Goal: Task Accomplishment & Management: Manage account settings

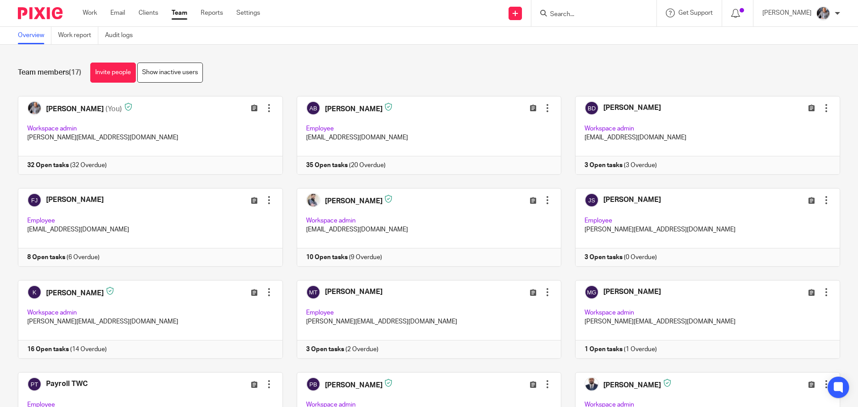
click at [566, 14] on input "Search" at bounding box center [589, 15] width 80 height 8
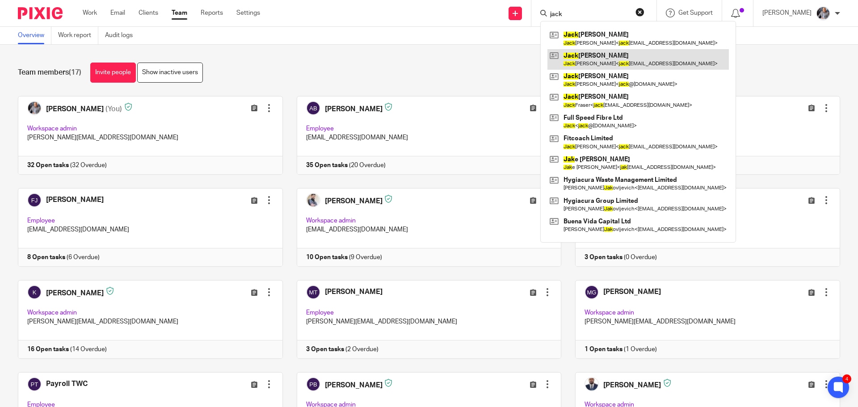
type input "jack"
click at [616, 55] on link at bounding box center [638, 59] width 181 height 21
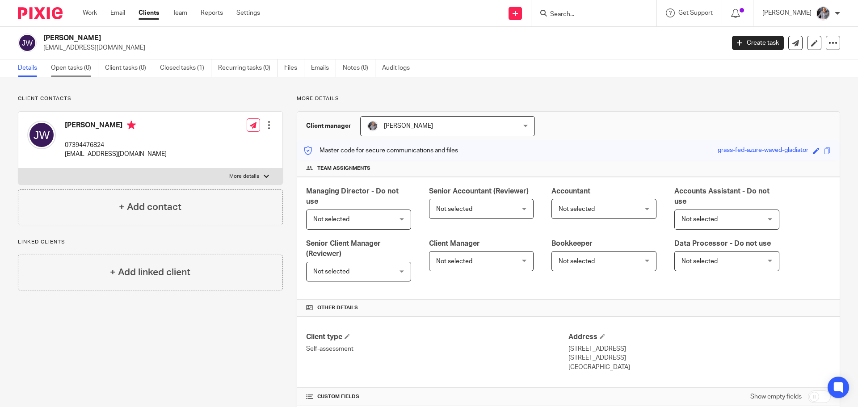
click at [76, 67] on link "Open tasks (0)" at bounding box center [74, 67] width 47 height 17
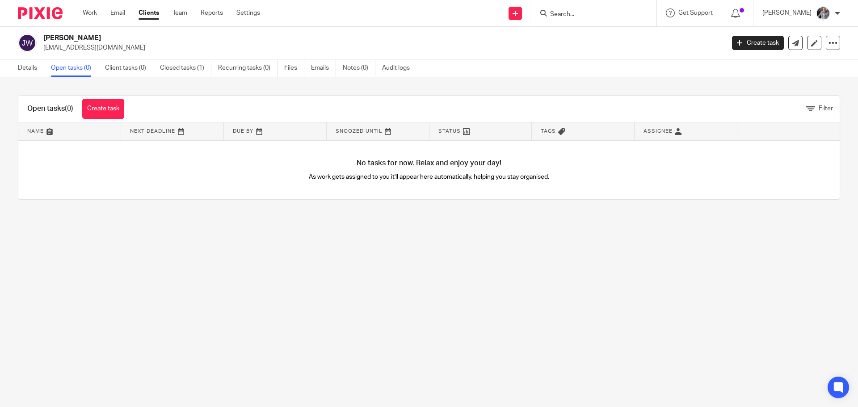
click at [748, 43] on link "Create task" at bounding box center [758, 43] width 52 height 14
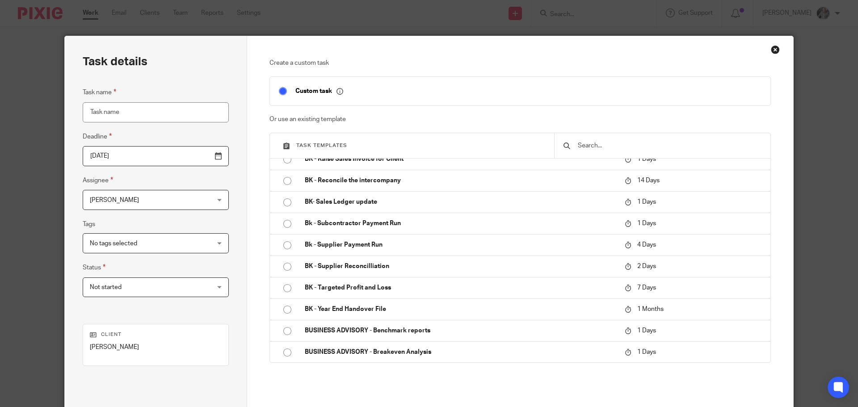
scroll to position [1207, 0]
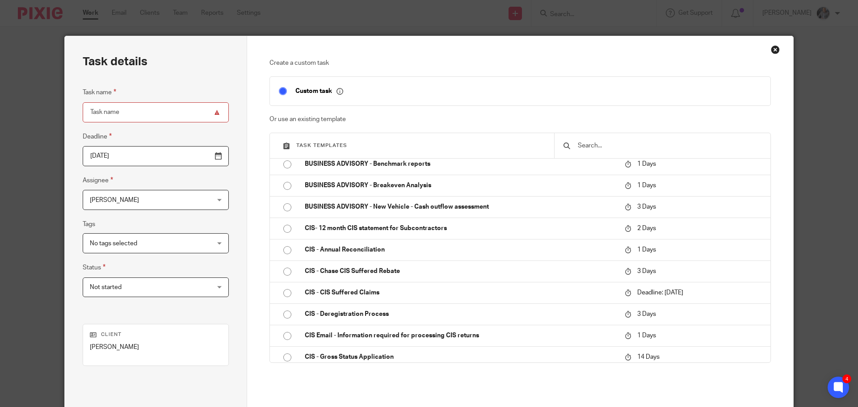
click at [598, 142] on input "text" at bounding box center [669, 146] width 185 height 10
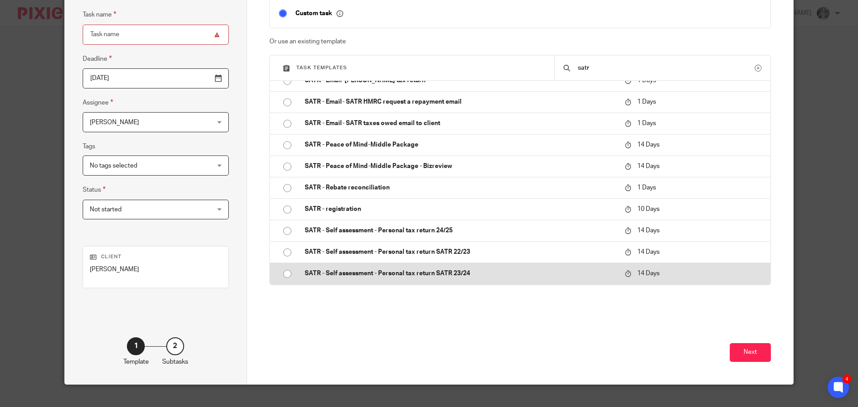
scroll to position [89, 0]
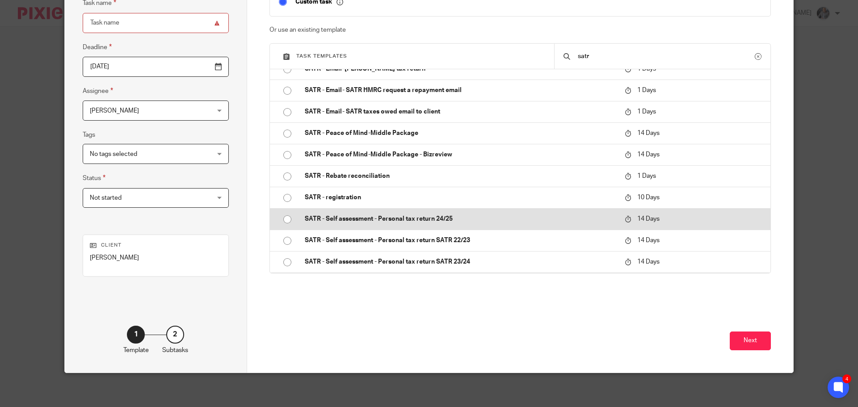
type input "satr"
click at [426, 221] on p "SATR - Self assessment - Personal tax return 24/25" at bounding box center [460, 219] width 311 height 9
type input "[DATE]"
type input "SATR - Self assessment - Personal tax return 24/25"
checkbox input "false"
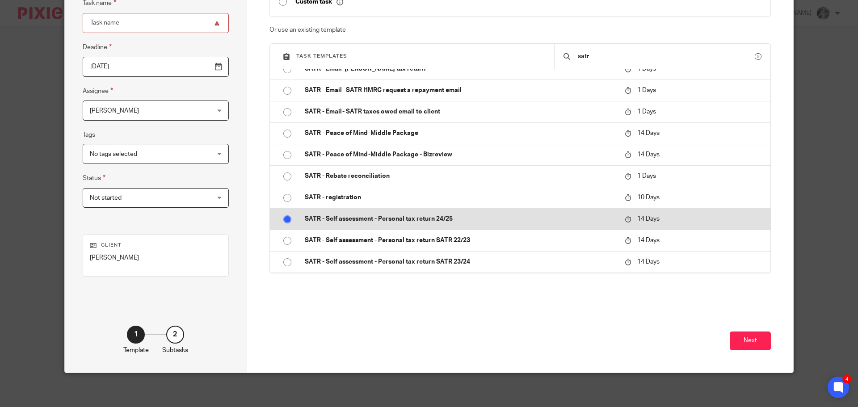
radio input "true"
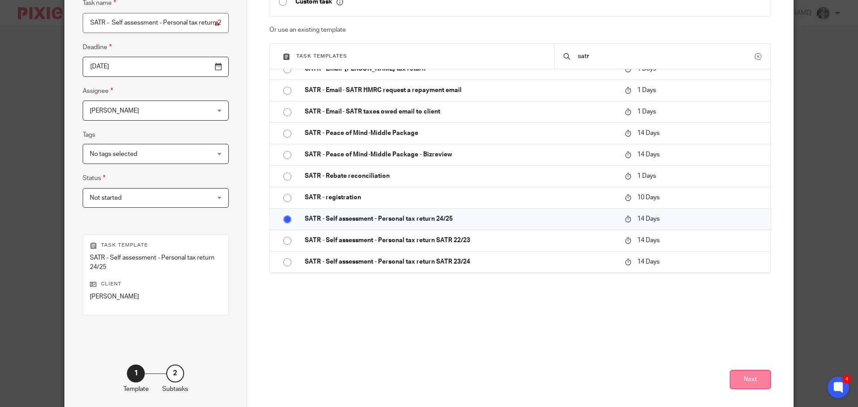
click at [741, 378] on button "Next" at bounding box center [750, 379] width 41 height 19
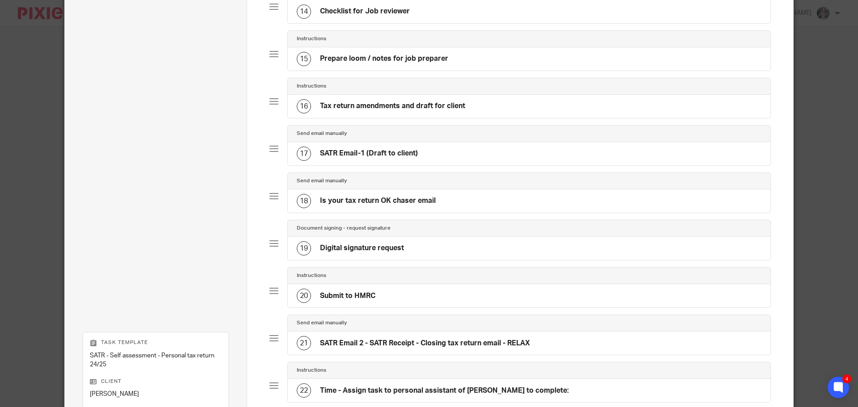
scroll to position [853, 0]
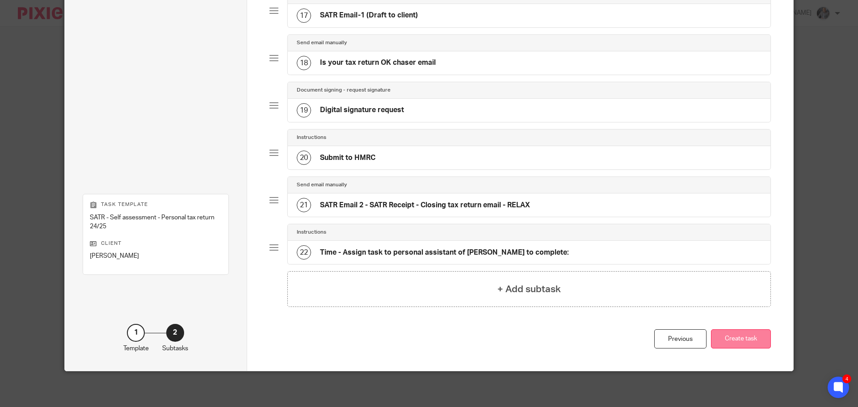
click at [746, 337] on button "Create task" at bounding box center [741, 338] width 60 height 19
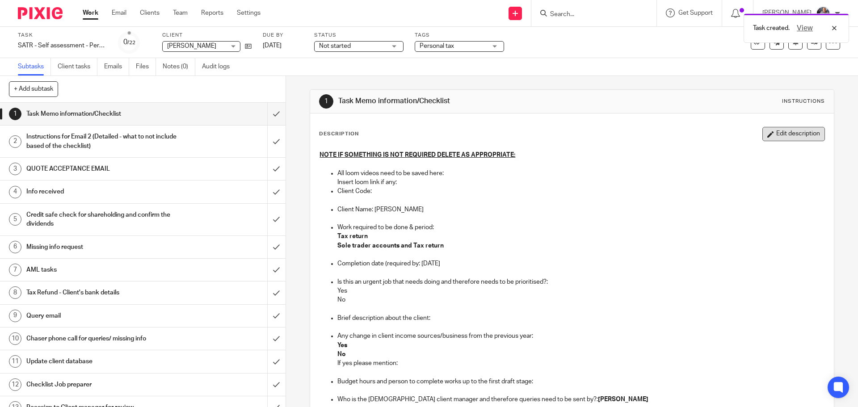
click at [795, 136] on button "Edit description" at bounding box center [794, 134] width 63 height 14
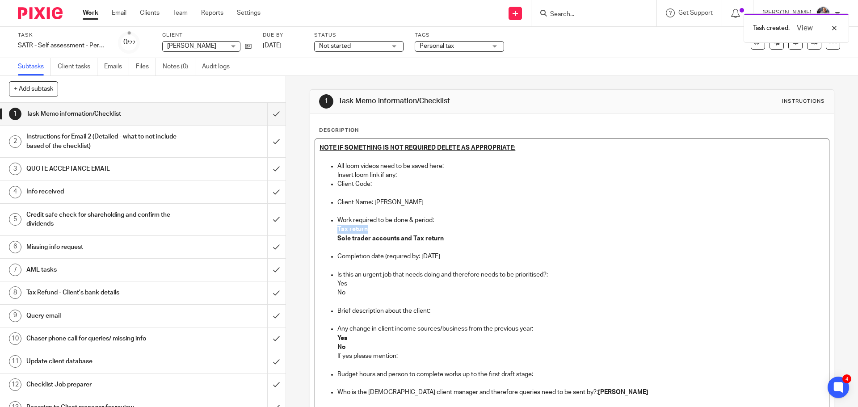
drag, startPoint x: 378, startPoint y: 228, endPoint x: 335, endPoint y: 228, distance: 42.5
click at [337, 228] on p "Tax return" at bounding box center [580, 229] width 487 height 9
click at [350, 284] on p "Yes" at bounding box center [580, 283] width 487 height 9
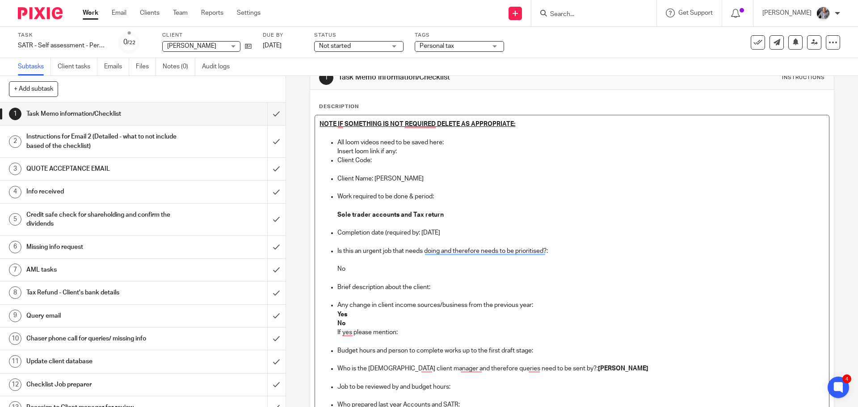
scroll to position [45, 0]
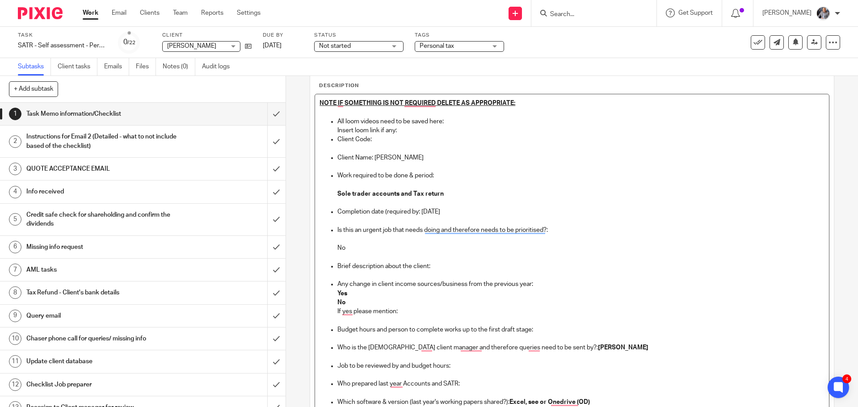
click at [450, 259] on p "To enrich screen reader interactions, please activate Accessibility in Grammarl…" at bounding box center [580, 257] width 487 height 9
click at [444, 266] on p "Brief description about the client:" at bounding box center [580, 266] width 487 height 9
click at [352, 292] on p "Yes" at bounding box center [580, 293] width 487 height 9
click at [350, 302] on p "No" at bounding box center [580, 302] width 487 height 9
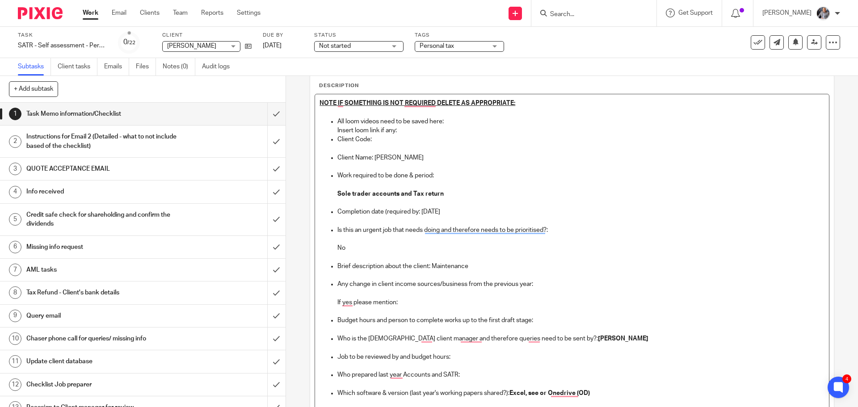
click at [424, 304] on p "If yes please mention:" at bounding box center [580, 302] width 487 height 9
drag, startPoint x: 765, startPoint y: 215, endPoint x: 652, endPoint y: 259, distance: 120.7
click at [765, 215] on p "Completion date (required by: 1 Sep 2025" at bounding box center [580, 211] width 487 height 9
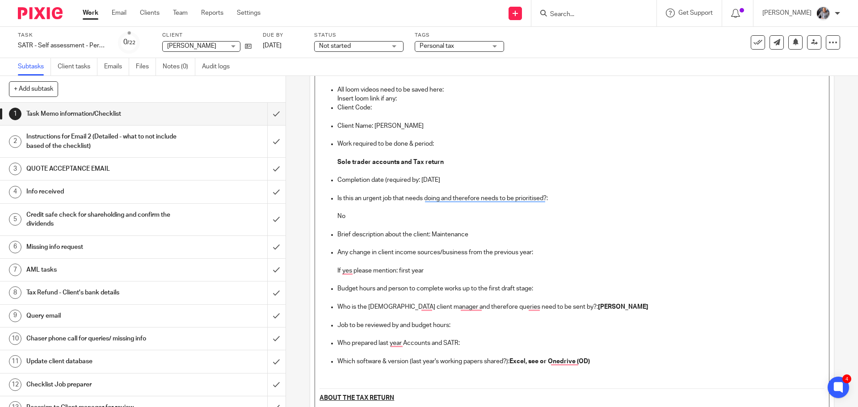
scroll to position [89, 0]
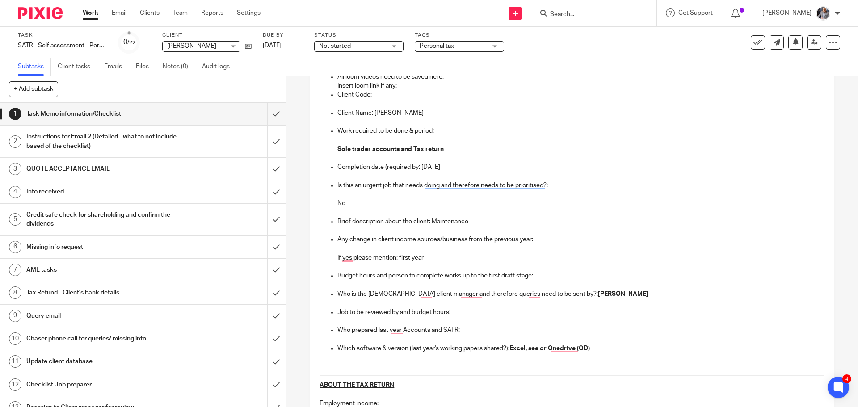
click at [546, 274] on p "Budget hours and person to complete works up to the first draft stage:" at bounding box center [580, 275] width 487 height 9
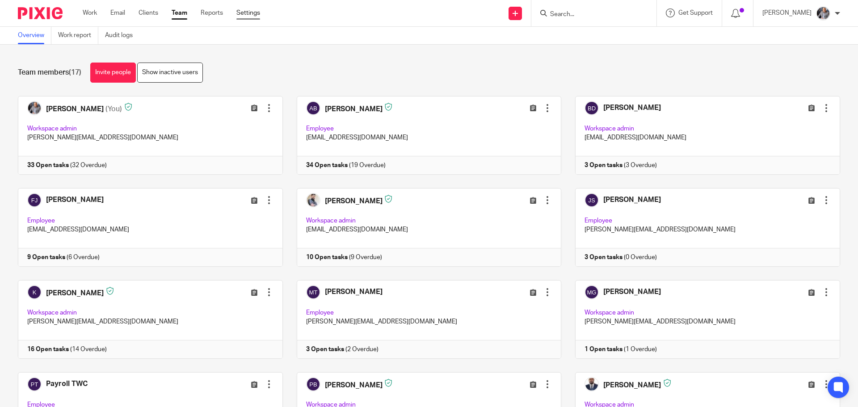
click at [252, 13] on link "Settings" at bounding box center [248, 12] width 24 height 9
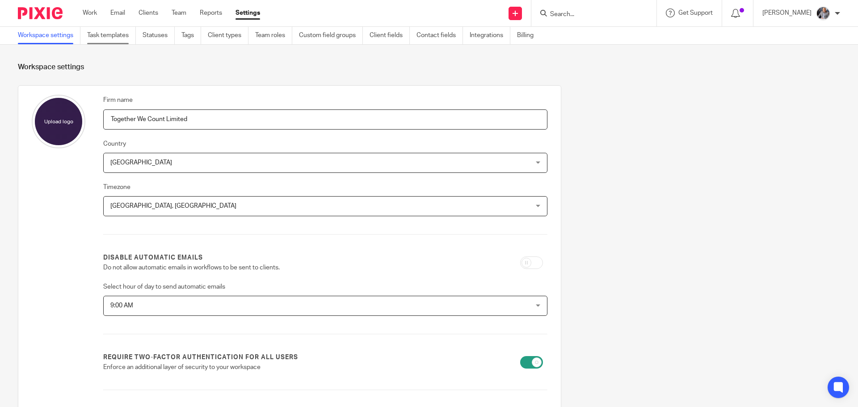
click at [118, 34] on link "Task templates" at bounding box center [111, 35] width 49 height 17
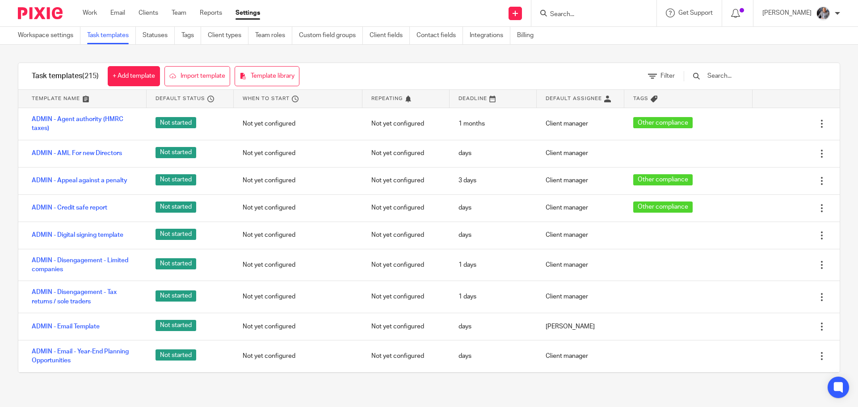
click at [738, 75] on input "text" at bounding box center [759, 76] width 104 height 10
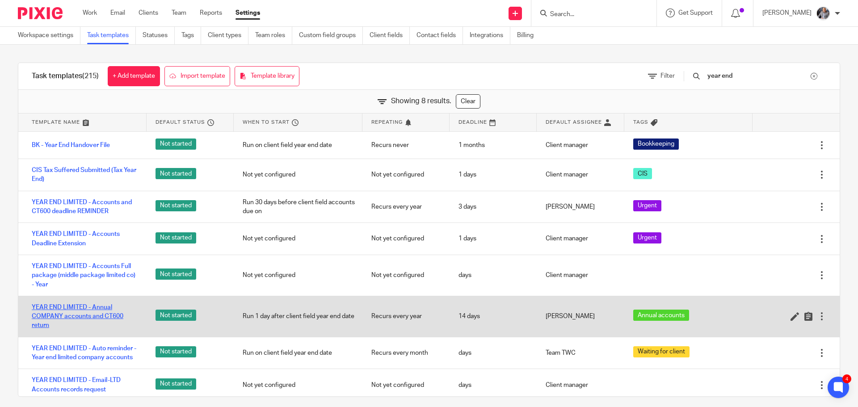
type input "year end"
click at [75, 315] on link "YEAR END LIMITED - Annual COMPANY accounts and CT600 return" at bounding box center [85, 316] width 106 height 27
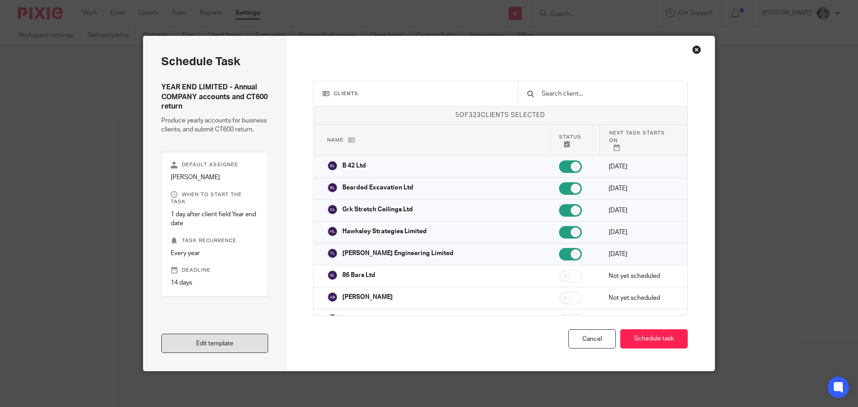
click at [203, 346] on link "Edit template" at bounding box center [214, 343] width 107 height 19
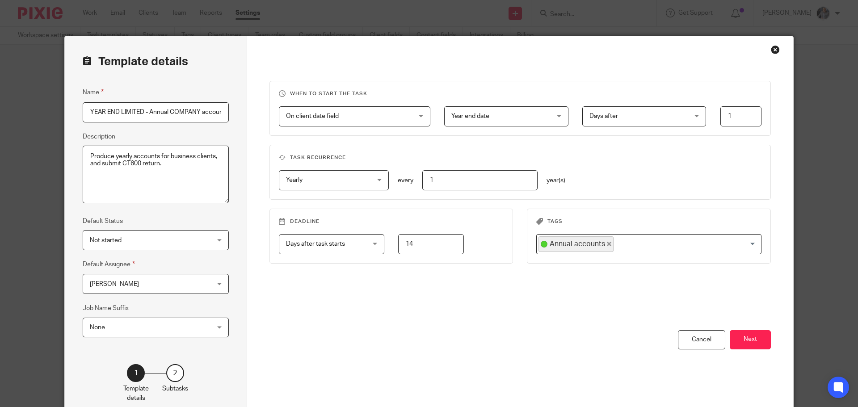
scroll to position [0, 58]
click at [738, 339] on button "Next" at bounding box center [750, 339] width 41 height 19
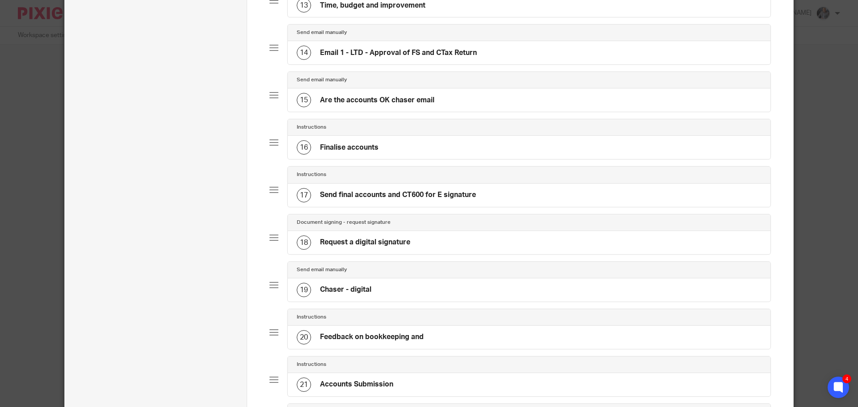
scroll to position [715, 0]
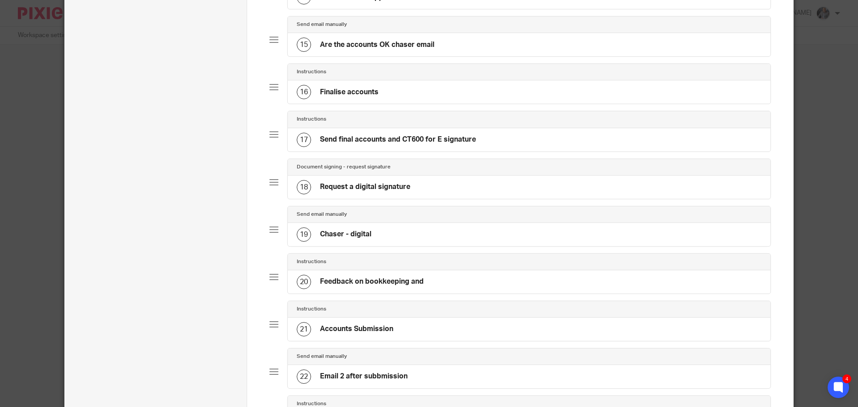
click at [362, 287] on h4 "Feedback on bookkeeping and" at bounding box center [372, 281] width 104 height 9
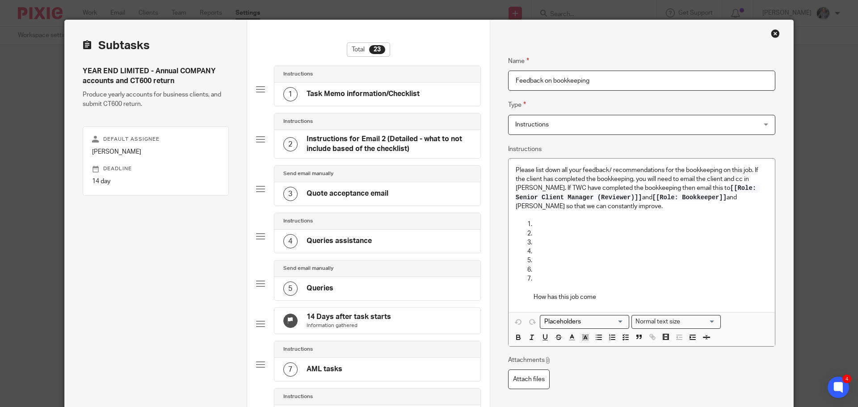
scroll to position [0, 0]
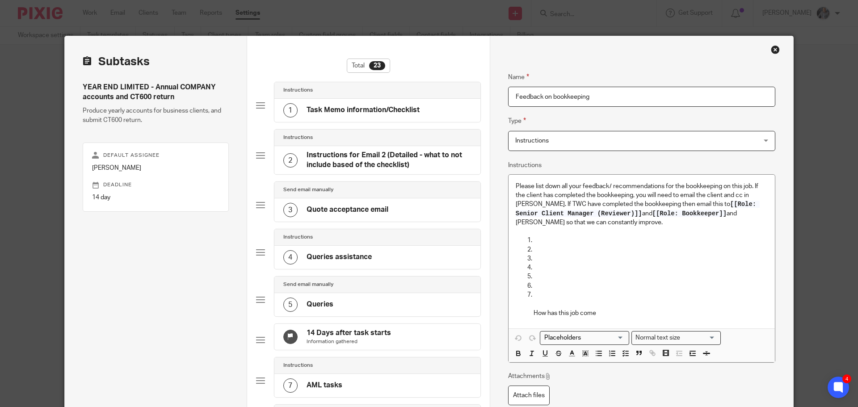
type input "Feedback on bookkeeping"
click at [615, 316] on p "How has this job come" at bounding box center [651, 313] width 234 height 9
drag, startPoint x: 607, startPoint y: 313, endPoint x: 532, endPoint y: 318, distance: 74.8
click at [532, 318] on div "Please list down all your feedback/ recommendations for the bookkeeping on this…" at bounding box center [642, 252] width 266 height 154
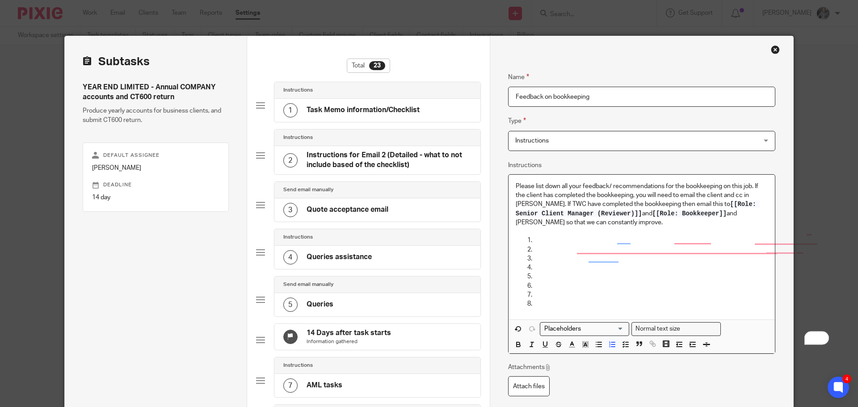
click at [593, 196] on p "Please list down all your feedback/ recommendations for the bookkeeping on this…" at bounding box center [642, 204] width 252 height 45
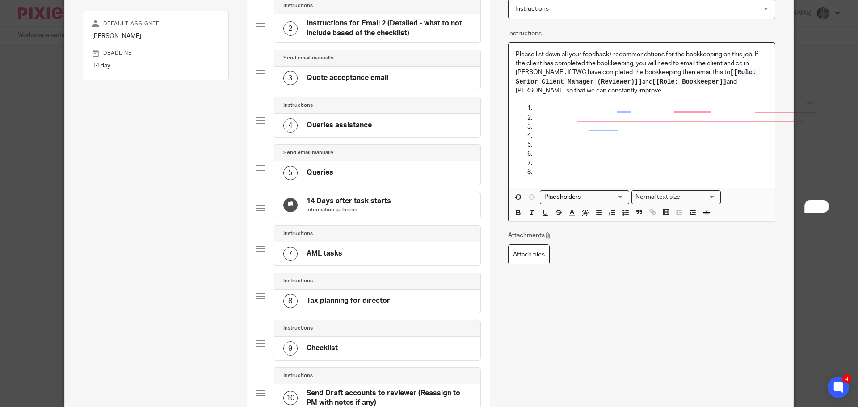
scroll to position [134, 0]
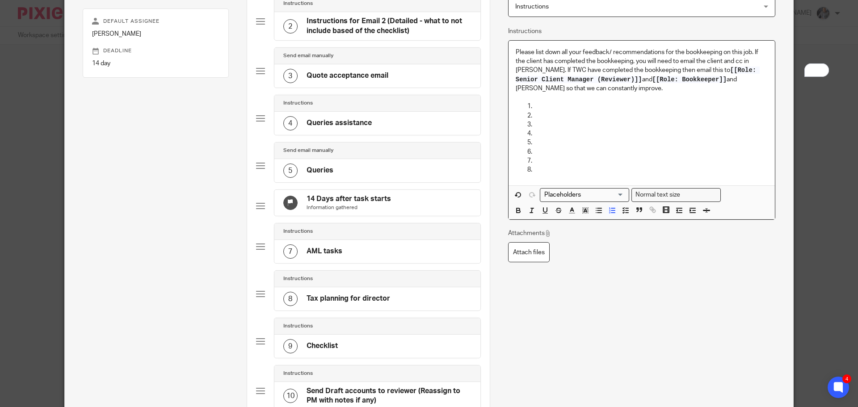
click at [546, 171] on p "To enrich screen reader interactions, please activate Accessibility in Grammarl…" at bounding box center [651, 169] width 234 height 9
click at [613, 78] on p "Please list down all your feedback/ recommendations for the bookkeeping on this…" at bounding box center [642, 70] width 252 height 45
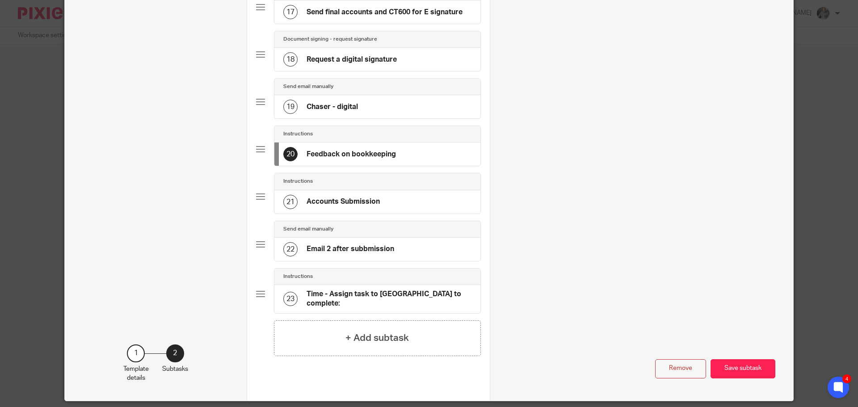
scroll to position [885, 0]
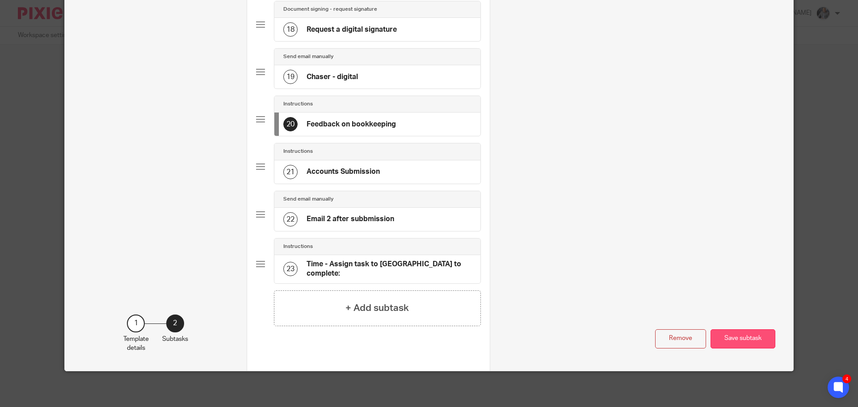
click at [733, 336] on button "Save subtask" at bounding box center [743, 338] width 65 height 19
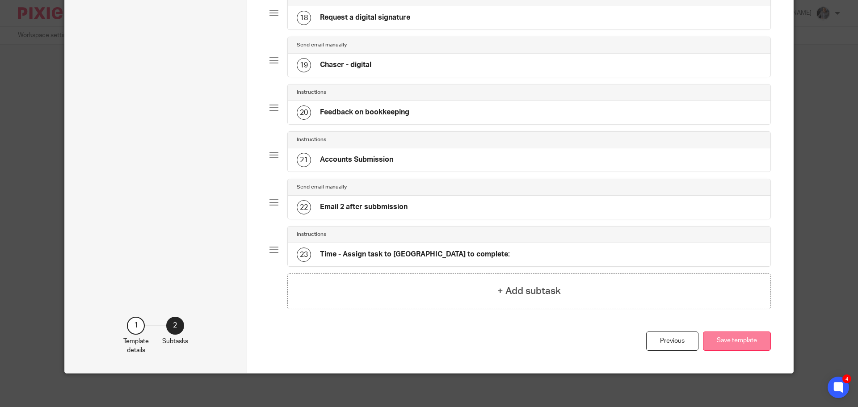
click at [723, 346] on button "Save template" at bounding box center [737, 341] width 68 height 19
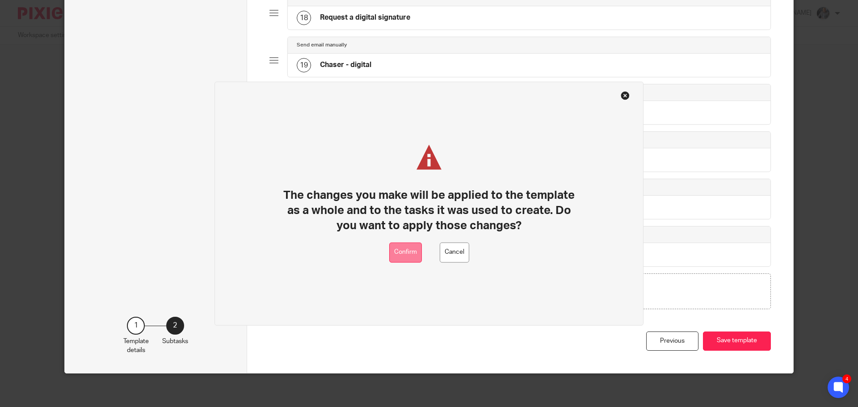
click at [411, 250] on button "Confirm" at bounding box center [405, 252] width 33 height 20
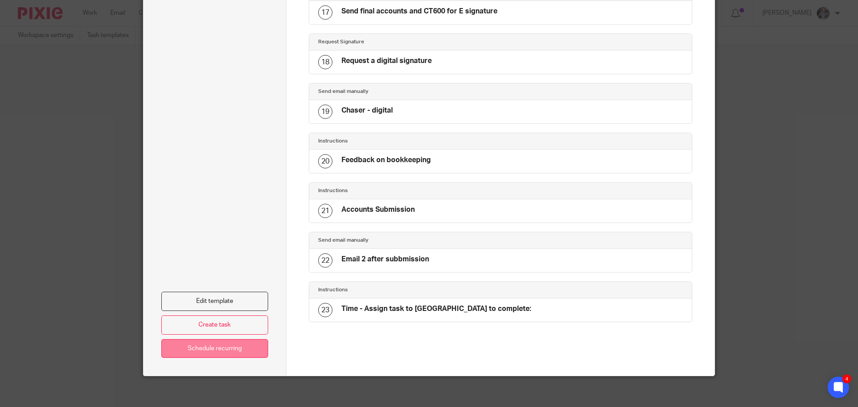
scroll to position [887, 0]
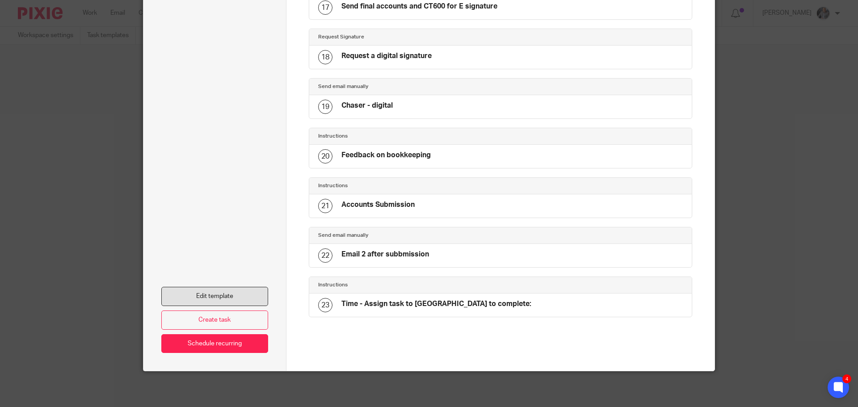
click at [234, 297] on link "Edit template" at bounding box center [214, 296] width 107 height 19
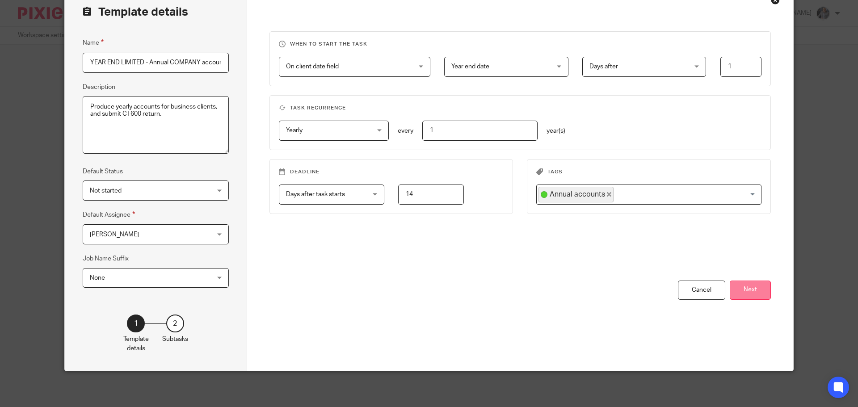
click at [744, 288] on button "Next" at bounding box center [750, 290] width 41 height 19
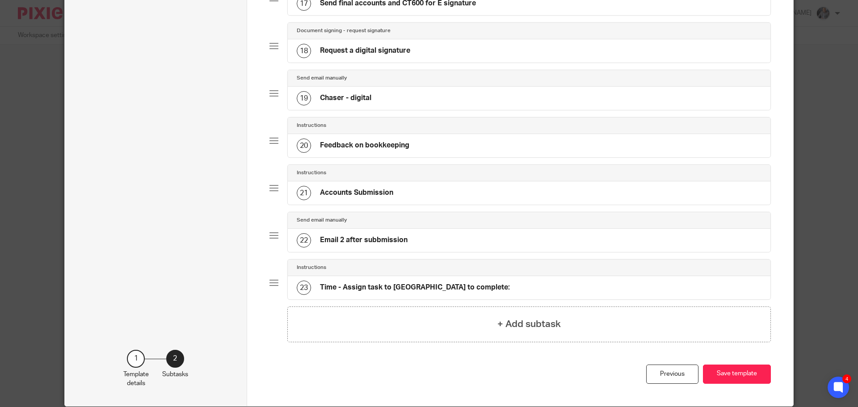
scroll to position [854, 0]
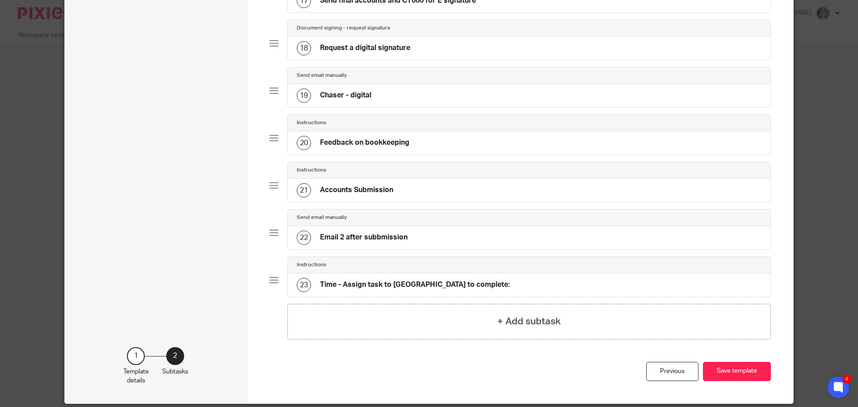
click at [356, 148] on h4 "Feedback on bookkeeping" at bounding box center [364, 142] width 89 height 9
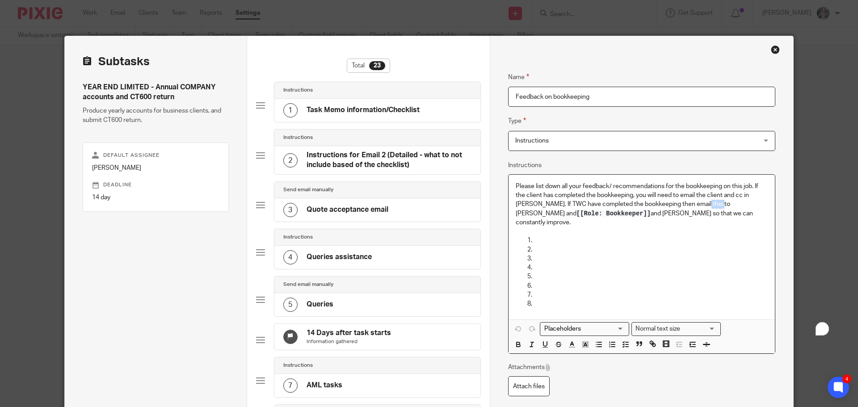
drag, startPoint x: 700, startPoint y: 202, endPoint x: 714, endPoint y: 202, distance: 14.3
click at [714, 202] on p "Please list down all your feedback/ recommendations for the bookkeeping on this…" at bounding box center [642, 204] width 252 height 45
drag, startPoint x: 677, startPoint y: 194, endPoint x: 684, endPoint y: 205, distance: 13.3
click at [677, 195] on p "Please list down all your feedback/ recommendations for the bookkeeping on this…" at bounding box center [642, 204] width 252 height 45
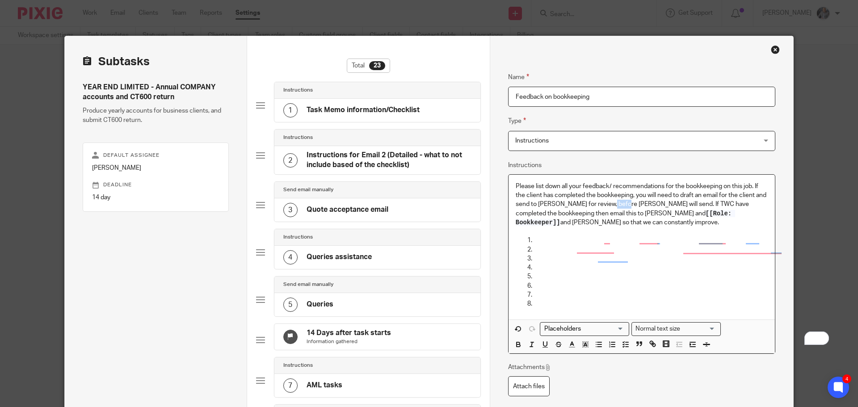
drag, startPoint x: 633, startPoint y: 203, endPoint x: 615, endPoint y: 204, distance: 17.5
click at [615, 204] on p "Please list down all your feedback/ recommendations for the bookkeeping on this…" at bounding box center [642, 204] width 252 height 45
click at [517, 342] on icon "button" at bounding box center [518, 343] width 3 height 2
drag, startPoint x: 564, startPoint y: 202, endPoint x: 548, endPoint y: 206, distance: 16.4
click at [548, 206] on p "Please list down all your feedback/ recommendations for the bookkeeping on this…" at bounding box center [642, 204] width 252 height 45
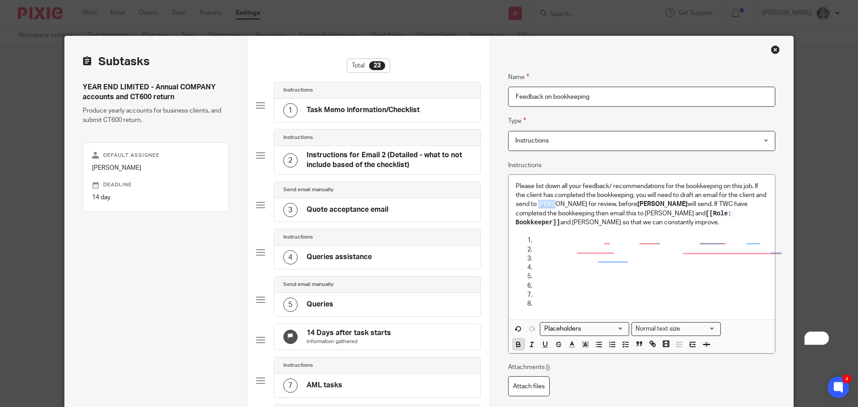
click at [514, 343] on icon "button" at bounding box center [518, 345] width 8 height 8
click at [660, 204] on p "Please list down all your feedback/ recommendations for the bookkeeping on this…" at bounding box center [642, 204] width 252 height 45
drag, startPoint x: 600, startPoint y: 212, endPoint x: 528, endPoint y: 357, distance: 161.7
click at [616, 214] on p "Please list down all your feedback/ recommendations for the bookkeeping on this…" at bounding box center [642, 204] width 252 height 45
click at [514, 342] on icon "button" at bounding box center [518, 345] width 8 height 8
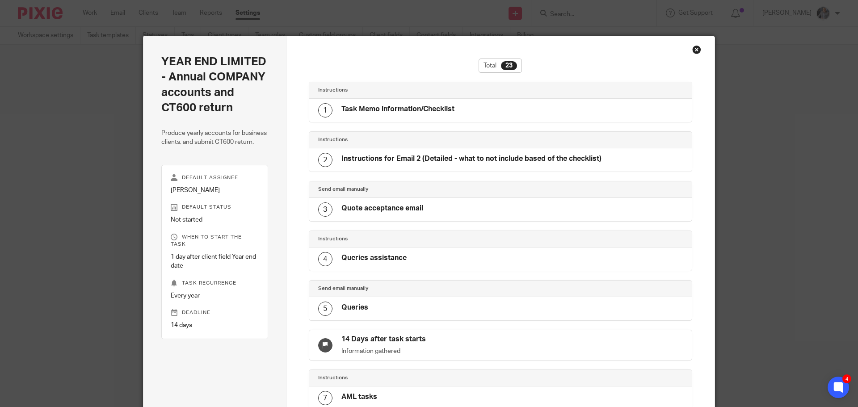
click at [695, 46] on div "Close this dialog window" at bounding box center [696, 49] width 9 height 9
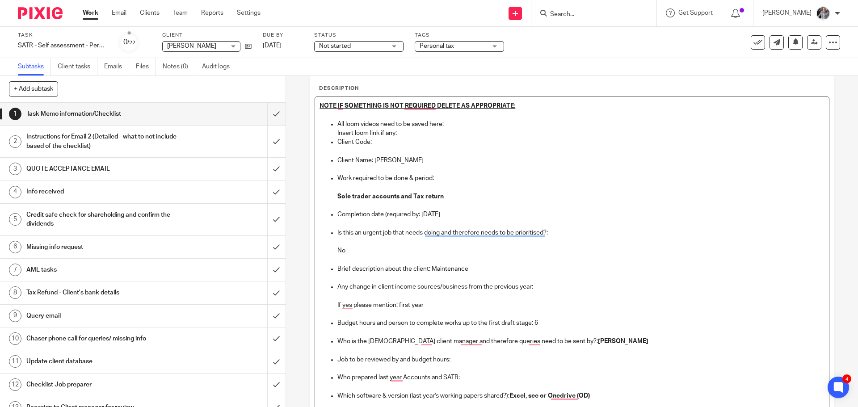
scroll to position [134, 0]
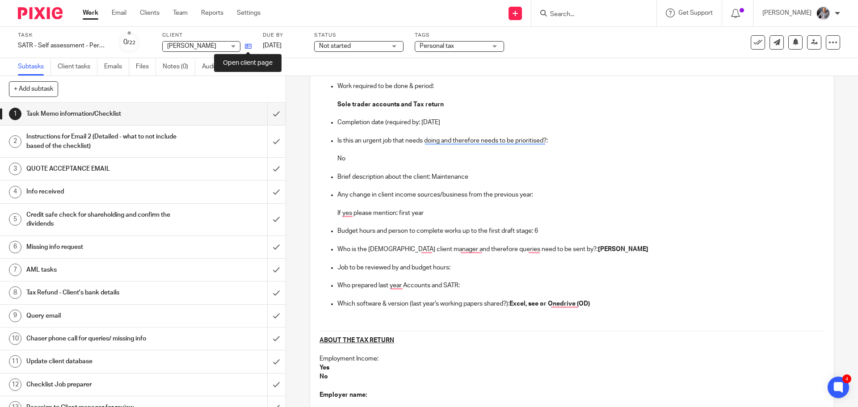
click at [249, 44] on icon at bounding box center [248, 46] width 7 height 7
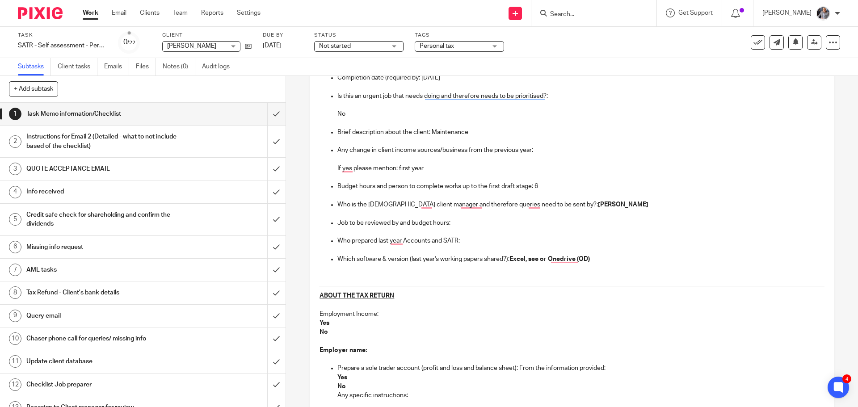
click at [467, 221] on p "Job to be reviewed by and budget hours:" at bounding box center [580, 223] width 487 height 9
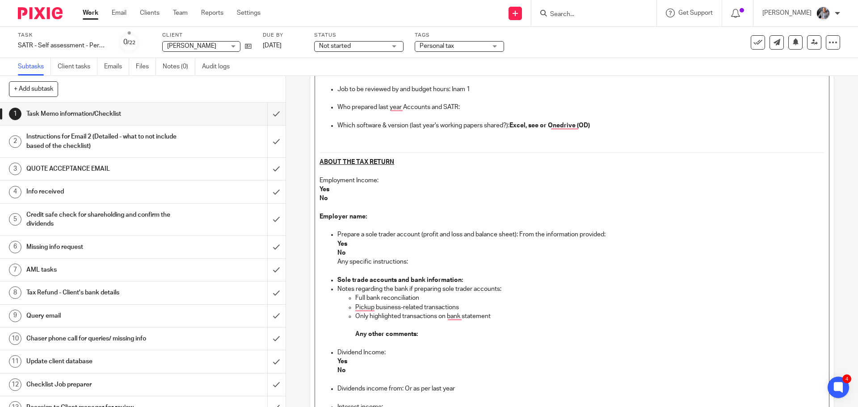
scroll to position [313, 0]
click at [330, 196] on p "No" at bounding box center [572, 198] width 505 height 9
click at [373, 215] on p "Employer name:" at bounding box center [572, 216] width 505 height 9
click at [350, 253] on p "No" at bounding box center [580, 252] width 487 height 9
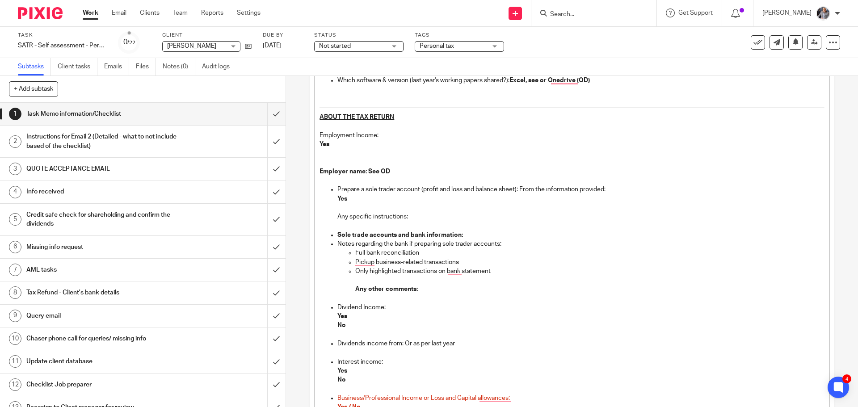
scroll to position [358, 0]
drag, startPoint x: 423, startPoint y: 253, endPoint x: 516, endPoint y: 273, distance: 95.0
click at [516, 273] on ul "Full bank reconciliation Pickup business-related transactions Only highlighted …" at bounding box center [580, 271] width 487 height 45
click at [470, 266] on p "Pickup business-related transactions" at bounding box center [589, 262] width 469 height 9
drag, startPoint x: 447, startPoint y: 256, endPoint x: 489, endPoint y: 269, distance: 44.4
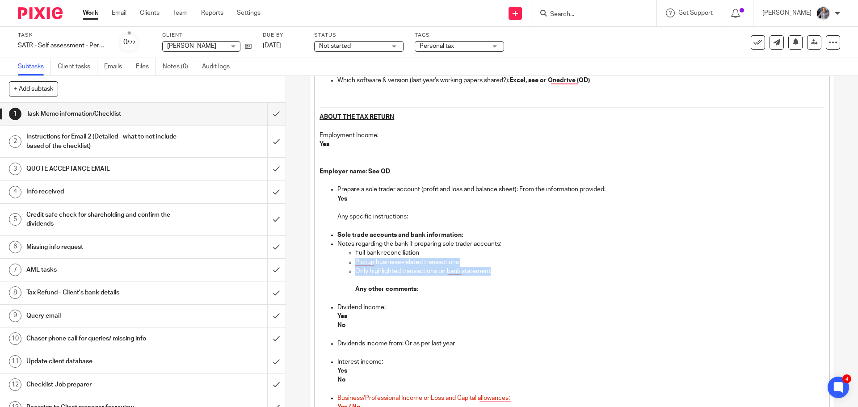
click at [489, 269] on ul "Full bank reconciliation Pickup business-related transactions Only highlighted …" at bounding box center [580, 271] width 487 height 45
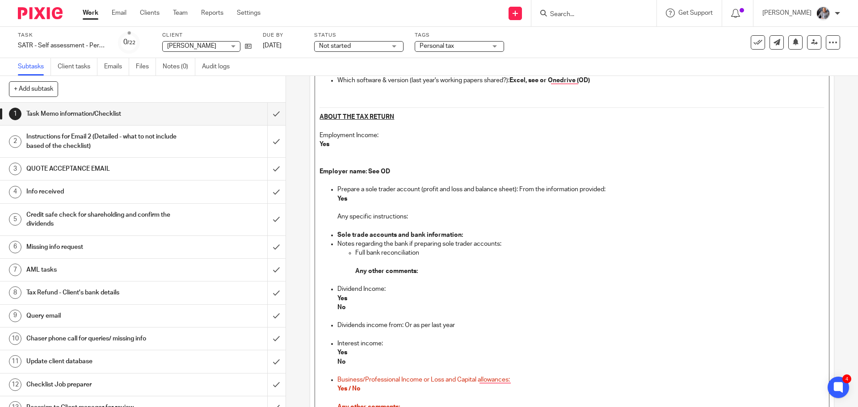
click at [353, 296] on p "Yes" at bounding box center [580, 298] width 487 height 9
click at [361, 352] on p "Yes" at bounding box center [580, 352] width 487 height 9
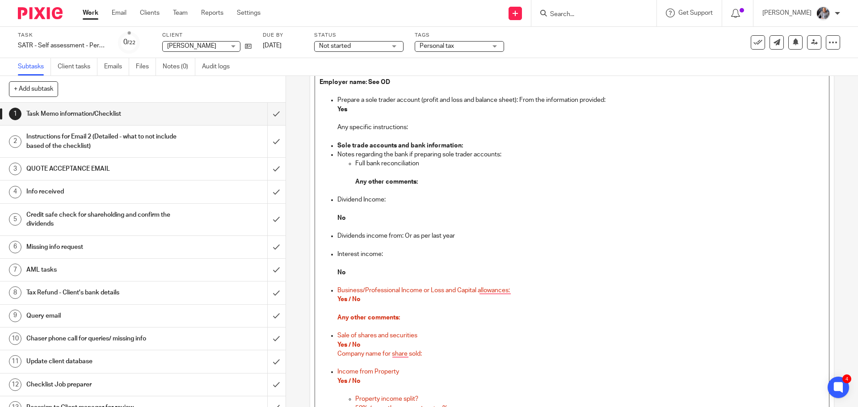
click at [350, 301] on span "Yes / No" at bounding box center [348, 299] width 23 height 6
click at [351, 345] on span "Yes / No" at bounding box center [348, 345] width 23 height 6
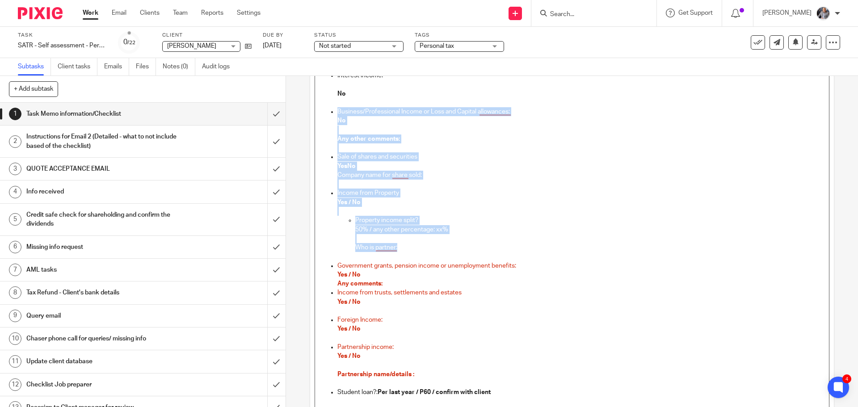
scroll to position [670, 0]
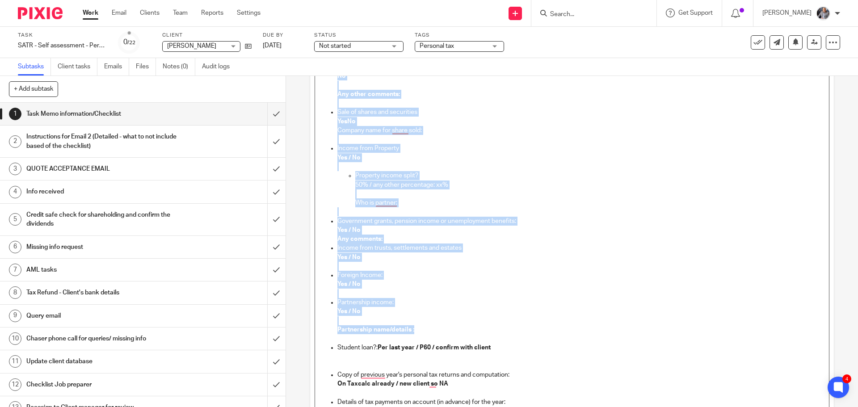
drag, startPoint x: 335, startPoint y: 201, endPoint x: 440, endPoint y: 330, distance: 166.8
click at [440, 330] on ul "Prepare a sole trader account (profit and loss and balance sheet): From the inf…" at bounding box center [572, 198] width 505 height 652
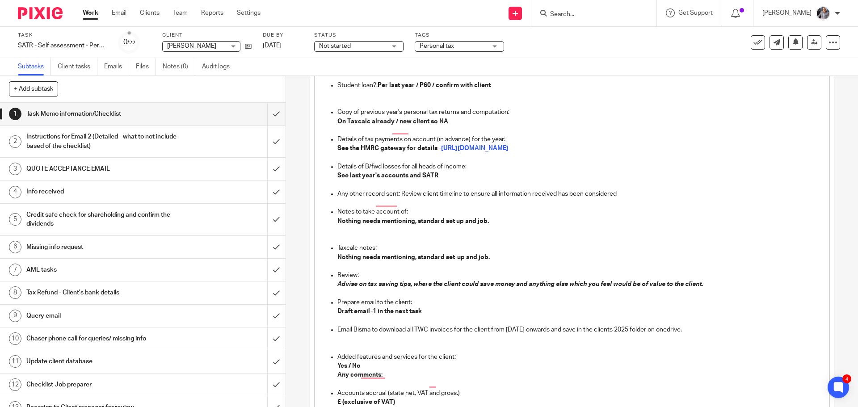
scroll to position [0, 0]
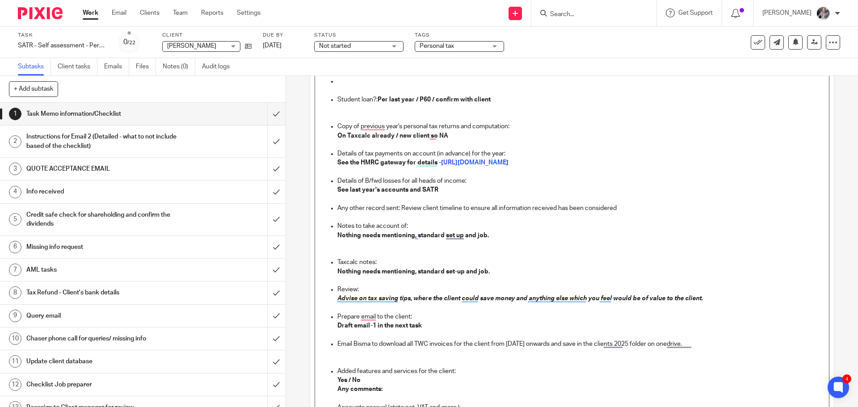
drag, startPoint x: 377, startPoint y: 99, endPoint x: 409, endPoint y: 99, distance: 31.3
click at [379, 99] on strong "Per last year / P60 / confirm with client" at bounding box center [434, 100] width 113 height 6
click at [386, 99] on strong "Per last year / P60 / confirm with client" at bounding box center [434, 100] width 113 height 6
drag, startPoint x: 378, startPoint y: 99, endPoint x: 455, endPoint y: 100, distance: 77.8
click at [455, 100] on strong "Per last year / P60 / confirm with client" at bounding box center [434, 100] width 113 height 6
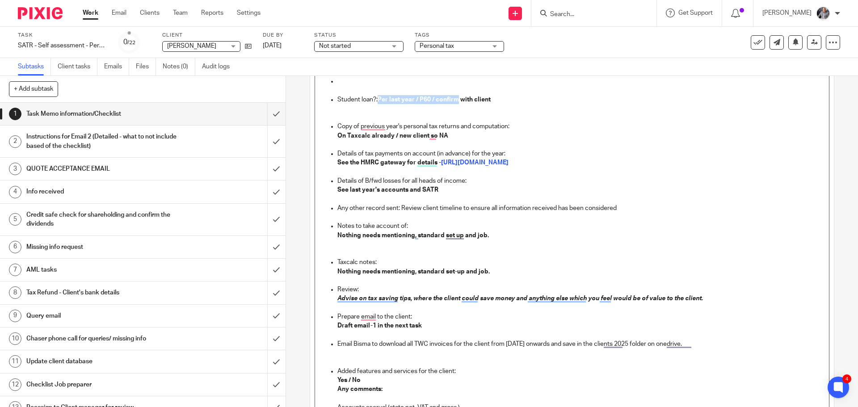
click at [416, 100] on strong "Per last year / P60 / confirm with client" at bounding box center [434, 100] width 113 height 6
click at [417, 100] on strong "Per last year / P60 / confirm with client" at bounding box center [434, 100] width 113 height 6
click at [462, 99] on strong "Per last year / P60 / confirm with client" at bounding box center [434, 100] width 113 height 6
click at [494, 97] on p "Student loan?: Per last year / P60 / confirm with client" at bounding box center [580, 99] width 487 height 9
click at [418, 99] on strong "Per last year / P60 /" at bounding box center [406, 100] width 57 height 6
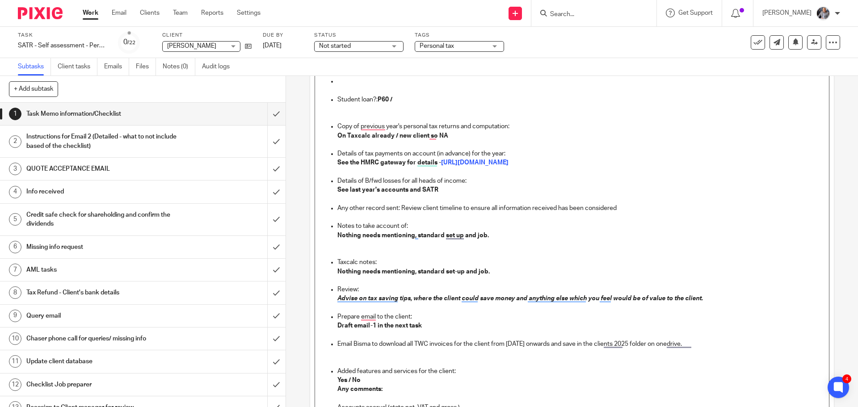
scroll to position [701, 0]
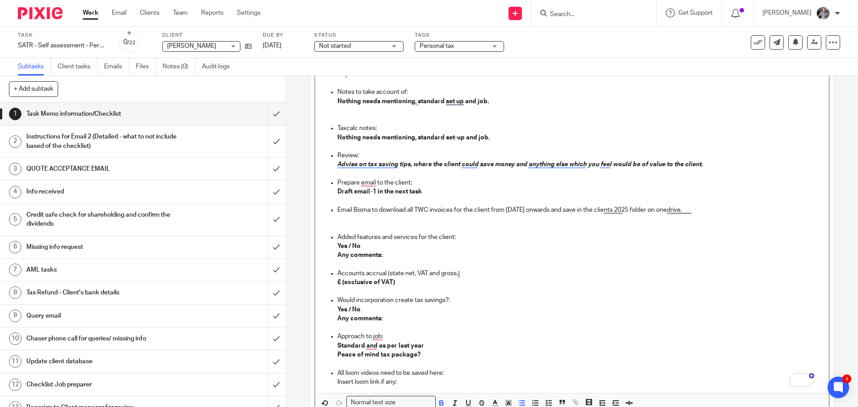
click at [339, 283] on strong "£ (exclusive of VAT)" at bounding box center [366, 282] width 58 height 6
click at [352, 310] on strong "Yes / No" at bounding box center [348, 310] width 23 height 6
drag, startPoint x: 422, startPoint y: 354, endPoint x: 338, endPoint y: 354, distance: 83.6
click at [338, 354] on p "Peace of mind tax package?" at bounding box center [580, 354] width 487 height 9
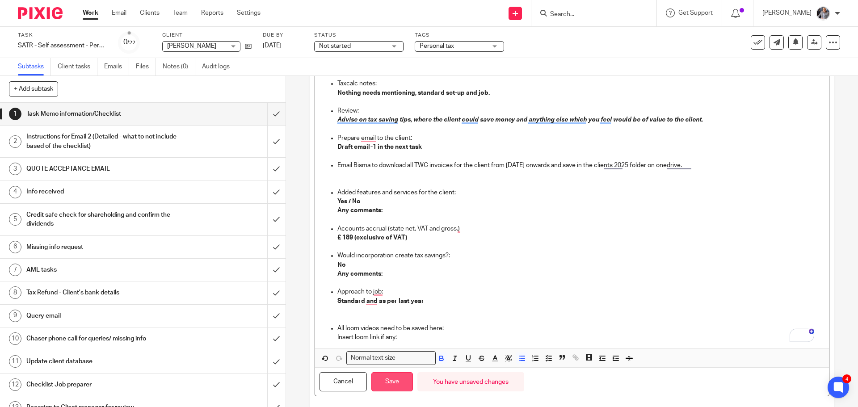
click at [388, 382] on button "Save" at bounding box center [392, 381] width 42 height 19
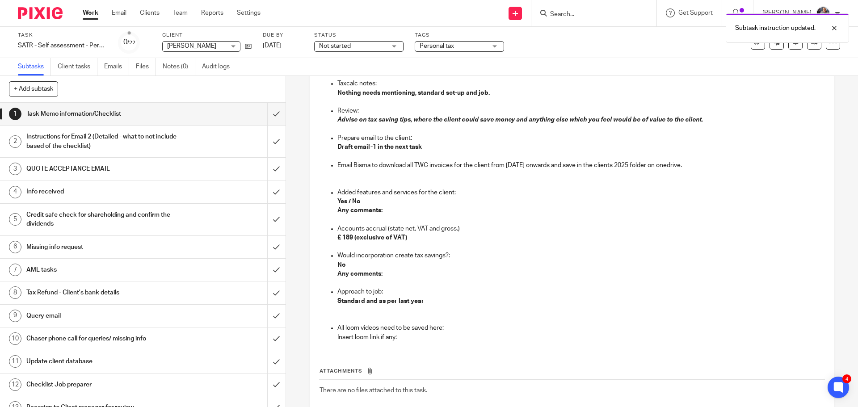
click at [101, 140] on h1 "Instructions for Email 2 (Detailed - what to not include based of the checklist)" at bounding box center [103, 141] width 155 height 23
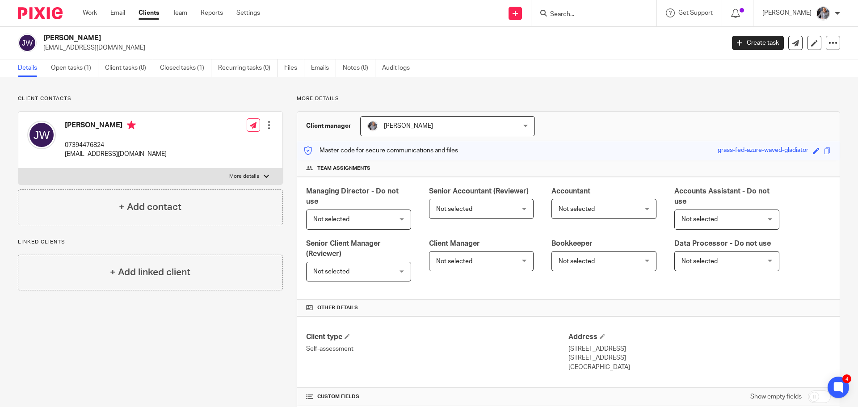
click at [266, 127] on div at bounding box center [269, 125] width 9 height 9
click at [215, 147] on link "Edit contact" at bounding box center [226, 145] width 85 height 13
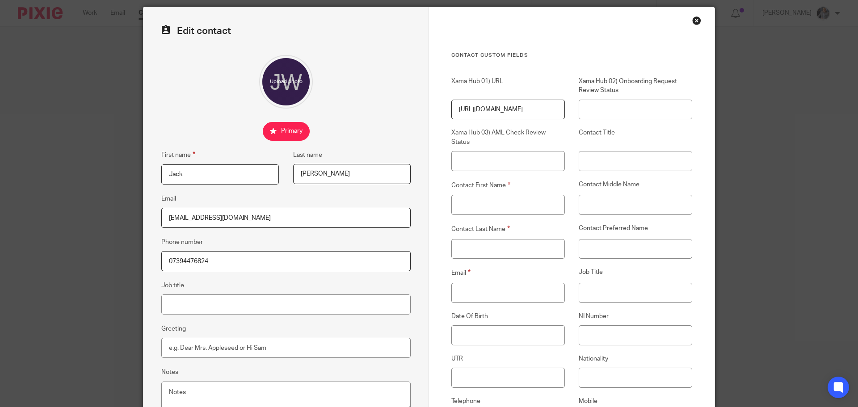
scroll to position [45, 0]
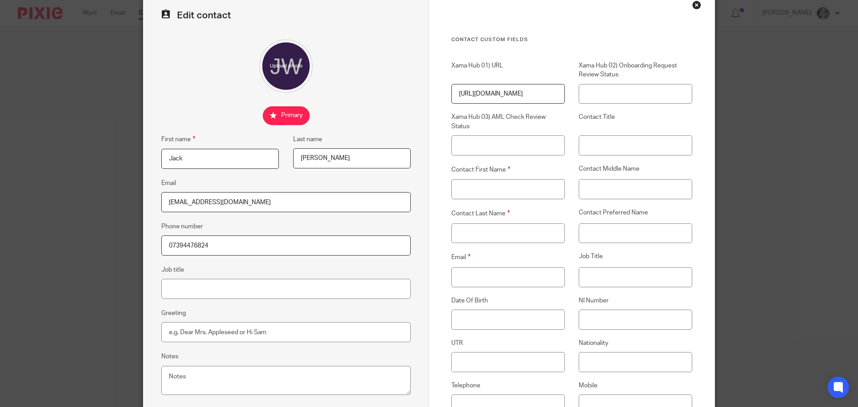
drag, startPoint x: 217, startPoint y: 204, endPoint x: 140, endPoint y: 202, distance: 76.9
type input "[EMAIL_ADDRESS][DOMAIN_NAME]"
click at [472, 278] on input "Email" at bounding box center [508, 277] width 114 height 20
paste input "[EMAIL_ADDRESS][DOMAIN_NAME]"
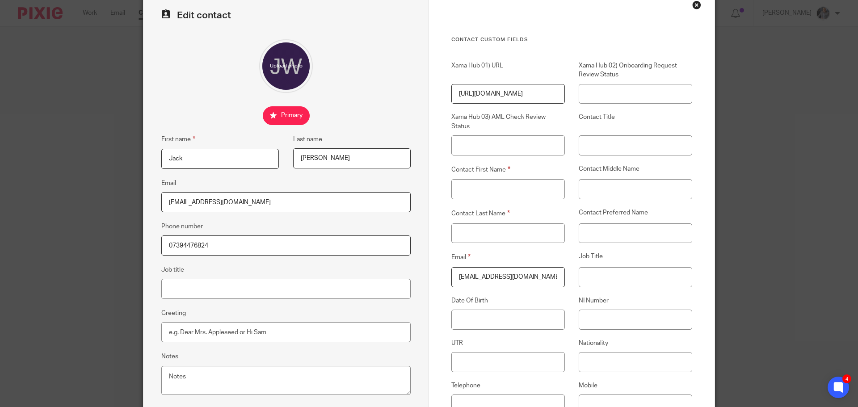
type input "[EMAIL_ADDRESS][DOMAIN_NAME]"
click at [517, 184] on input "Contact First Name" at bounding box center [508, 189] width 114 height 20
type input "Jack"
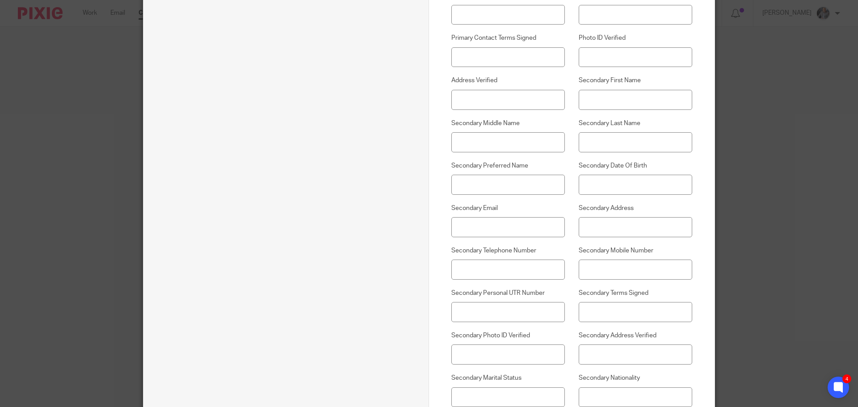
scroll to position [692, 0]
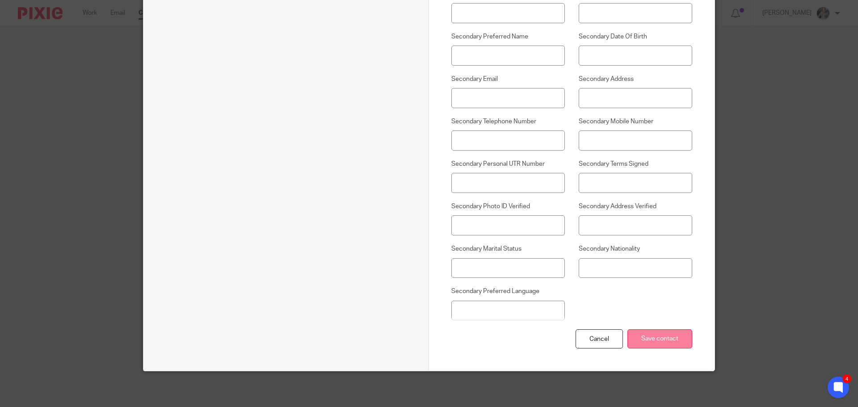
type input "[PERSON_NAME]"
click at [661, 342] on input "Save contact" at bounding box center [660, 338] width 65 height 19
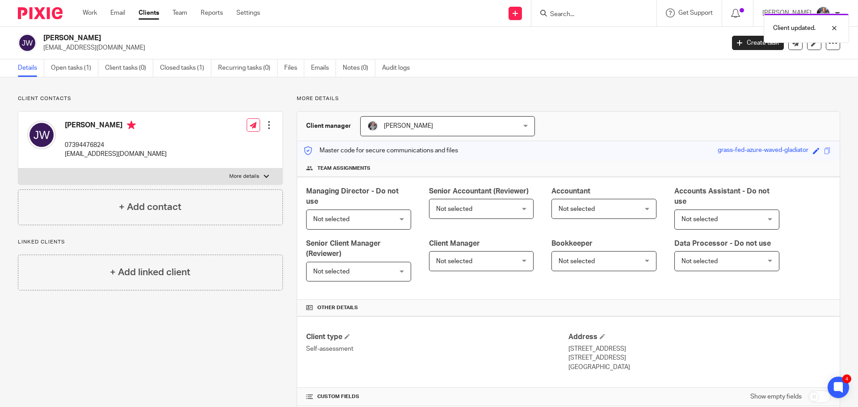
drag, startPoint x: 638, startPoint y: 349, endPoint x: 565, endPoint y: 350, distance: 73.8
click at [569, 350] on p "[STREET_ADDRESS]" at bounding box center [700, 349] width 262 height 9
copy p "[STREET_ADDRESS]"
click at [756, 44] on link "Create task" at bounding box center [758, 43] width 52 height 14
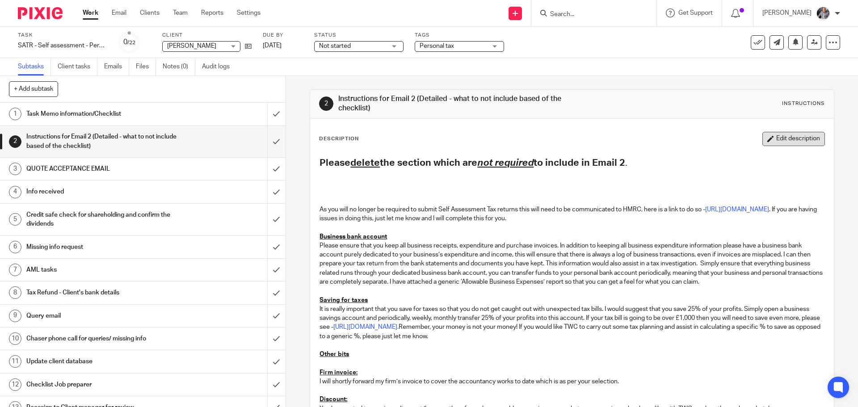
click at [769, 137] on button "Edit description" at bounding box center [794, 139] width 63 height 14
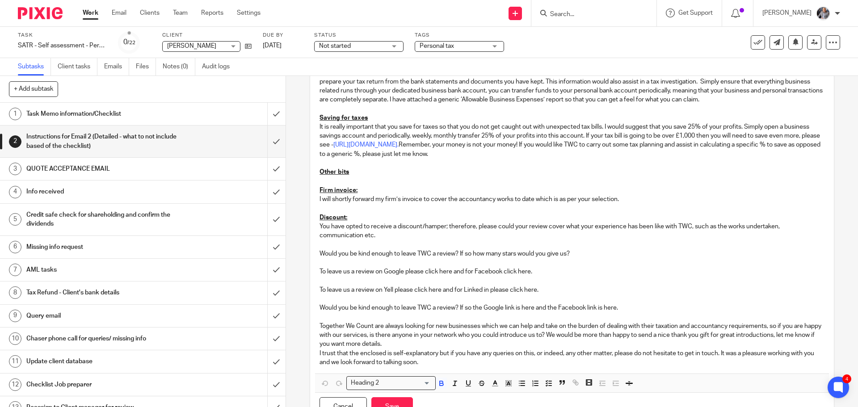
scroll to position [179, 0]
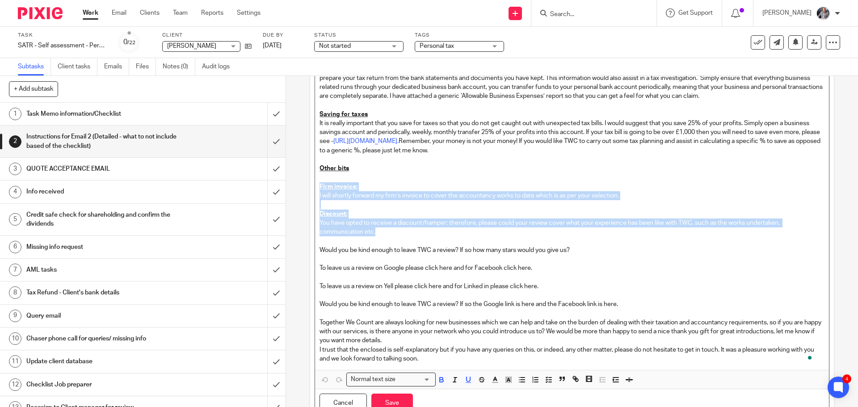
drag, startPoint x: 316, startPoint y: 188, endPoint x: 427, endPoint y: 233, distance: 119.5
click at [427, 233] on div "Please delete the section which are not required to include in Email 2 . As you…" at bounding box center [572, 167] width 514 height 405
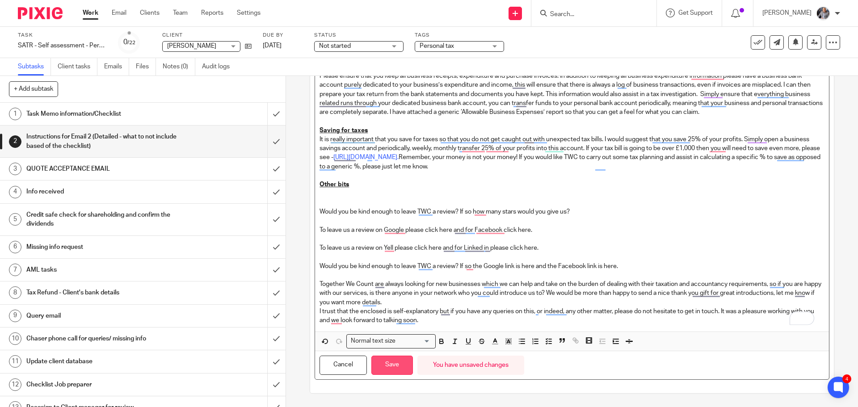
scroll to position [163, 0]
click at [389, 373] on button "Save" at bounding box center [392, 365] width 42 height 19
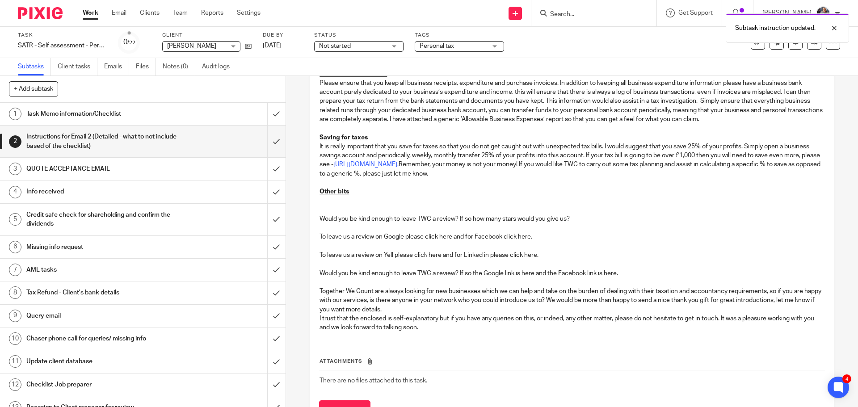
scroll to position [170, 0]
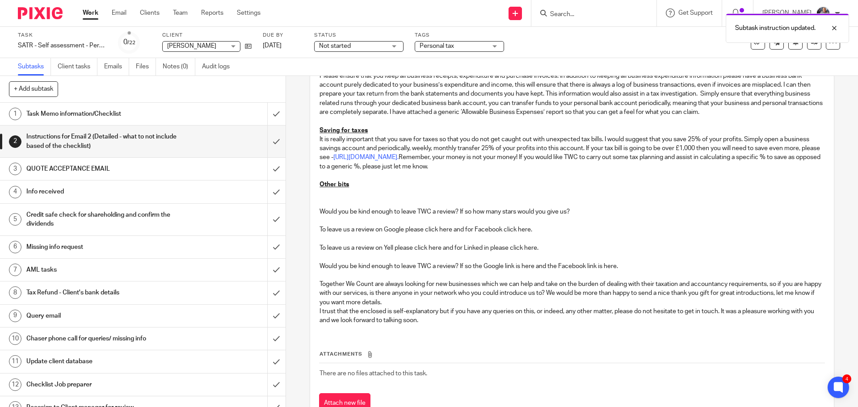
click at [82, 172] on h1 "QUOTE ACCEPTANCE EMAIL" at bounding box center [103, 168] width 155 height 13
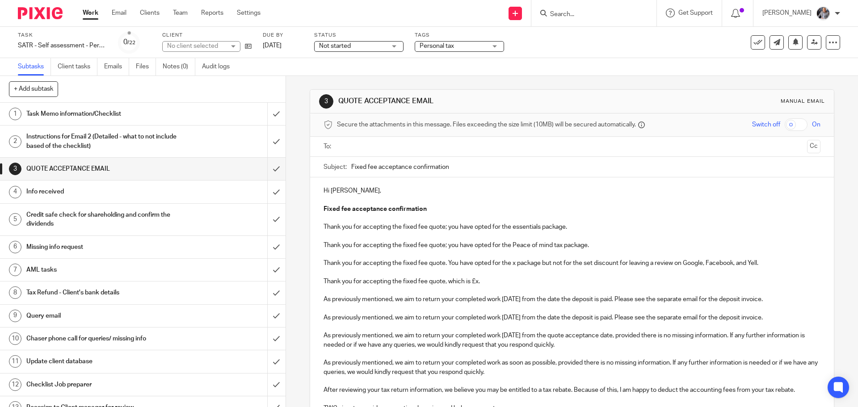
click at [367, 144] on input "text" at bounding box center [571, 147] width 463 height 10
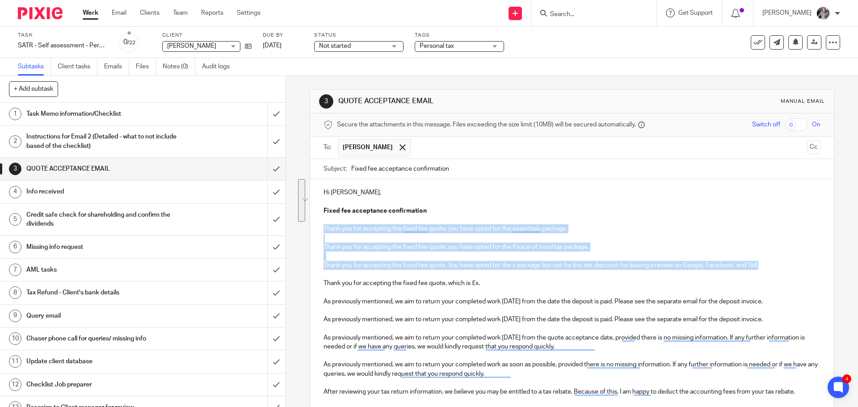
drag, startPoint x: 762, startPoint y: 266, endPoint x: 317, endPoint y: 229, distance: 446.3
click at [317, 229] on div "Hi Jack, Fixed fee acceptance confirmation Thank you for accepting the fixed fe…" at bounding box center [571, 359] width 523 height 360
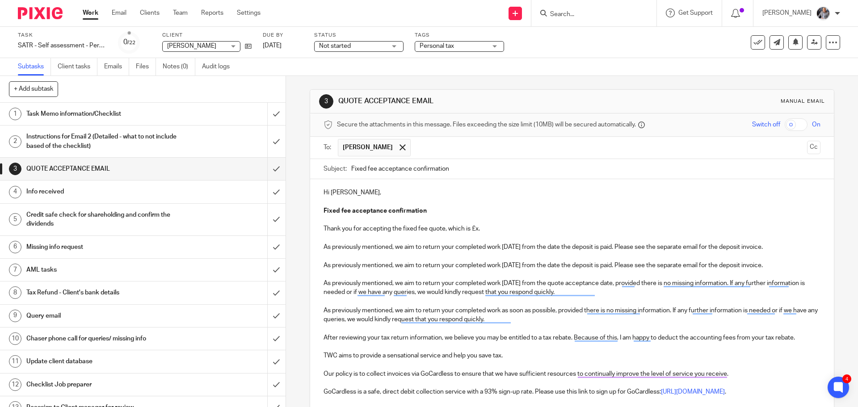
click at [476, 229] on p "Thank you for accepting the fixed fee quote, which is £x." at bounding box center [572, 228] width 497 height 9
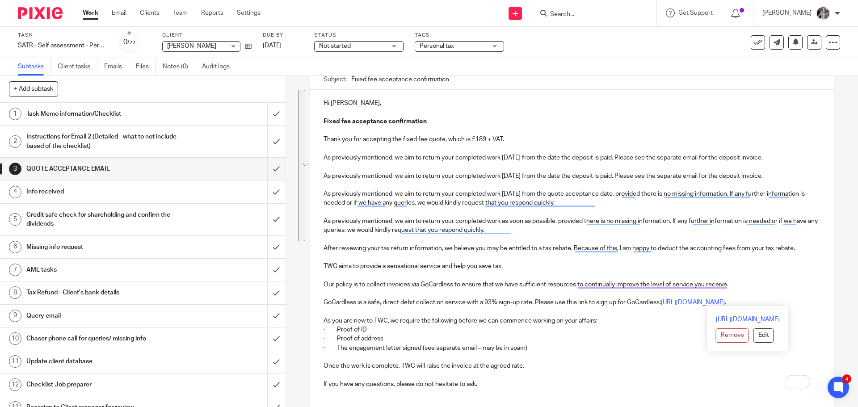
scroll to position [134, 0]
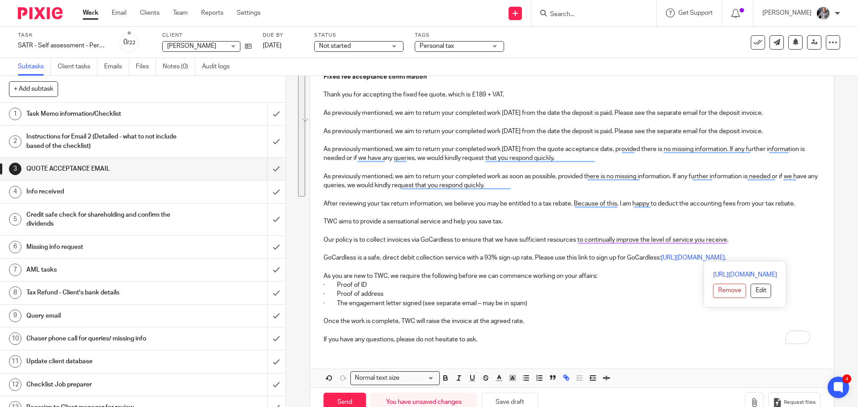
drag, startPoint x: 792, startPoint y: 249, endPoint x: 806, endPoint y: 255, distance: 15.2
click at [806, 255] on div "Hi Jack, Fixed fee acceptance confirmation Thank you for accepting the fixed fe…" at bounding box center [571, 198] width 523 height 306
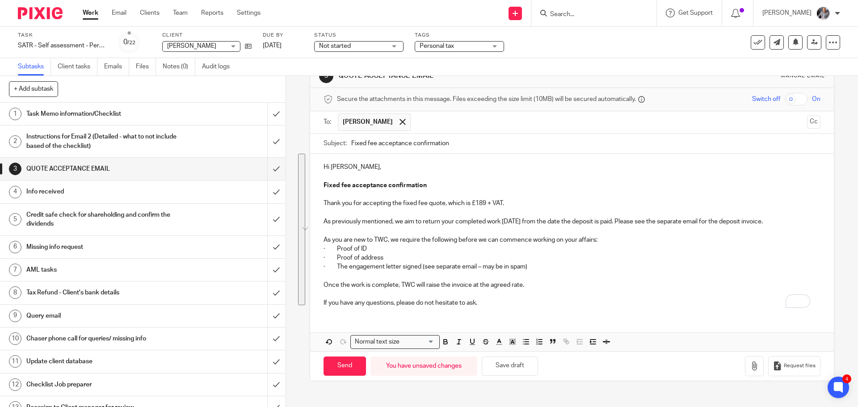
scroll to position [25, 0]
click at [340, 364] on input "Send" at bounding box center [345, 366] width 42 height 19
type input "Sent"
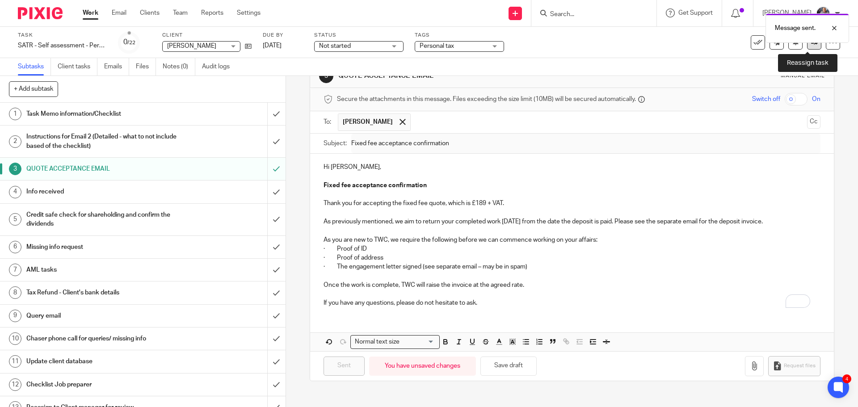
click at [807, 47] on link at bounding box center [814, 42] width 14 height 14
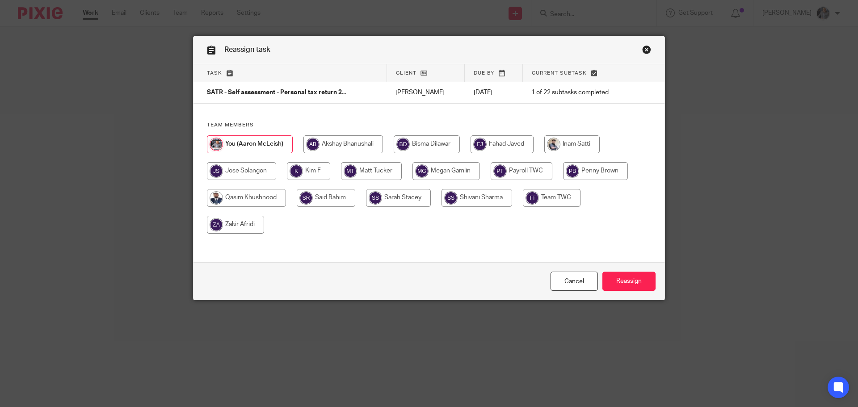
click at [567, 142] on input "radio" at bounding box center [571, 144] width 55 height 18
radio input "true"
click at [624, 288] on input "Reassign" at bounding box center [629, 281] width 53 height 19
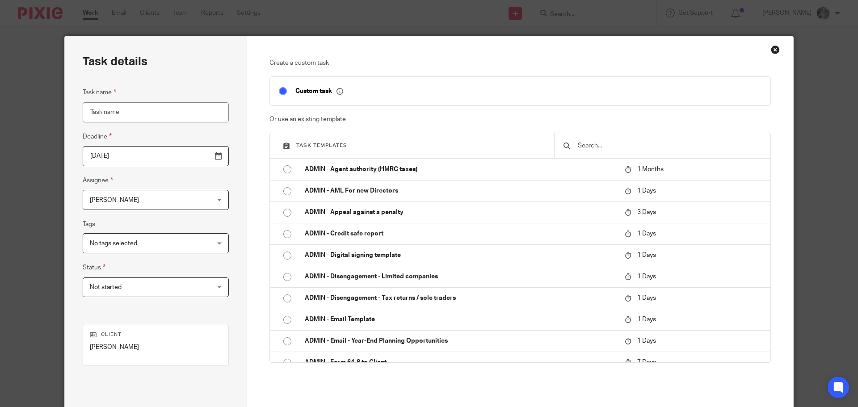
click at [598, 148] on input "text" at bounding box center [669, 146] width 185 height 10
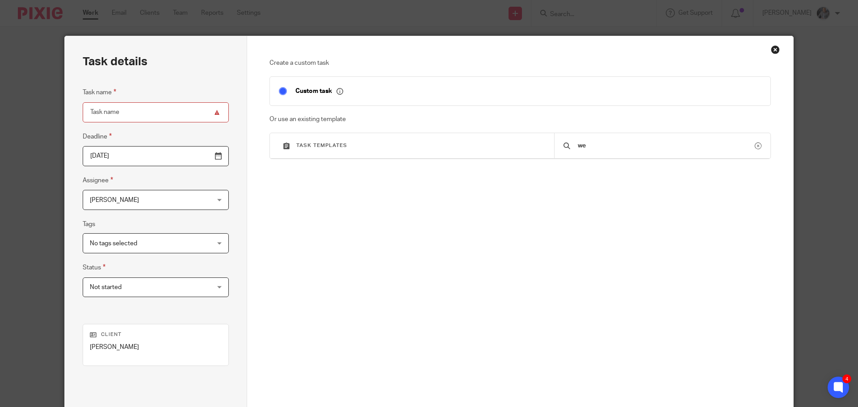
type input "w"
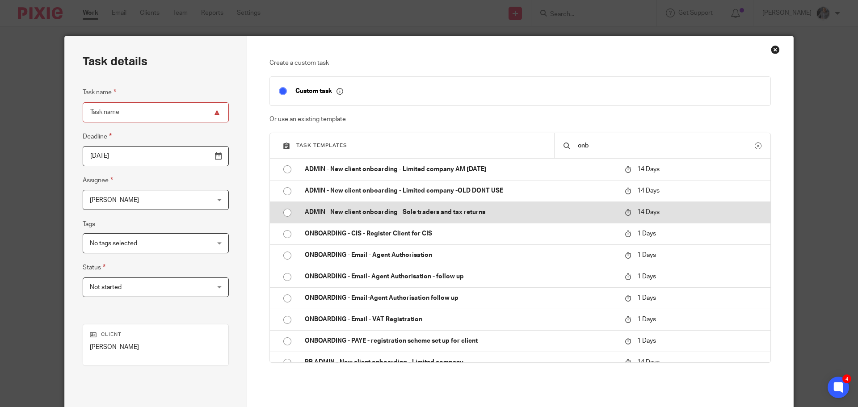
type input "onb"
click at [380, 214] on p "ADMIN - New client onboarding - Sole traders and tax returns" at bounding box center [460, 212] width 311 height 9
type input "[DATE]"
type input "ADMIN - New client onboarding - Sole traders and tax returns"
checkbox input "false"
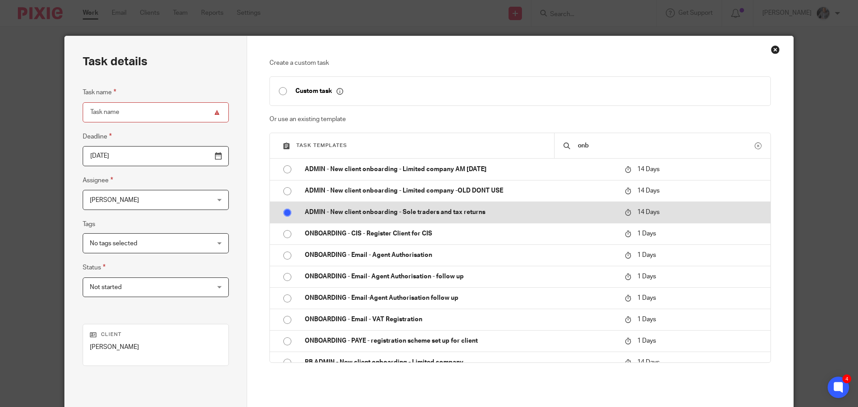
radio input "true"
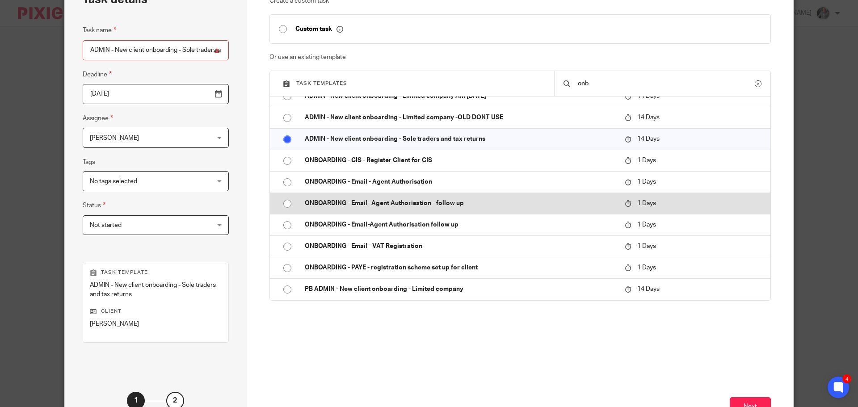
scroll to position [130, 0]
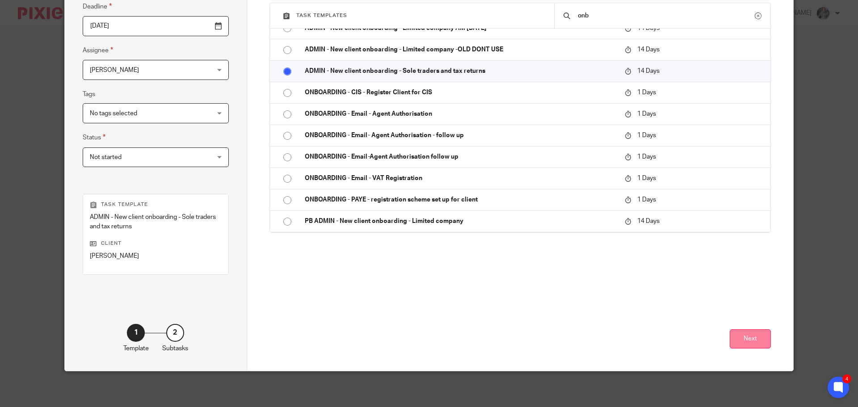
click at [748, 341] on button "Next" at bounding box center [750, 338] width 41 height 19
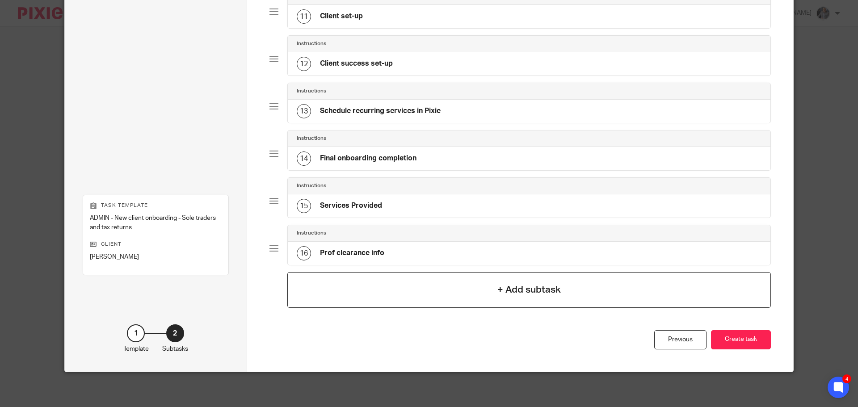
scroll to position [524, 0]
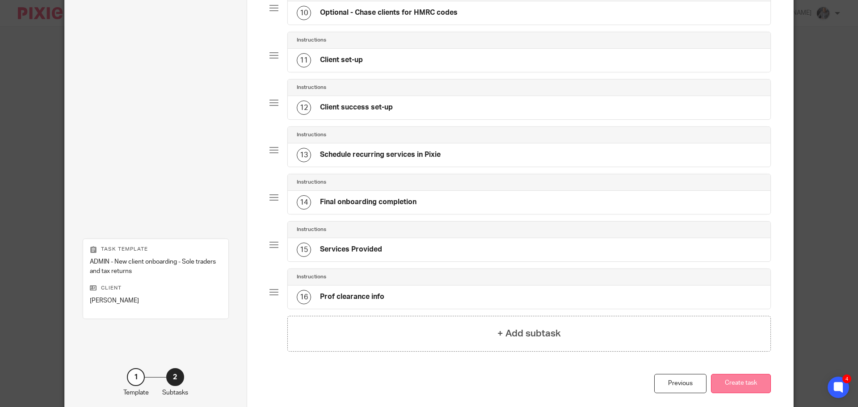
click at [739, 383] on button "Create task" at bounding box center [741, 383] width 60 height 19
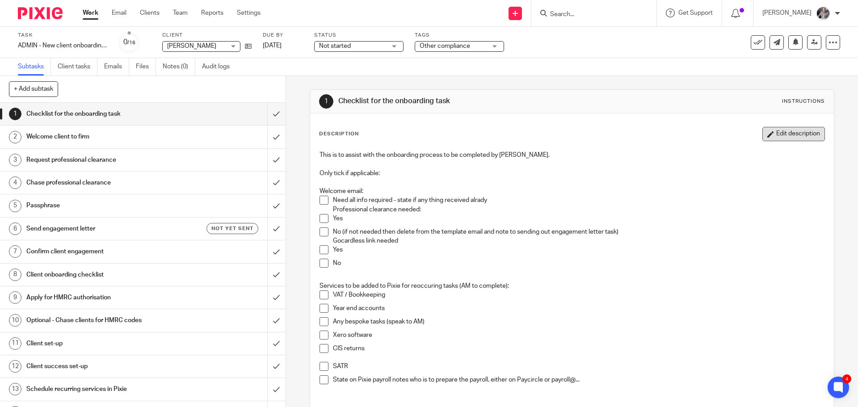
click at [782, 136] on button "Edit description" at bounding box center [794, 134] width 63 height 14
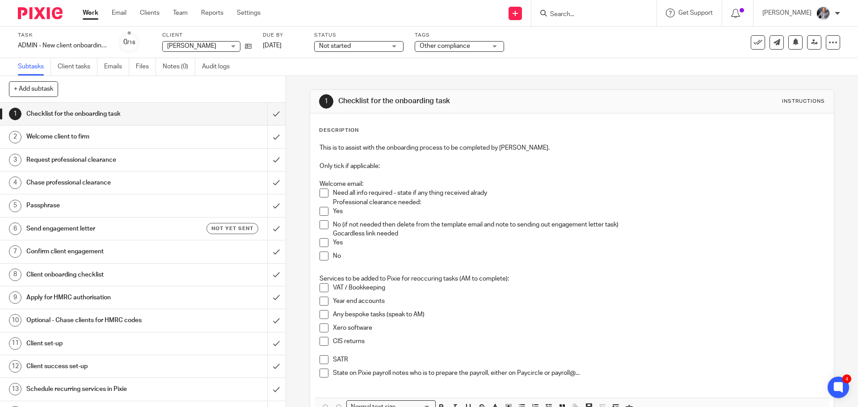
click at [54, 137] on h1 "Welcome client to firm" at bounding box center [103, 136] width 155 height 13
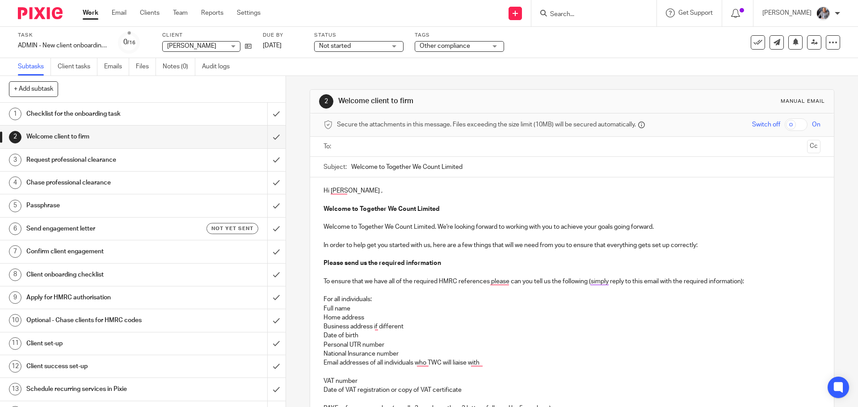
click at [350, 151] on input "text" at bounding box center [571, 147] width 463 height 10
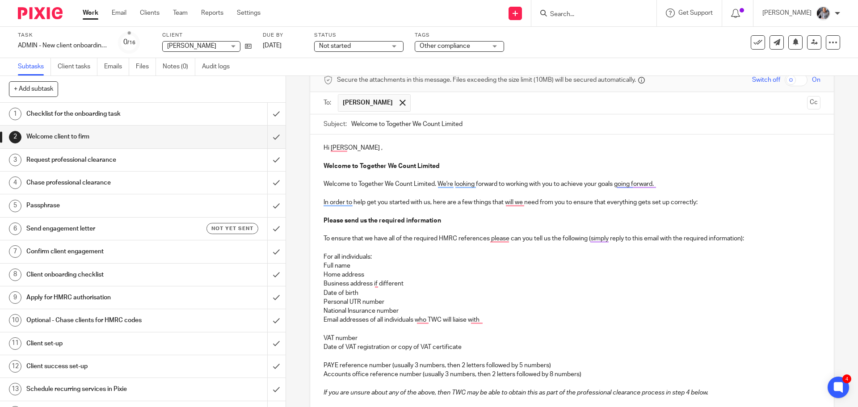
scroll to position [89, 0]
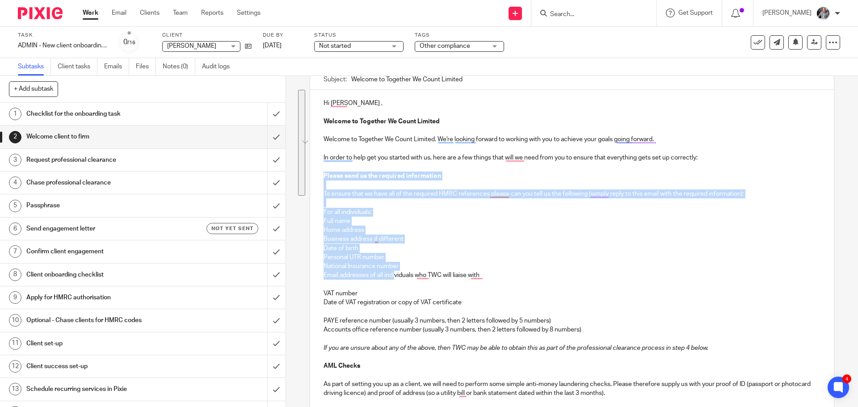
drag, startPoint x: 320, startPoint y: 174, endPoint x: 394, endPoint y: 276, distance: 125.8
click at [394, 276] on div "Hi Jack , Welcome to Together We Count Limited Welcome to Together We Count Lim…" at bounding box center [571, 410] width 523 height 641
click at [481, 257] on p "Personal UTR number" at bounding box center [572, 257] width 497 height 9
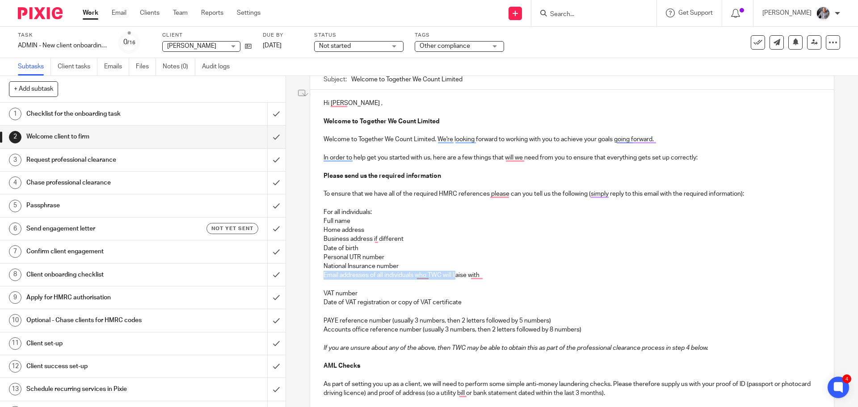
drag, startPoint x: 320, startPoint y: 274, endPoint x: 456, endPoint y: 278, distance: 135.5
click at [456, 278] on div "Hi Jack , Welcome to Together We Count Limited Welcome to Together We Count Lim…" at bounding box center [571, 410] width 523 height 641
click at [417, 296] on p "VAT number" at bounding box center [572, 293] width 497 height 9
drag, startPoint x: 318, startPoint y: 239, endPoint x: 414, endPoint y: 240, distance: 96.1
click at [414, 240] on div "Hi Jack , Welcome to Together We Count Limited Welcome to Together We Count Lim…" at bounding box center [571, 410] width 523 height 641
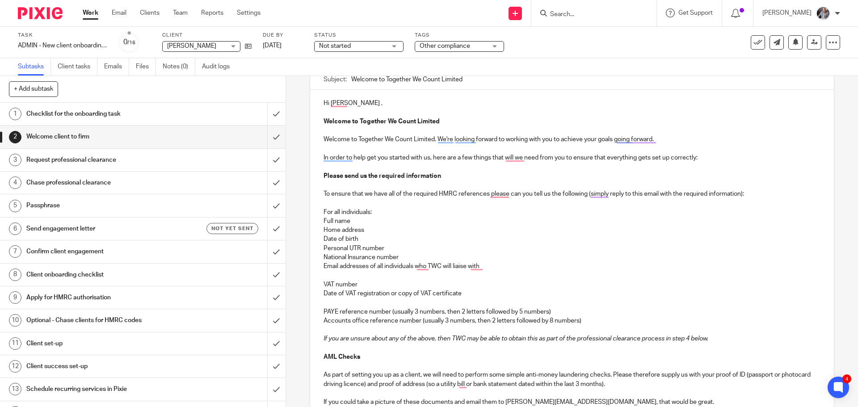
scroll to position [134, 0]
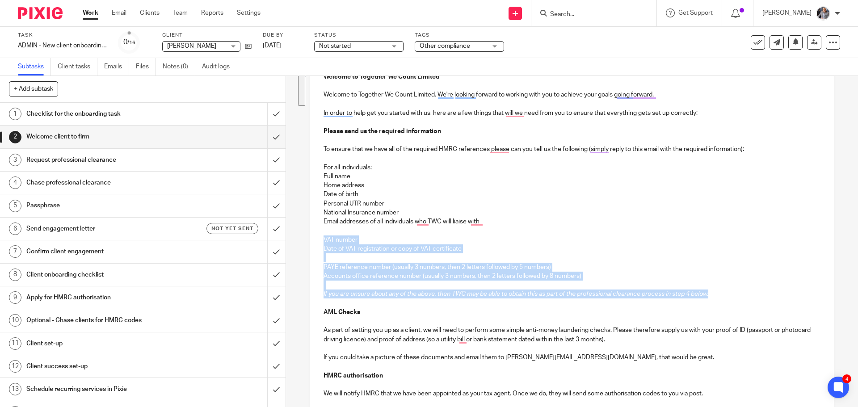
drag, startPoint x: 321, startPoint y: 238, endPoint x: 734, endPoint y: 292, distance: 416.5
click at [734, 292] on div "Hi Jack , Welcome to Together We Count Limited Welcome to Together We Count Lim…" at bounding box center [571, 361] width 523 height 632
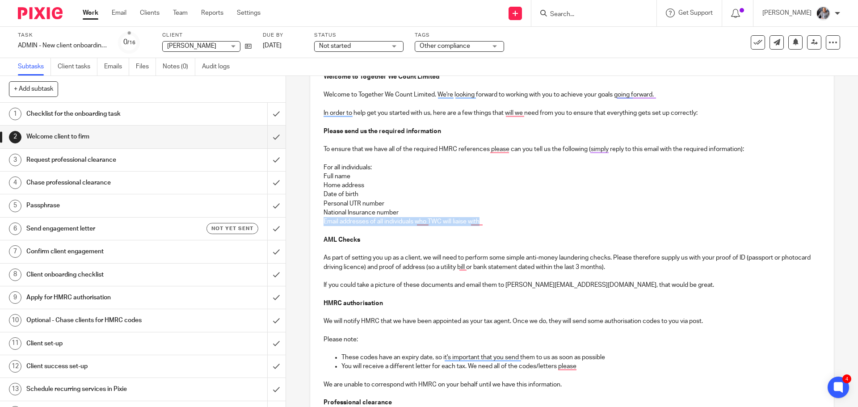
drag, startPoint x: 485, startPoint y: 222, endPoint x: 322, endPoint y: 225, distance: 162.3
click at [324, 225] on p "Email addresses of all individuals who TWC will liaise with" at bounding box center [572, 221] width 497 height 9
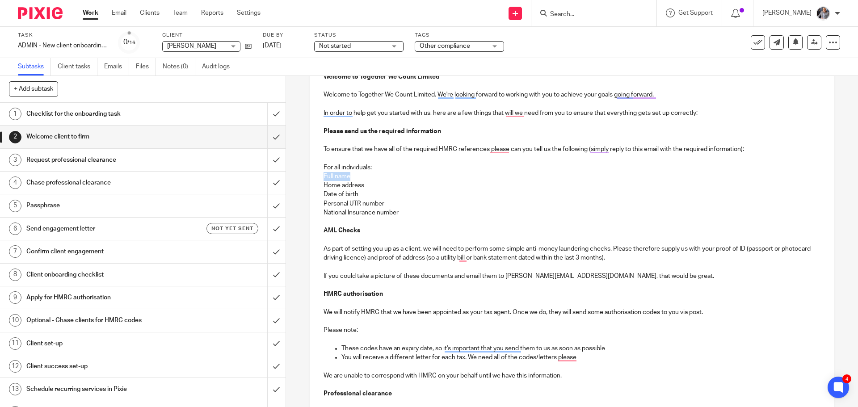
drag, startPoint x: 350, startPoint y: 173, endPoint x: 322, endPoint y: 179, distance: 29.2
click at [324, 179] on p "Full name" at bounding box center [572, 176] width 497 height 9
click at [310, 187] on div "Secure the attachments in this message. Files exceeding the size limit (10MB) w…" at bounding box center [571, 320] width 523 height 682
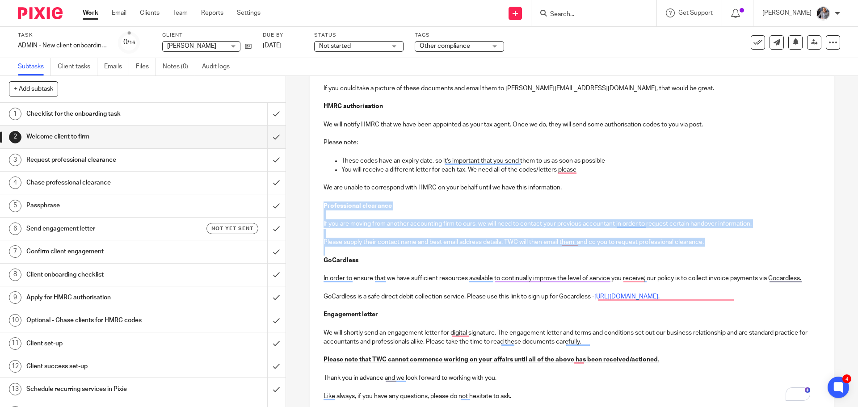
scroll to position [358, 0]
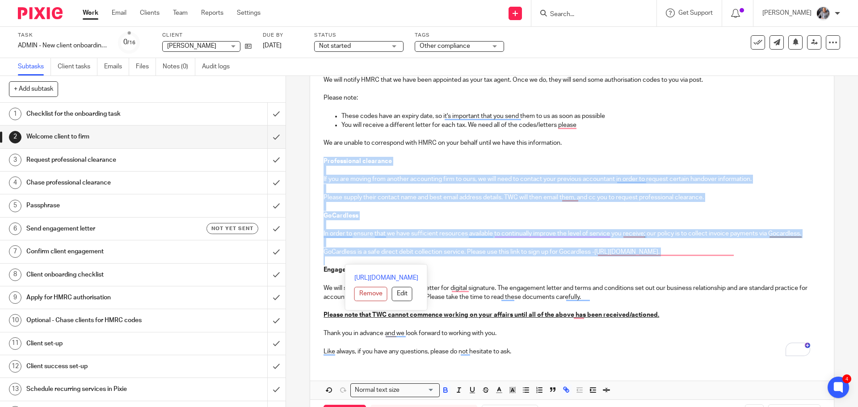
drag, startPoint x: 320, startPoint y: 205, endPoint x: 749, endPoint y: 261, distance: 432.4
click at [749, 261] on div "Hi Jack , Welcome to Together We Count Limited Welcome to Together We Count Lim…" at bounding box center [571, 92] width 523 height 541
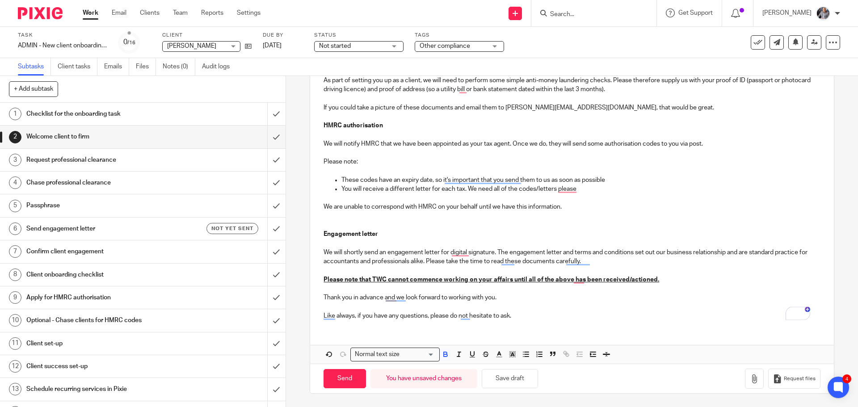
scroll to position [285, 0]
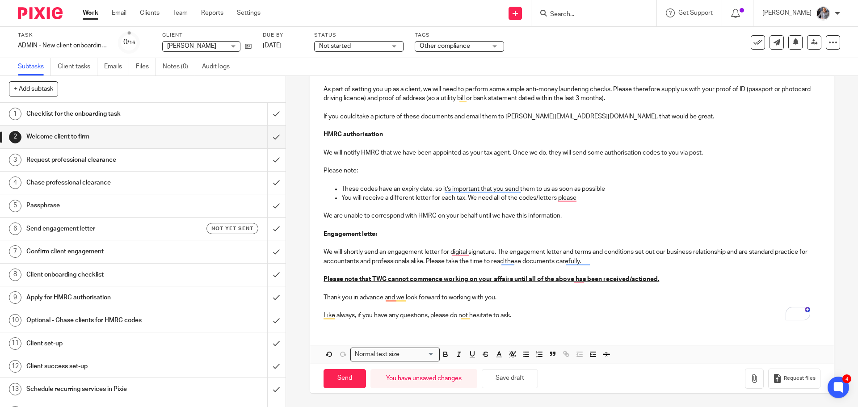
click at [524, 308] on p "To enrich screen reader interactions, please activate Accessibility in Grammarl…" at bounding box center [572, 306] width 497 height 9
click at [342, 381] on input "Send" at bounding box center [345, 378] width 42 height 19
type input "Sent"
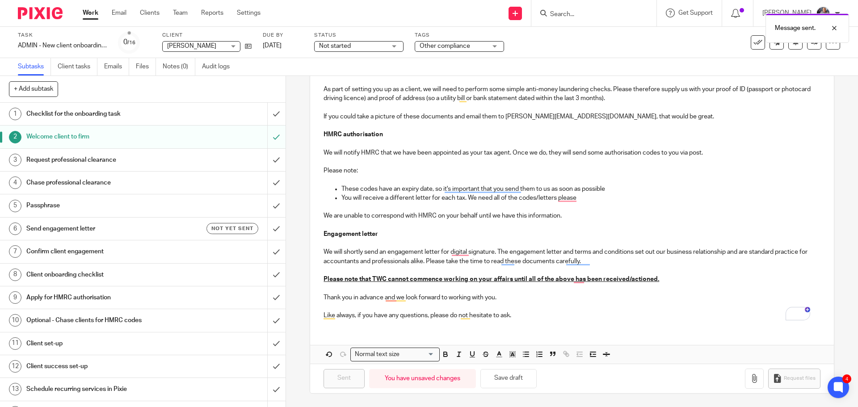
click at [56, 205] on h1 "Passphrase" at bounding box center [103, 205] width 155 height 13
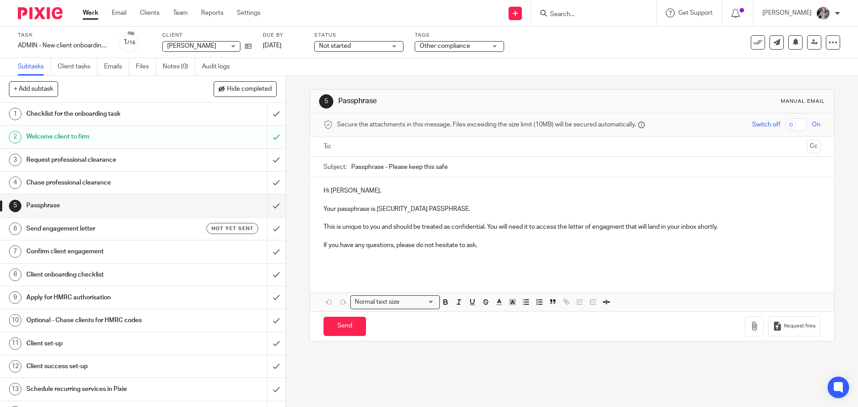
click at [380, 142] on input "text" at bounding box center [571, 147] width 463 height 10
click at [73, 227] on h1 "Send engagement letter" at bounding box center [103, 228] width 155 height 13
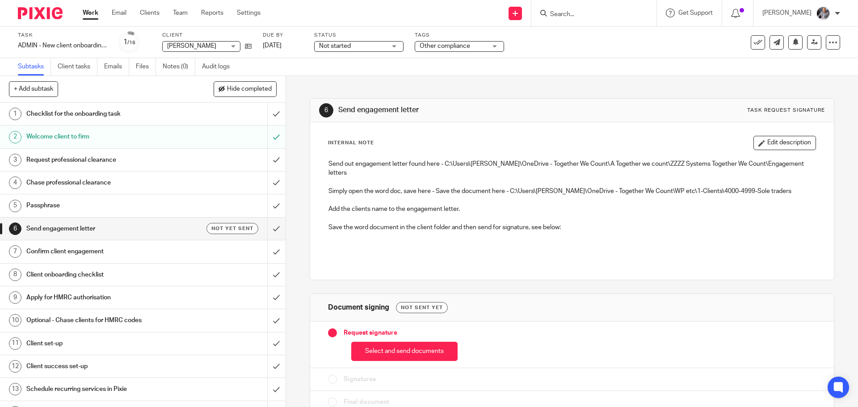
scroll to position [8, 0]
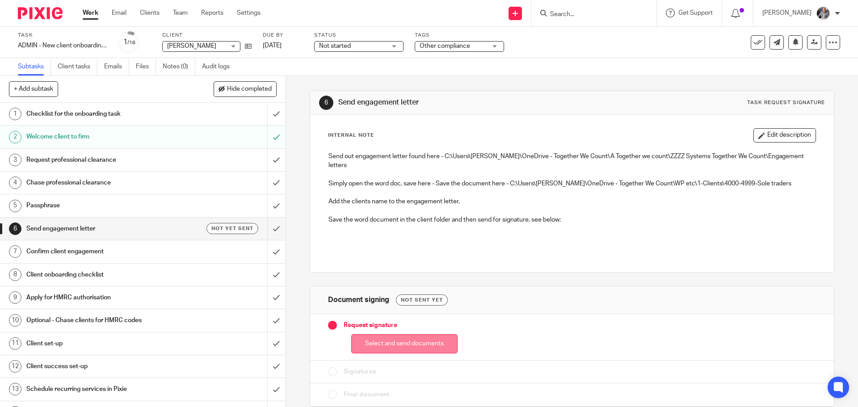
click at [400, 334] on button "Select and send documents" at bounding box center [404, 343] width 106 height 19
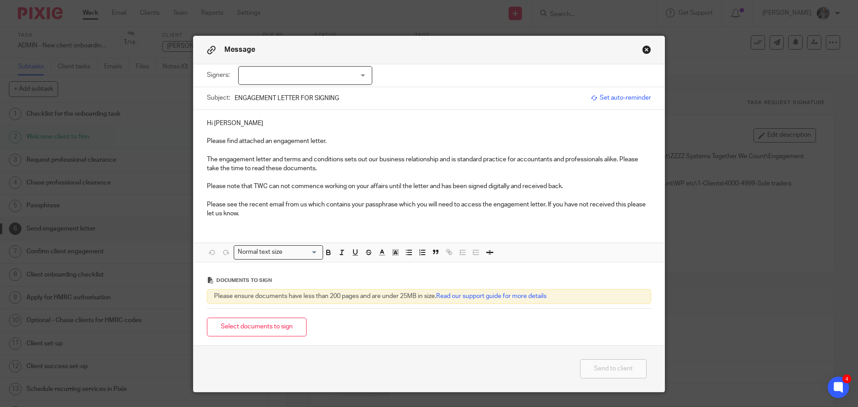
click at [312, 82] on div at bounding box center [305, 75] width 134 height 19
click at [295, 95] on li "[PERSON_NAME]" at bounding box center [302, 94] width 133 height 18
checkbox input "true"
click at [623, 99] on span "Set auto-reminder" at bounding box center [621, 97] width 60 height 9
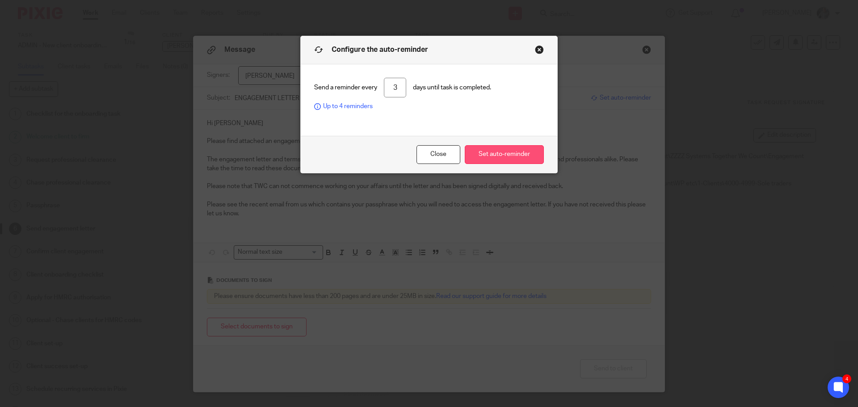
click at [506, 158] on button "Set auto-reminder" at bounding box center [504, 154] width 79 height 19
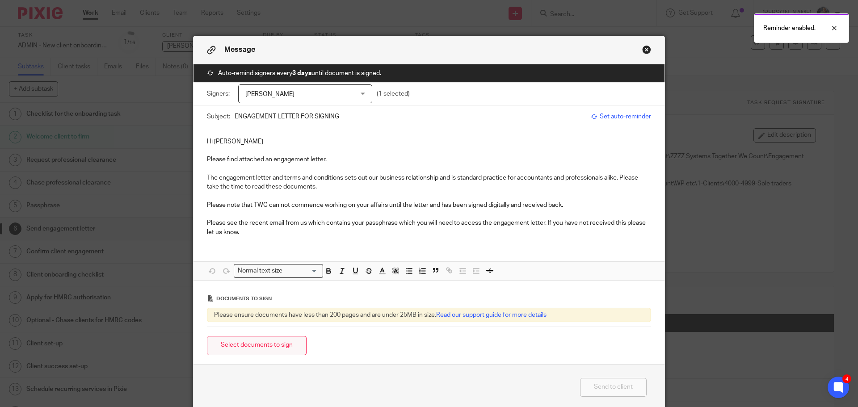
click at [272, 342] on button "Select documents to sign" at bounding box center [257, 345] width 100 height 19
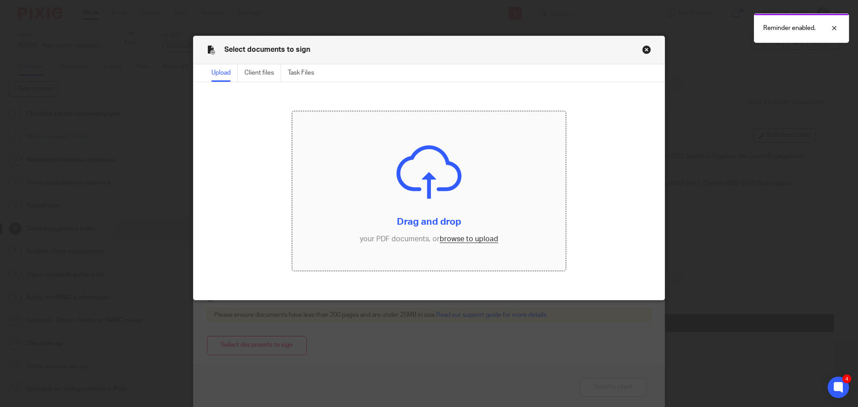
click at [468, 240] on input "file" at bounding box center [429, 191] width 274 height 160
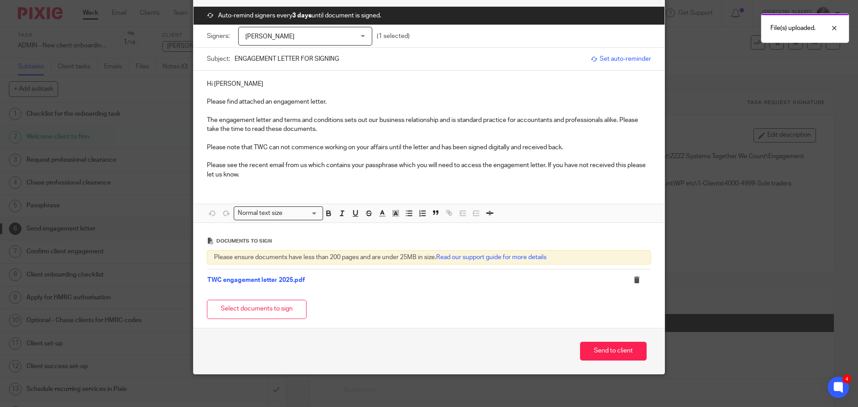
scroll to position [61, 0]
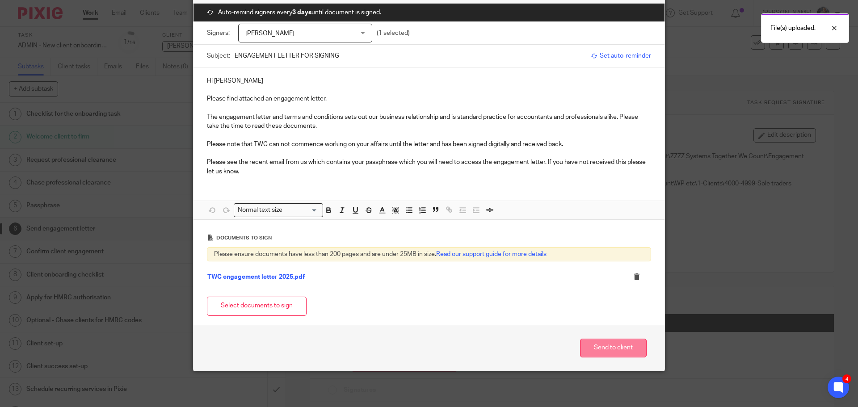
click at [603, 346] on button "Send to client" at bounding box center [613, 348] width 67 height 19
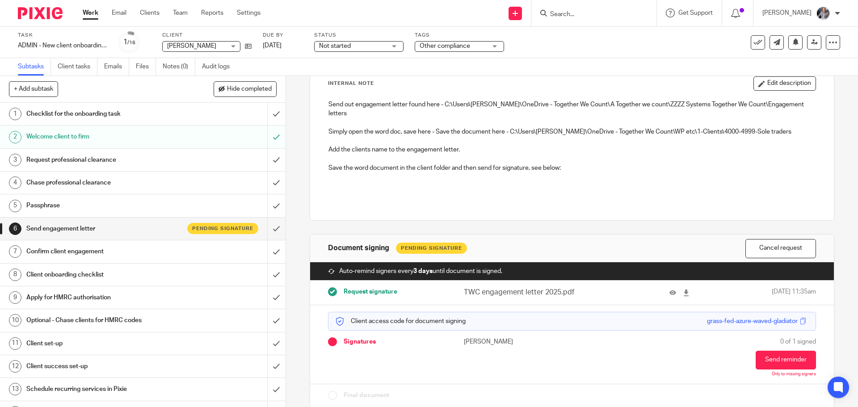
scroll to position [60, 0]
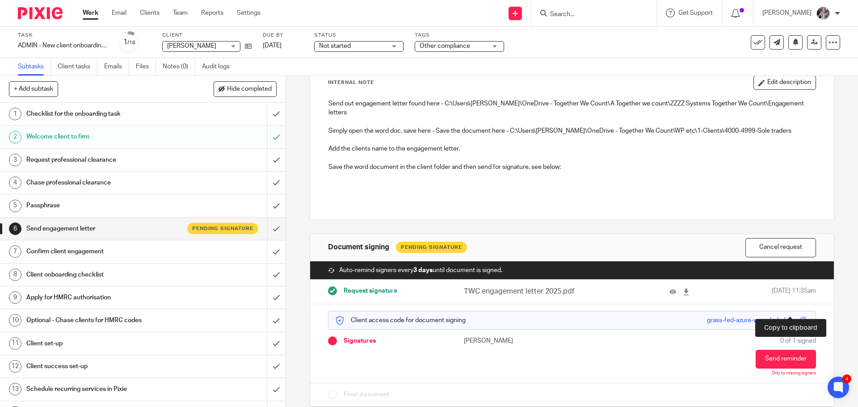
click at [800, 317] on span at bounding box center [803, 320] width 7 height 7
click at [46, 204] on h1 "Passphrase" at bounding box center [103, 205] width 155 height 13
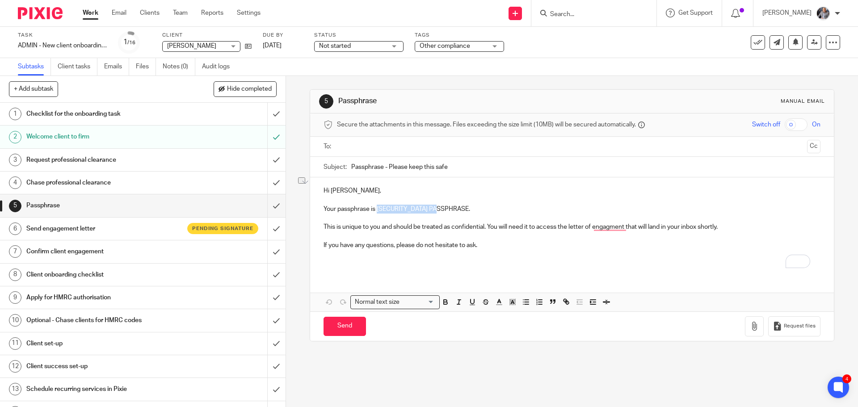
drag, startPoint x: 376, startPoint y: 209, endPoint x: 439, endPoint y: 212, distance: 63.1
click at [439, 212] on p "Your passphrase is [SECURITY_DATA] PASSPHRASE." at bounding box center [572, 209] width 497 height 9
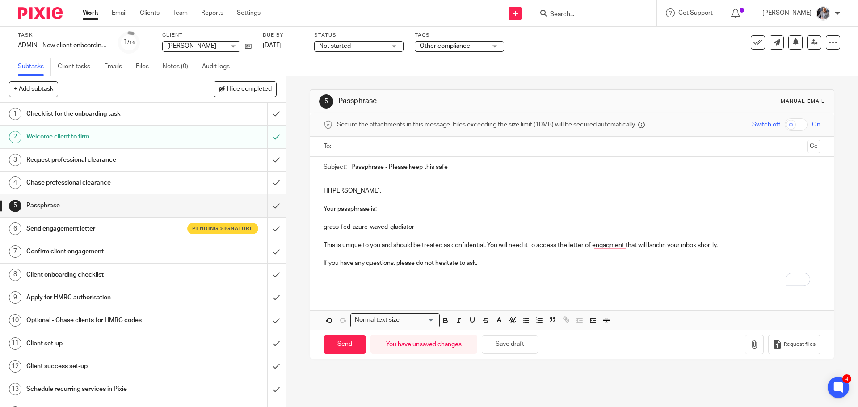
click at [402, 148] on input "text" at bounding box center [571, 147] width 463 height 10
click at [345, 350] on input "Send" at bounding box center [345, 346] width 42 height 19
type input "Sent"
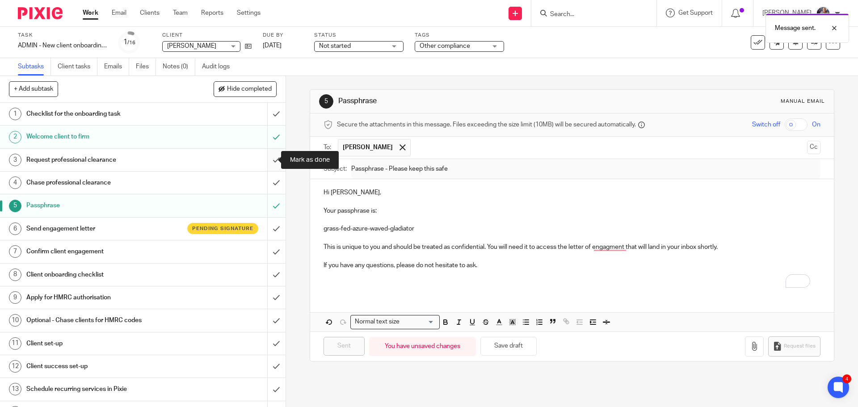
click at [266, 158] on input "submit" at bounding box center [143, 160] width 286 height 22
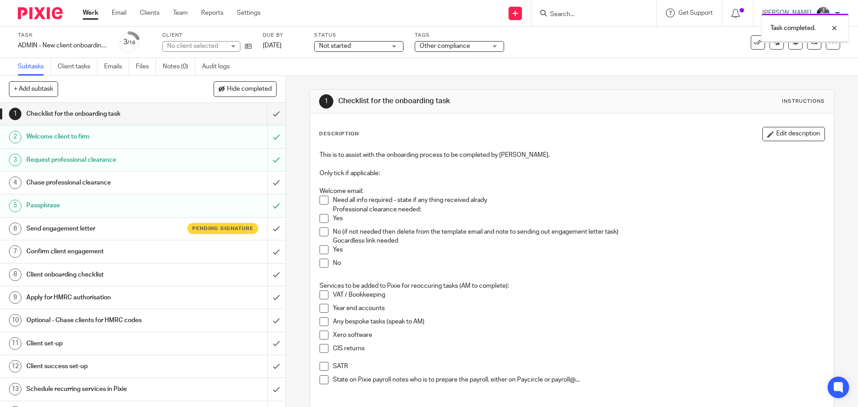
click at [269, 182] on input "submit" at bounding box center [143, 183] width 286 height 22
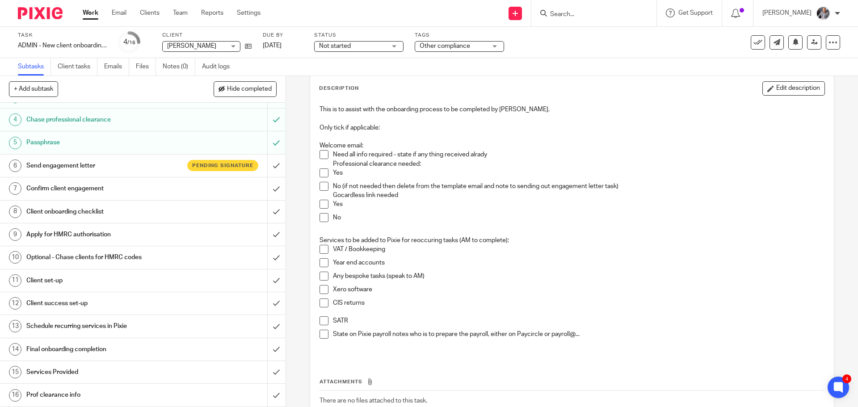
scroll to position [106, 0]
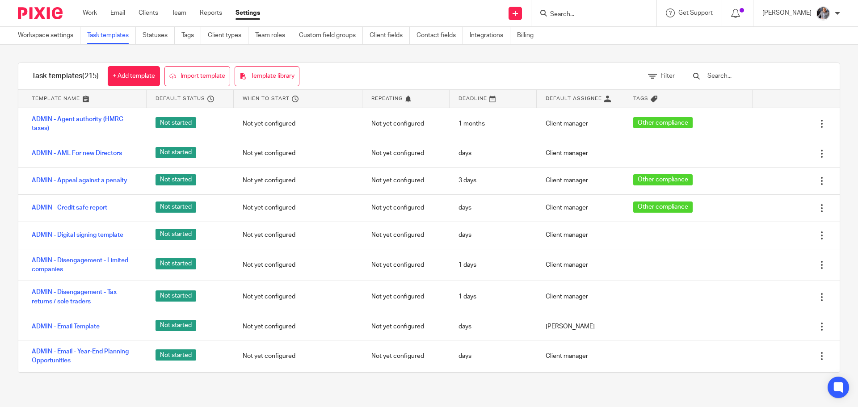
click at [581, 17] on input "Search" at bounding box center [589, 15] width 80 height 8
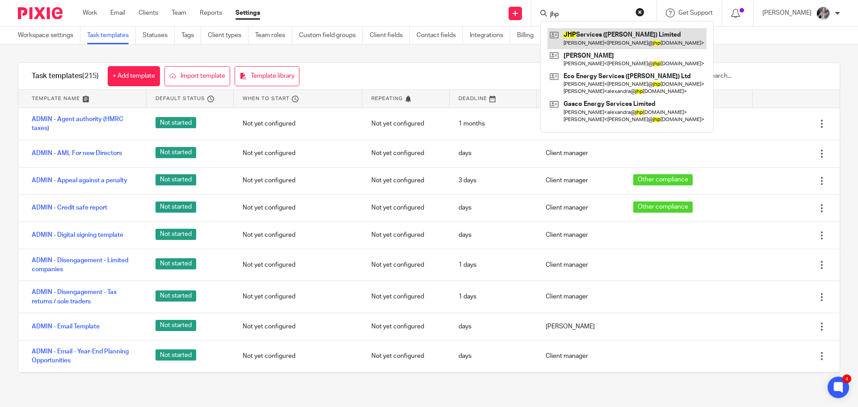
type input "jhp"
click at [593, 38] on link at bounding box center [627, 38] width 159 height 21
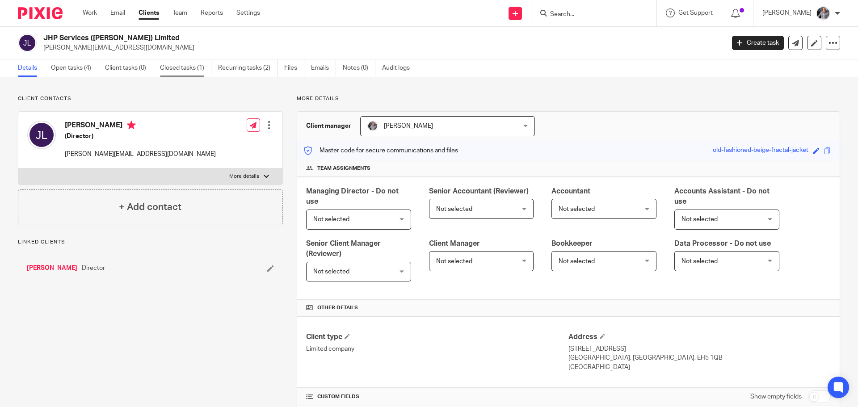
click at [178, 68] on link "Closed tasks (1)" at bounding box center [185, 67] width 51 height 17
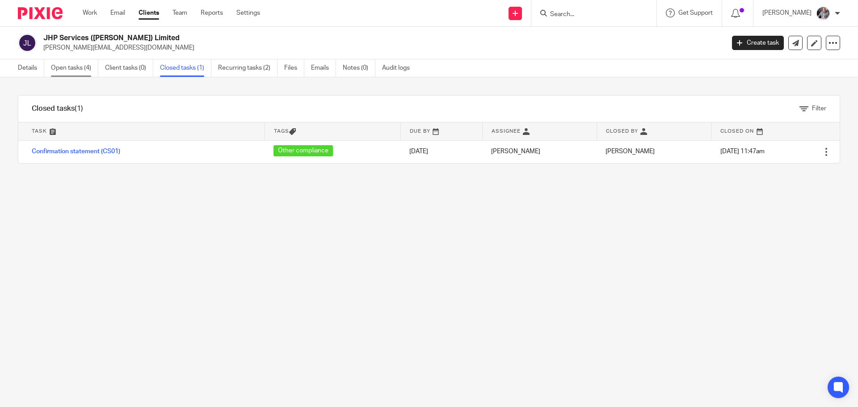
click at [78, 70] on link "Open tasks (4)" at bounding box center [74, 67] width 47 height 17
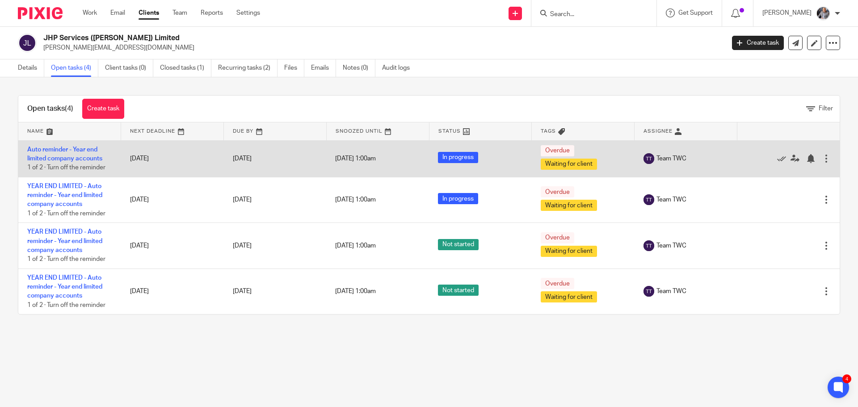
click at [763, 160] on div at bounding box center [784, 158] width 76 height 9
click at [777, 160] on icon at bounding box center [781, 158] width 9 height 9
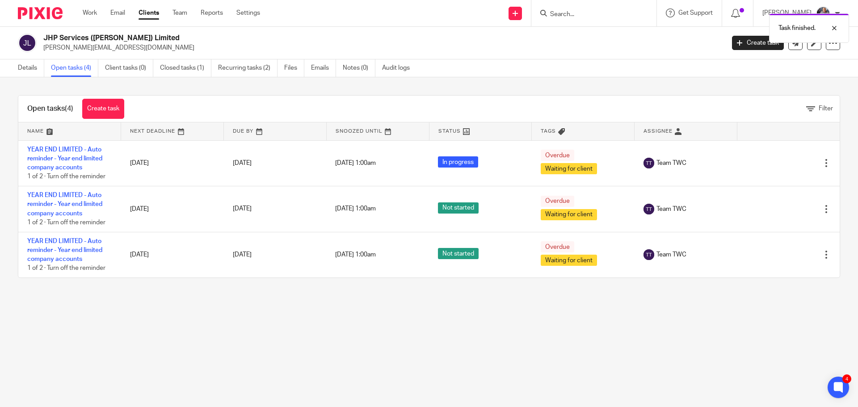
click at [777, 160] on icon at bounding box center [781, 163] width 9 height 9
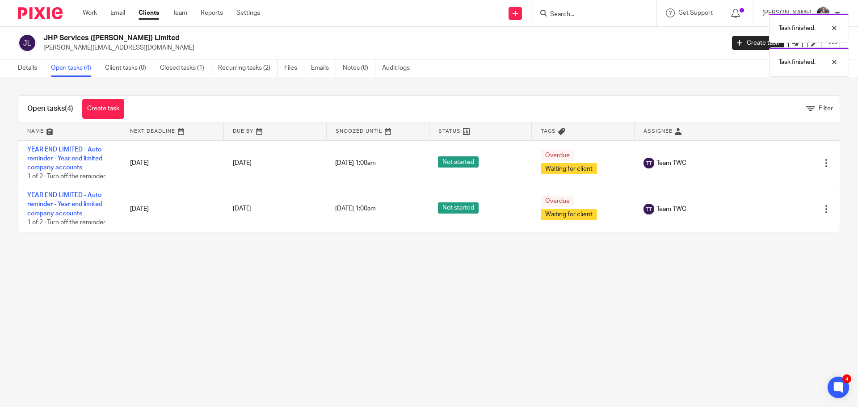
click at [777, 160] on icon at bounding box center [781, 163] width 9 height 9
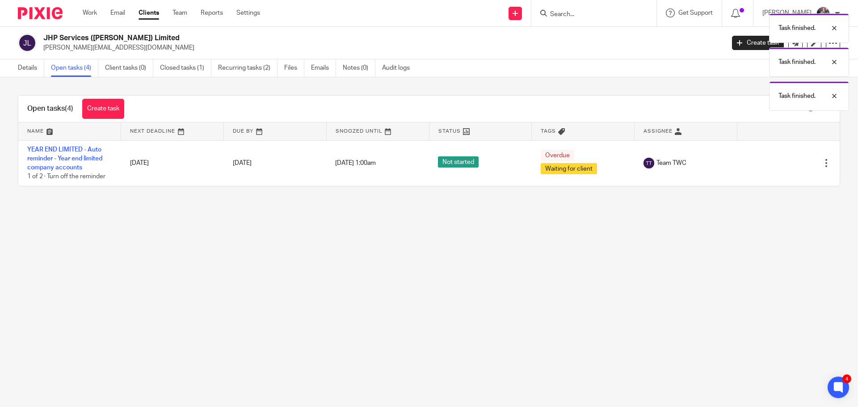
click at [777, 160] on icon at bounding box center [781, 163] width 9 height 9
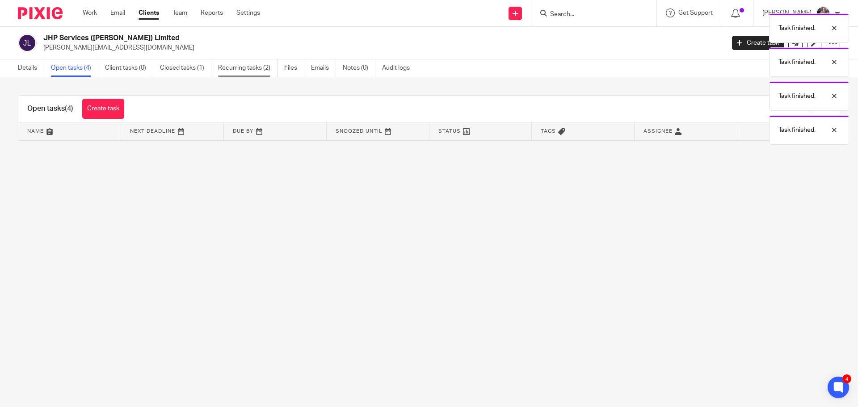
click at [232, 70] on link "Recurring tasks (2)" at bounding box center [247, 67] width 59 height 17
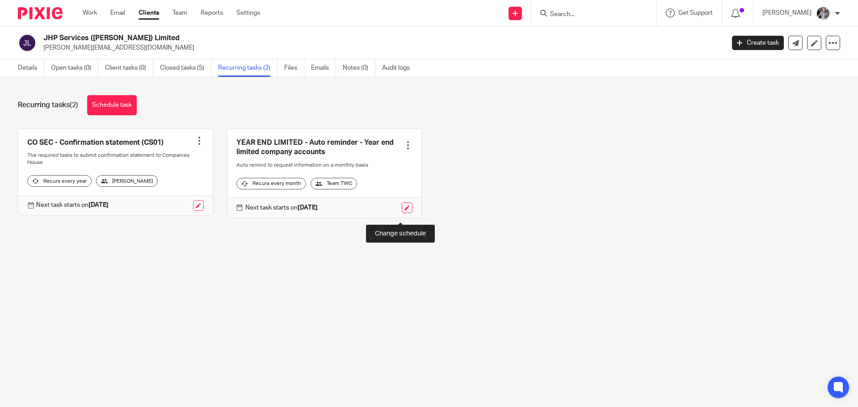
click at [402, 213] on link at bounding box center [407, 207] width 11 height 11
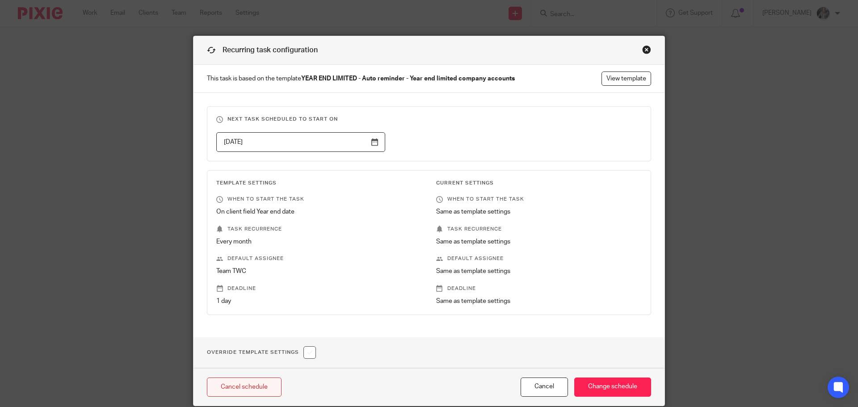
click at [256, 391] on link "Cancel schedule" at bounding box center [244, 387] width 75 height 19
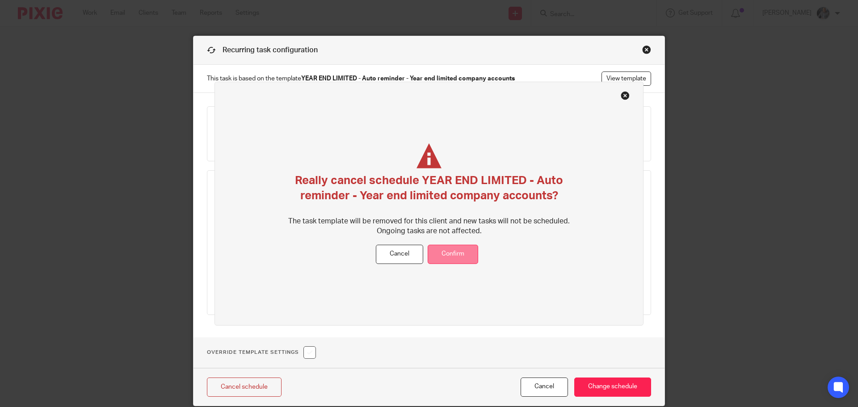
click at [453, 259] on button "Confirm" at bounding box center [453, 254] width 51 height 19
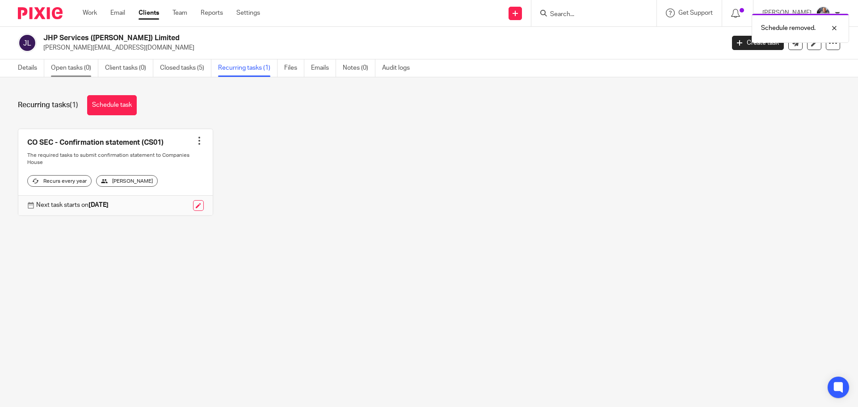
click at [72, 66] on link "Open tasks (0)" at bounding box center [74, 67] width 47 height 17
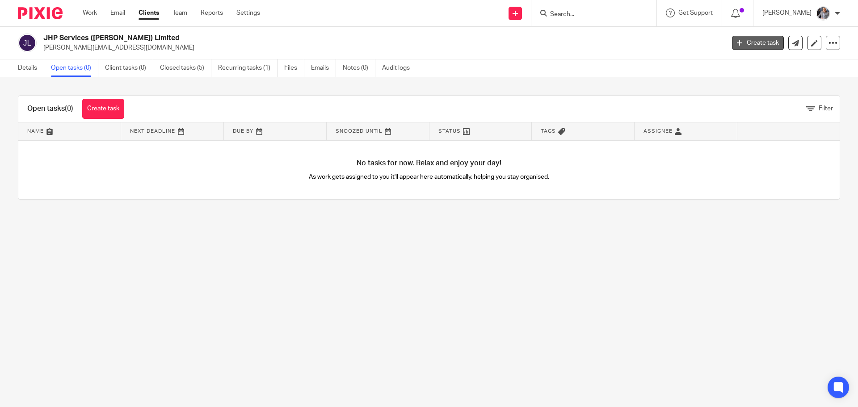
click at [742, 47] on link "Create task" at bounding box center [758, 43] width 52 height 14
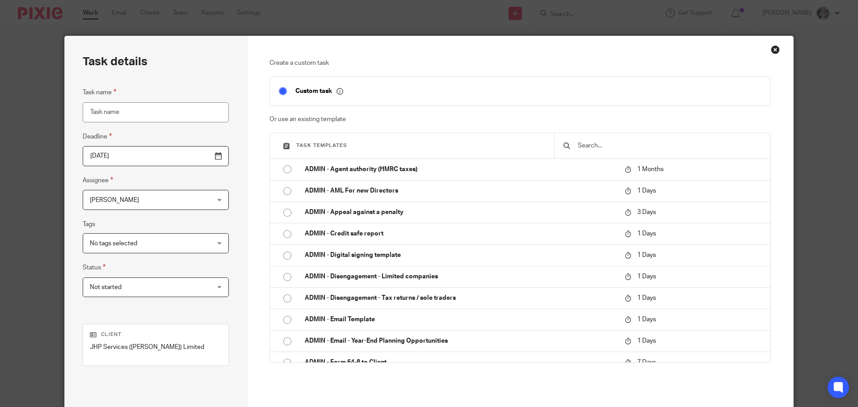
click at [616, 147] on input "text" at bounding box center [669, 146] width 185 height 10
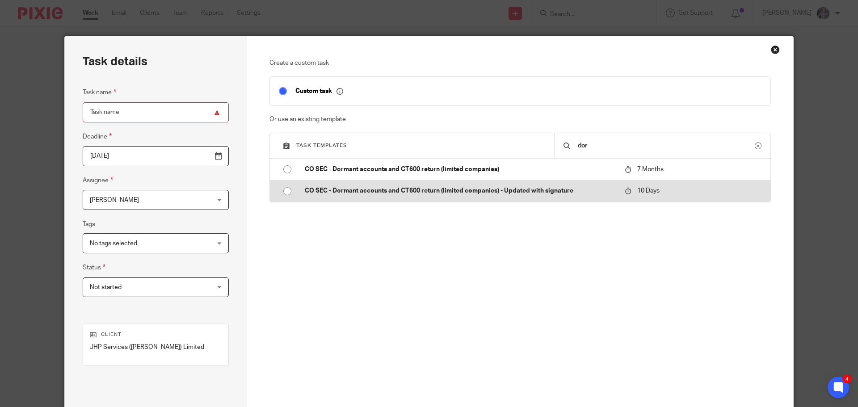
type input "dor"
click at [431, 195] on p "CO SEC - Dormant accounts and CT600 return (limited companies) - Updated with s…" at bounding box center [460, 190] width 311 height 9
type input "2025-08-28"
type input "CO SEC - Dormant accounts and CT600 return (limited companies) - Updated with s…"
checkbox input "false"
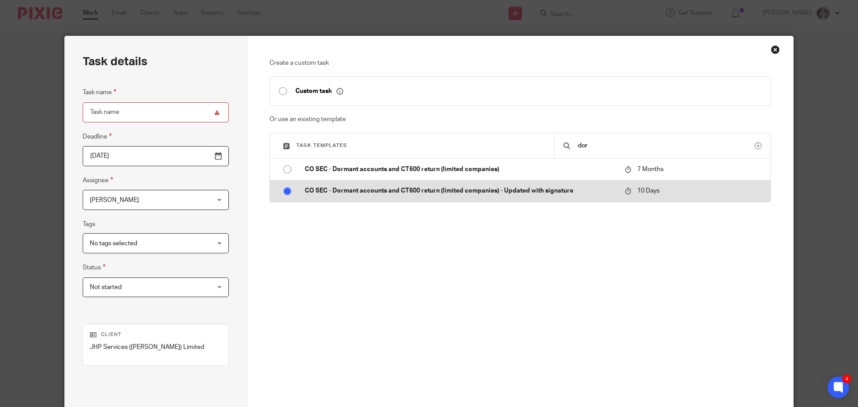
radio input "true"
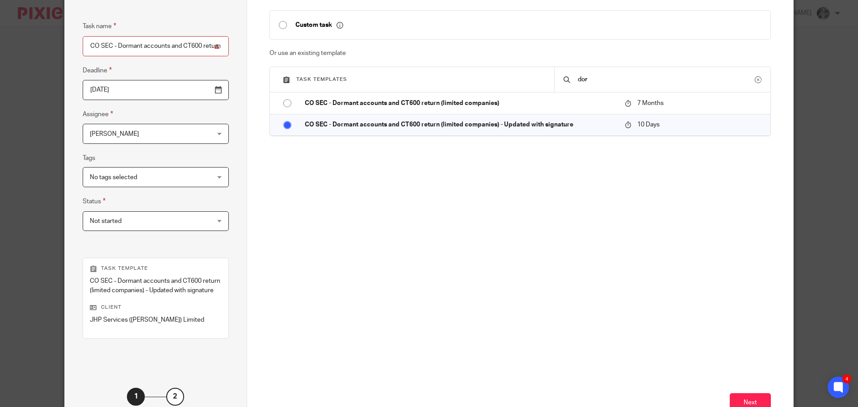
scroll to position [130, 0]
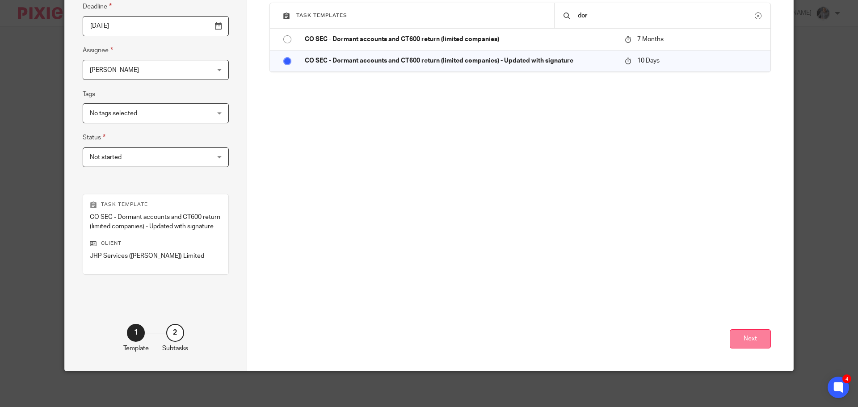
click at [765, 342] on button "Next" at bounding box center [750, 338] width 41 height 19
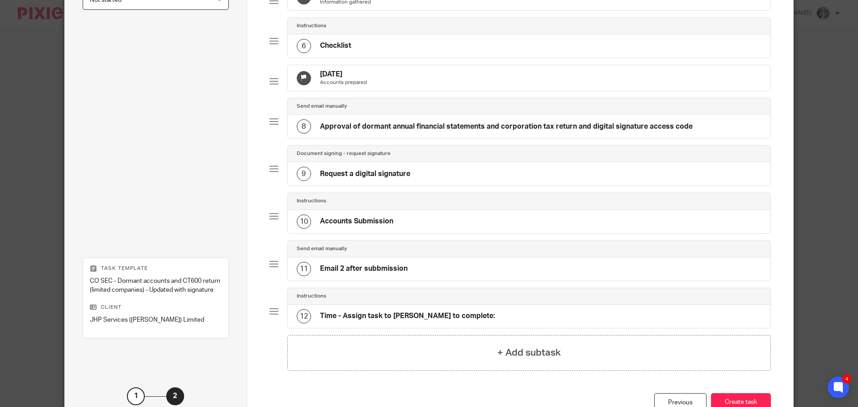
scroll to position [365, 0]
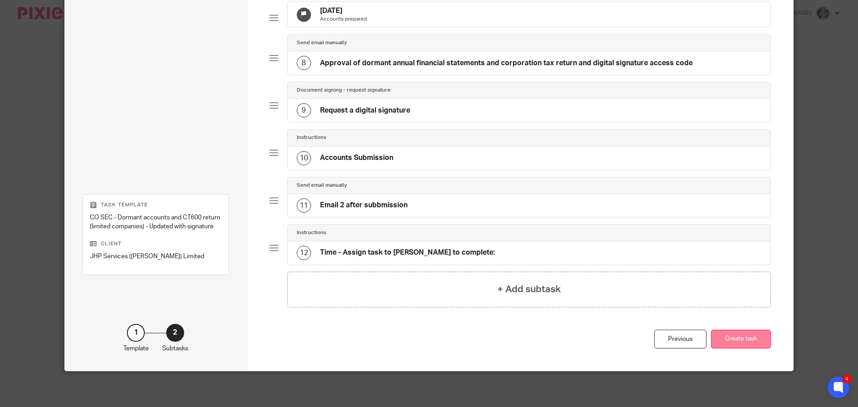
click at [743, 346] on button "Create task" at bounding box center [741, 339] width 60 height 19
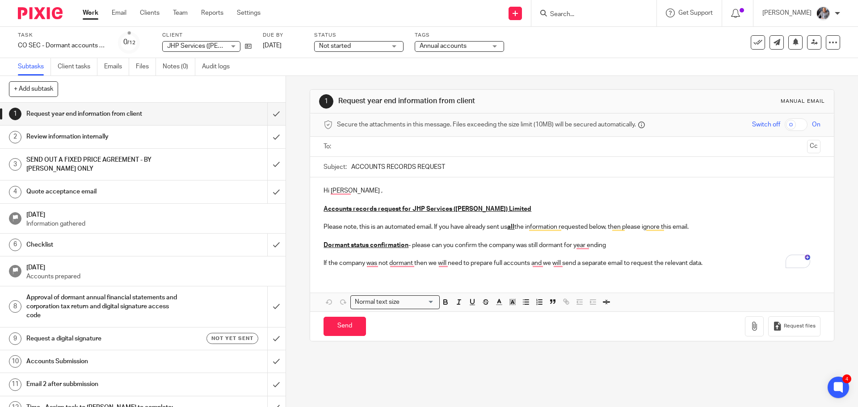
click at [397, 146] on input "text" at bounding box center [571, 147] width 463 height 10
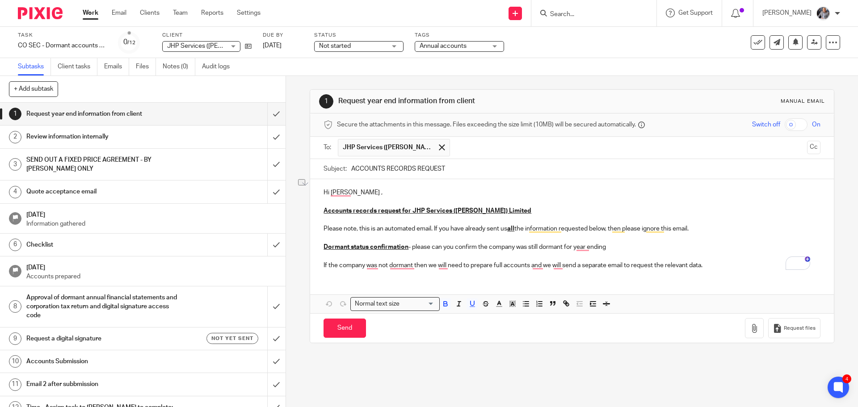
drag, startPoint x: 696, startPoint y: 228, endPoint x: 313, endPoint y: 227, distance: 382.6
click at [313, 227] on div "Hi [PERSON_NAME] , Accounts records request for JHP Services ([PERSON_NAME]) Li…" at bounding box center [571, 227] width 523 height 97
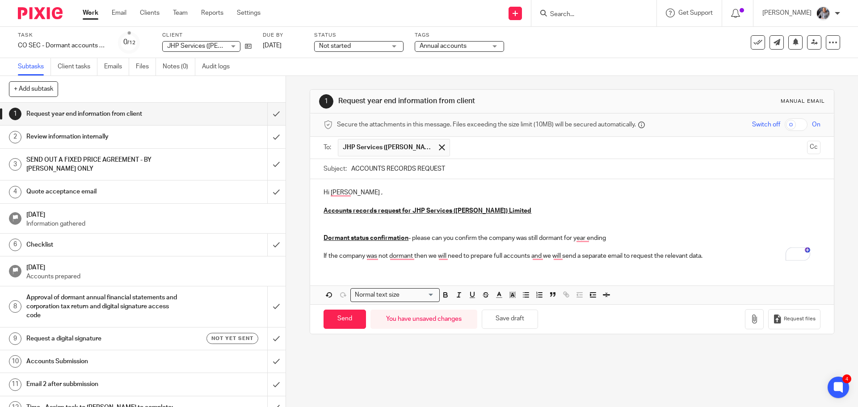
click at [625, 238] on p "Dormant status confirmation - please can you confirm the company was still dorm…" at bounding box center [572, 228] width 497 height 27
click at [625, 237] on p "Dormant status confirmation - please can you confirm the company was still dorm…" at bounding box center [572, 228] width 497 height 27
click at [383, 263] on div "Hi Jamie , Accounts records request for JHP Services (Scot) Limited Dormant sta…" at bounding box center [571, 223] width 523 height 88
click at [353, 320] on input "Send" at bounding box center [345, 319] width 42 height 19
type input "Sent"
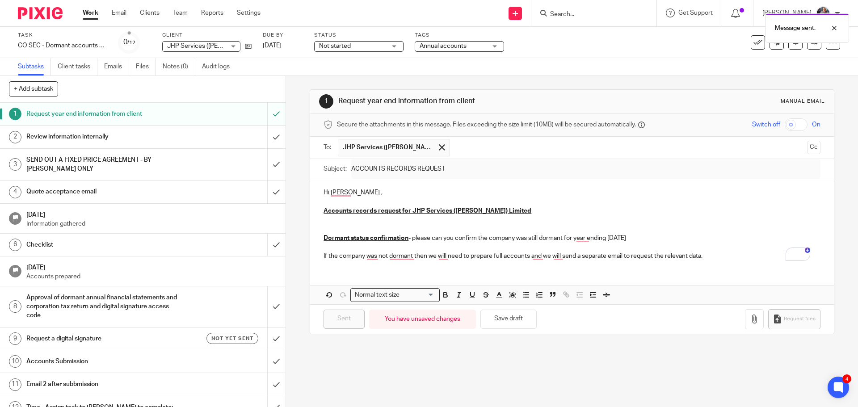
click at [77, 140] on h1 "Review information internally" at bounding box center [103, 136] width 155 height 13
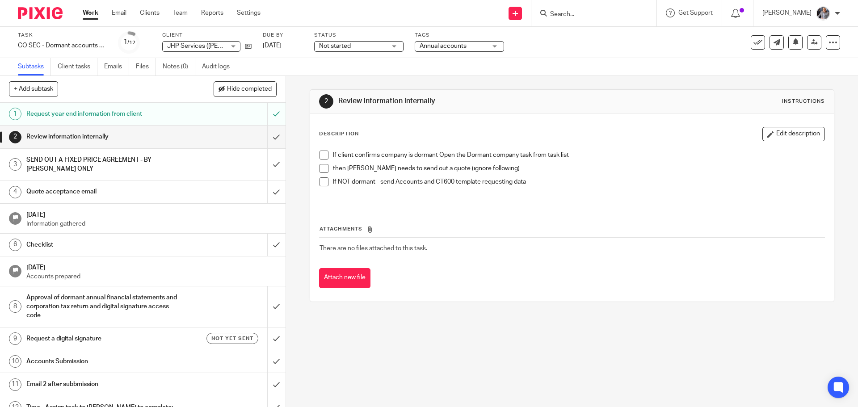
click at [71, 158] on h1 "SEND OUT A FIXED PRICE AGREEMENT - BY AARON ONLY" at bounding box center [103, 164] width 155 height 23
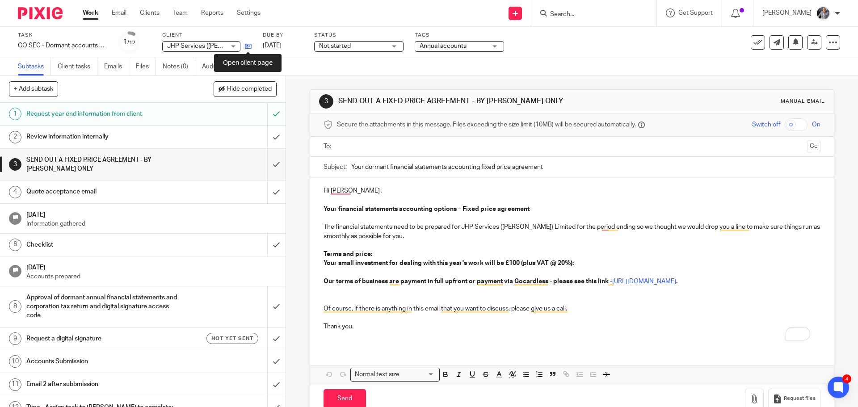
click at [249, 45] on icon at bounding box center [248, 46] width 7 height 7
click at [829, 46] on icon at bounding box center [833, 42] width 9 height 9
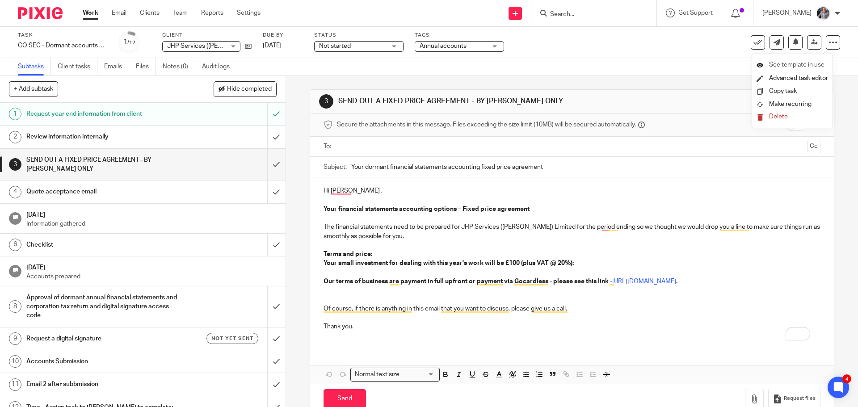
click at [798, 64] on span "See template in use" at bounding box center [796, 65] width 55 height 6
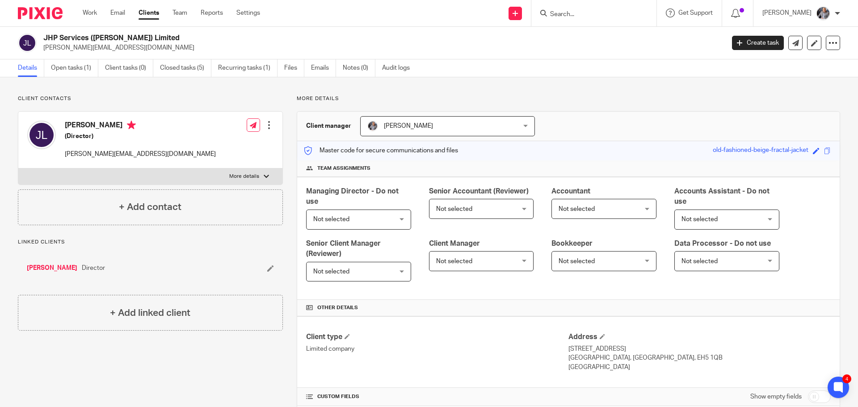
scroll to position [290, 0]
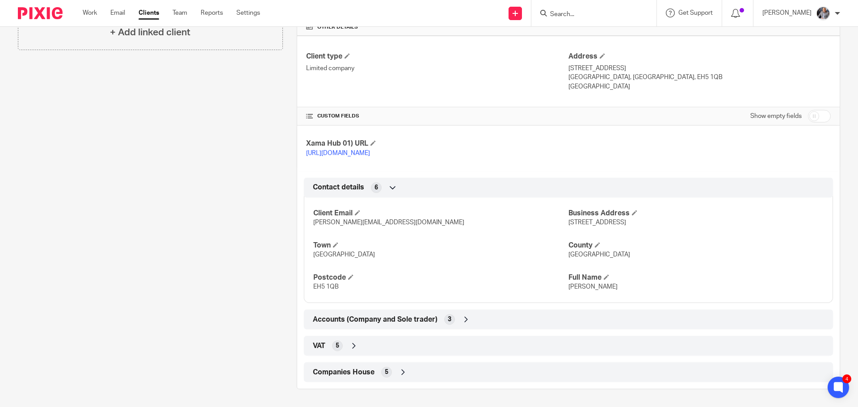
click at [385, 317] on span "Accounts (Company and Sole trader)" at bounding box center [375, 319] width 125 height 9
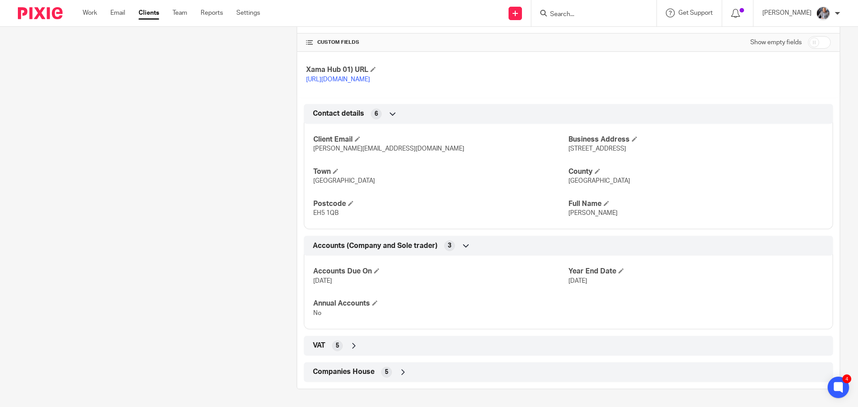
scroll to position [363, 0]
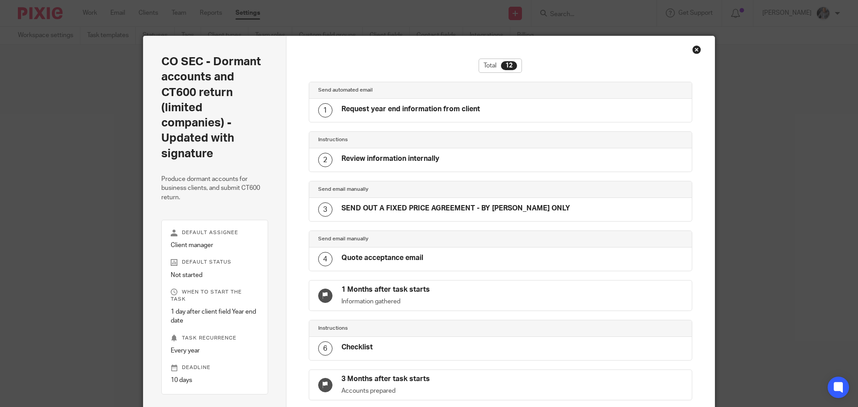
scroll to position [338, 0]
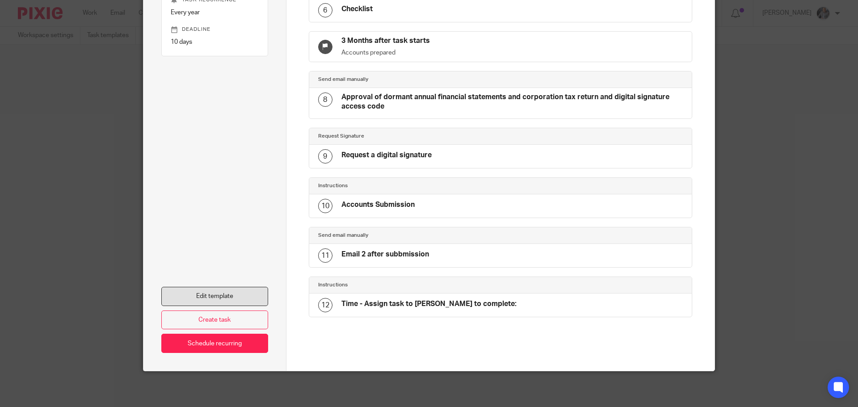
click at [228, 297] on link "Edit template" at bounding box center [214, 296] width 107 height 19
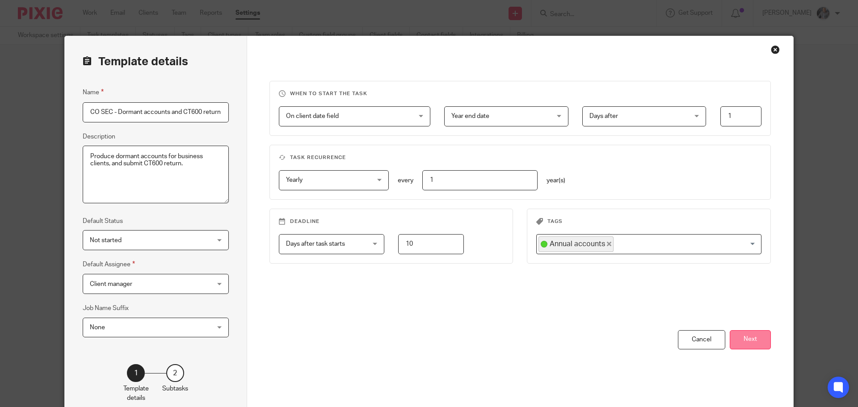
click at [750, 338] on button "Next" at bounding box center [750, 339] width 41 height 19
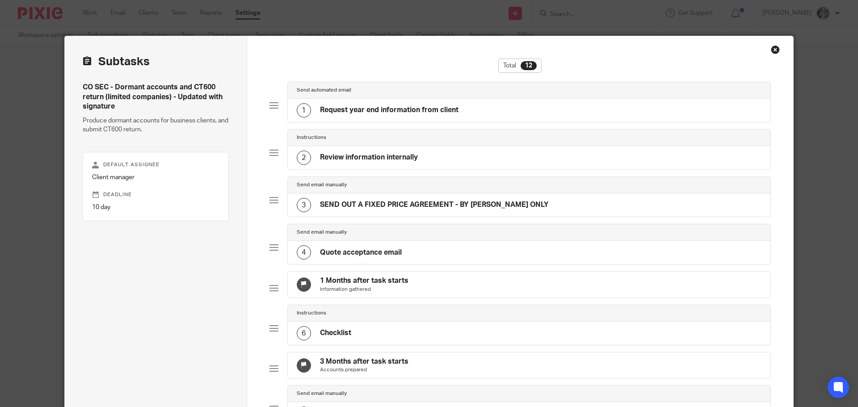
click at [354, 108] on h4 "Request year end information from client" at bounding box center [389, 109] width 139 height 9
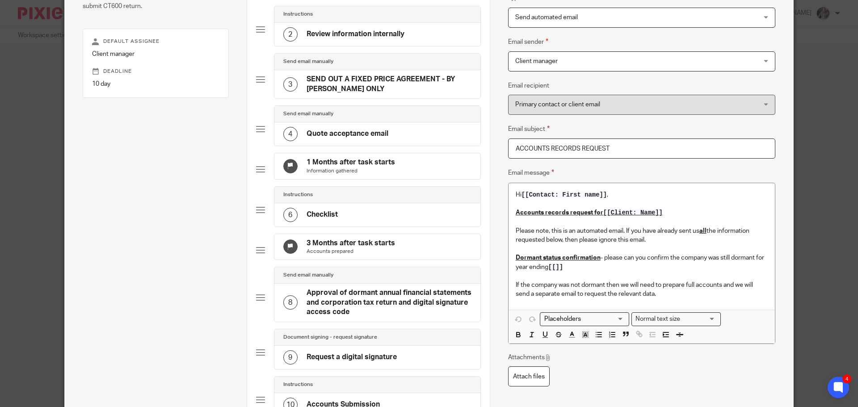
scroll to position [134, 0]
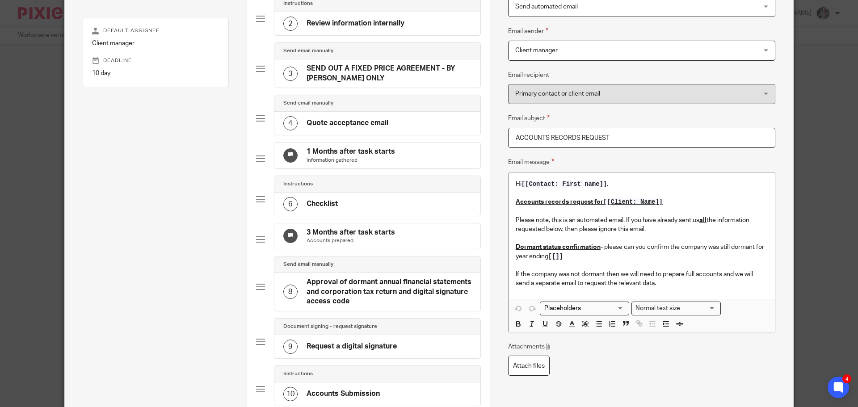
click at [573, 257] on p "Please note, this is an automated email. If you have already sent us all the in…" at bounding box center [642, 234] width 252 height 55
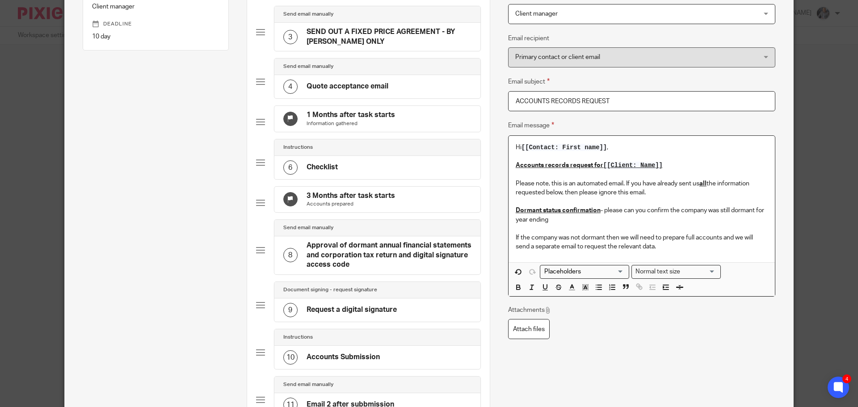
scroll to position [179, 0]
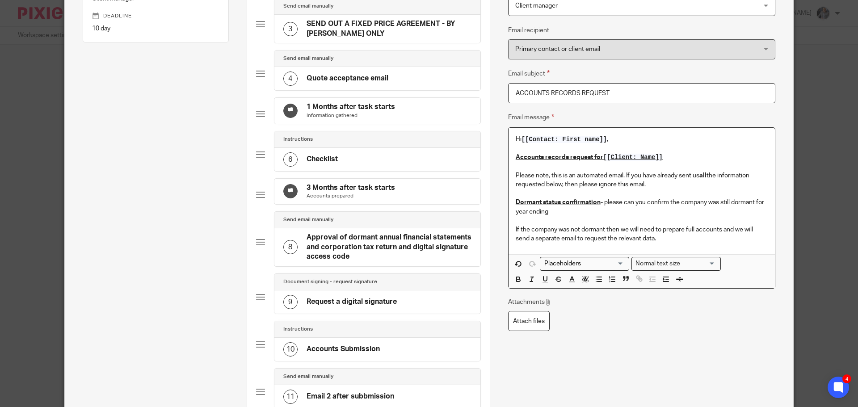
click at [585, 266] on input "Search for option" at bounding box center [582, 263] width 83 height 9
click at [574, 285] on li "Client: Year end date" at bounding box center [584, 291] width 89 height 12
type input "year"
click at [607, 140] on p "Hi [[Contact: First name]] ," at bounding box center [642, 139] width 252 height 9
drag, startPoint x: 557, startPoint y: 229, endPoint x: 577, endPoint y: 229, distance: 19.7
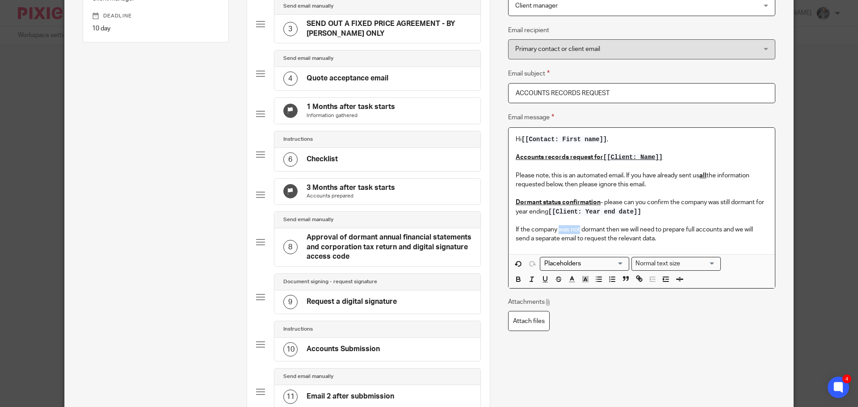
click at [577, 229] on p "If the company was not dormant then we will need to prepare full accounts and w…" at bounding box center [642, 234] width 252 height 18
click at [515, 280] on icon "button" at bounding box center [518, 279] width 8 height 8
drag, startPoint x: 657, startPoint y: 239, endPoint x: 690, endPoint y: 245, distance: 34.1
click at [657, 239] on p "If the company was not dormant then we will need to prepare full accounts and w…" at bounding box center [642, 234] width 252 height 18
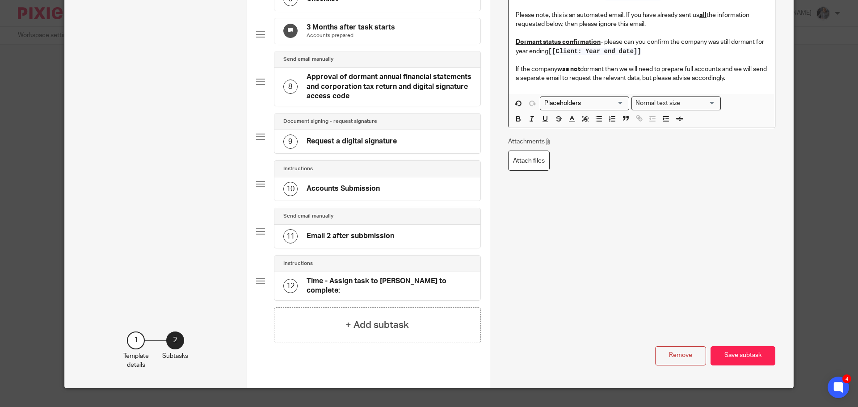
scroll to position [372, 0]
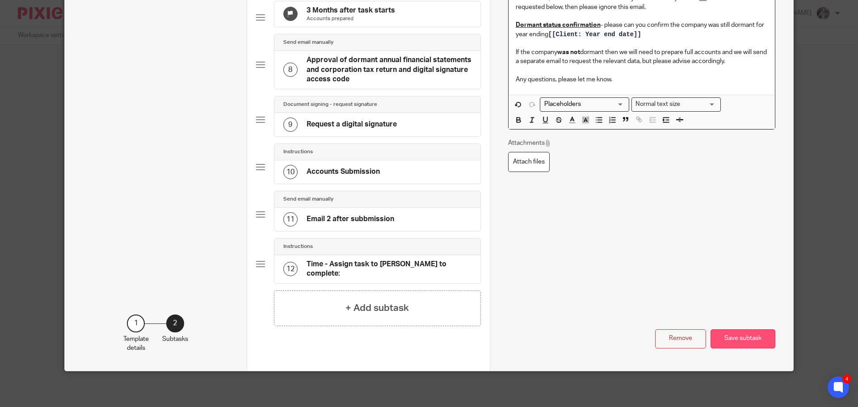
click at [746, 331] on button "Save subtask" at bounding box center [743, 338] width 65 height 19
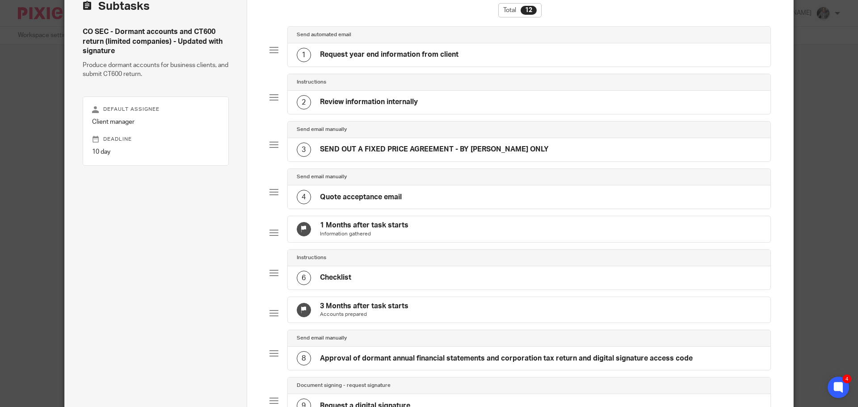
scroll to position [52, 0]
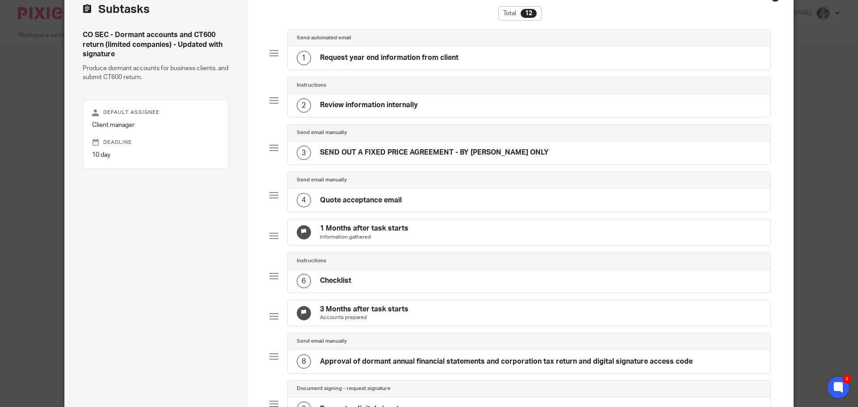
click at [374, 151] on h4 "SEND OUT A FIXED PRICE AGREEMENT - BY [PERSON_NAME] ONLY" at bounding box center [434, 152] width 229 height 9
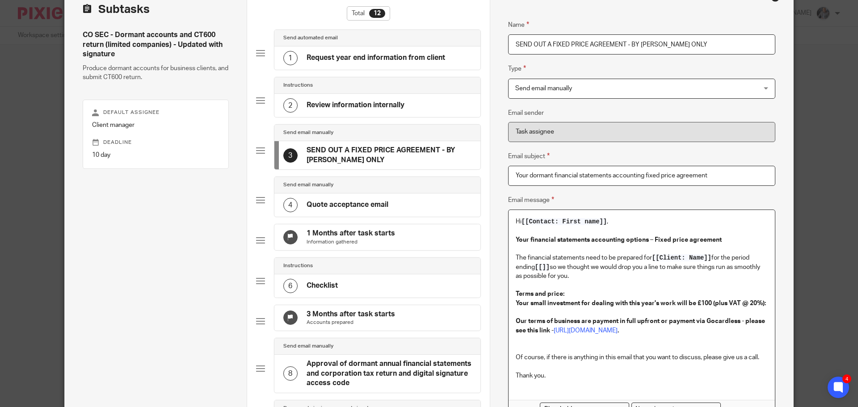
click at [547, 267] on span "[[]]" at bounding box center [542, 267] width 15 height 7
click at [606, 224] on p "Hi [[Contact: First name]] ," at bounding box center [642, 221] width 252 height 9
click at [547, 268] on span "[[]]" at bounding box center [542, 267] width 15 height 7
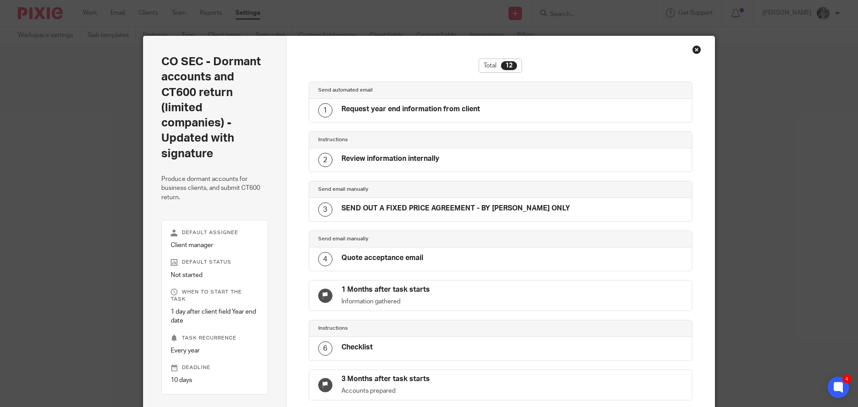
click at [692, 48] on div "Close this dialog window" at bounding box center [696, 49] width 9 height 9
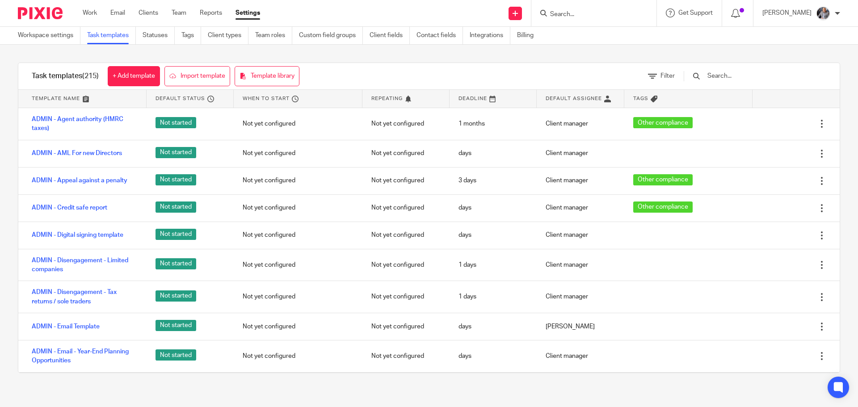
click at [569, 12] on input "Search" at bounding box center [589, 15] width 80 height 8
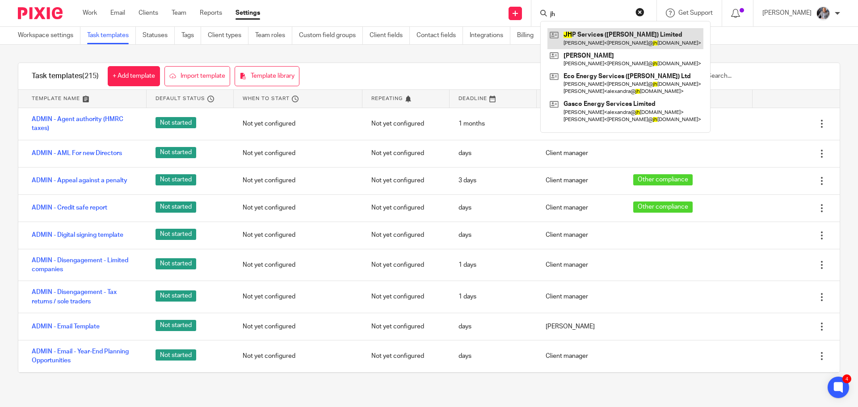
type input "jh"
click at [585, 34] on link at bounding box center [626, 38] width 156 height 21
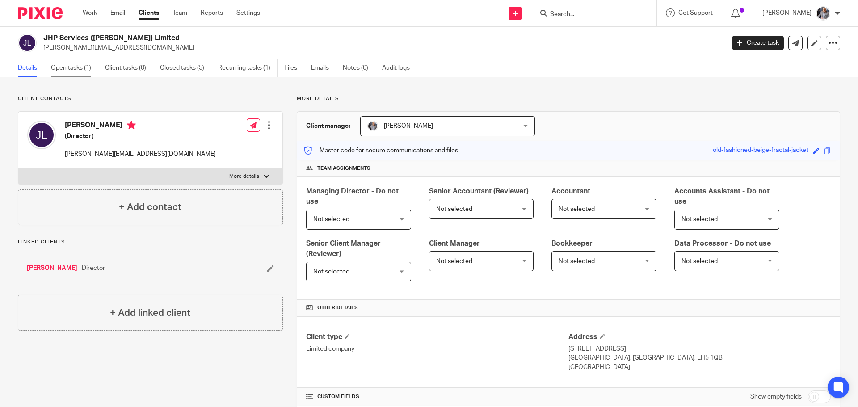
click at [60, 67] on link "Open tasks (1)" at bounding box center [74, 67] width 47 height 17
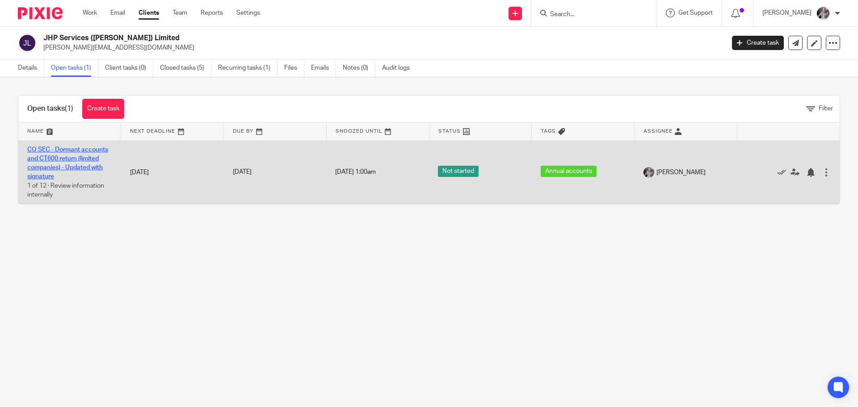
click at [64, 164] on link "CO SEC - Dormant accounts and CT600 return (limited companies) - Updated with s…" at bounding box center [67, 164] width 81 height 34
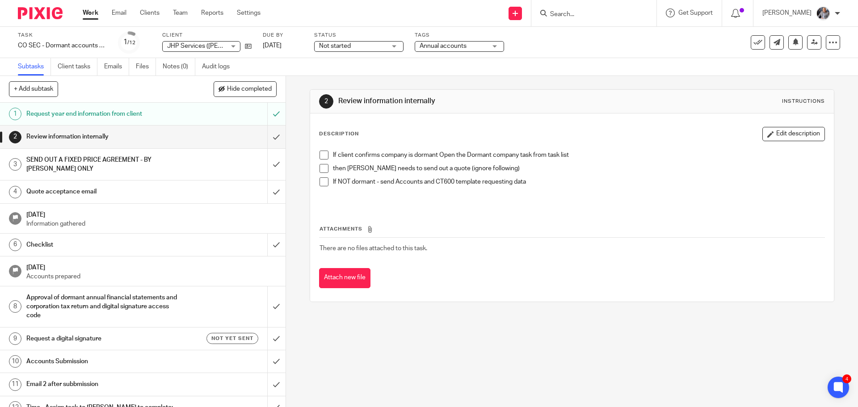
click at [88, 159] on h1 "SEND OUT A FIXED PRICE AGREEMENT - BY [PERSON_NAME] ONLY" at bounding box center [103, 164] width 155 height 23
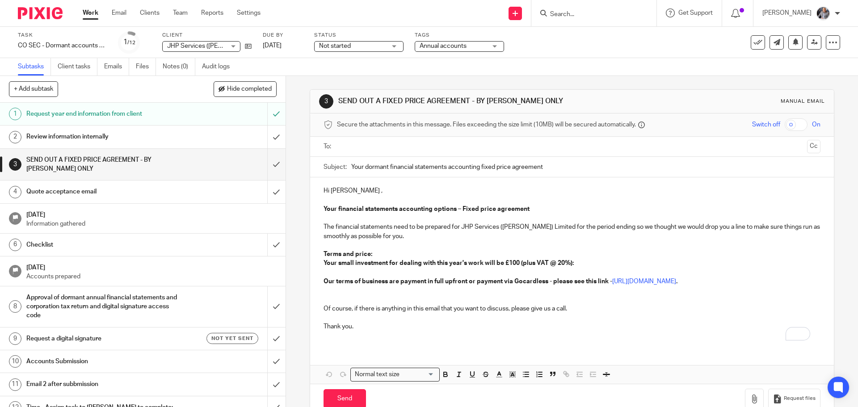
click at [349, 148] on input "text" at bounding box center [571, 147] width 463 height 10
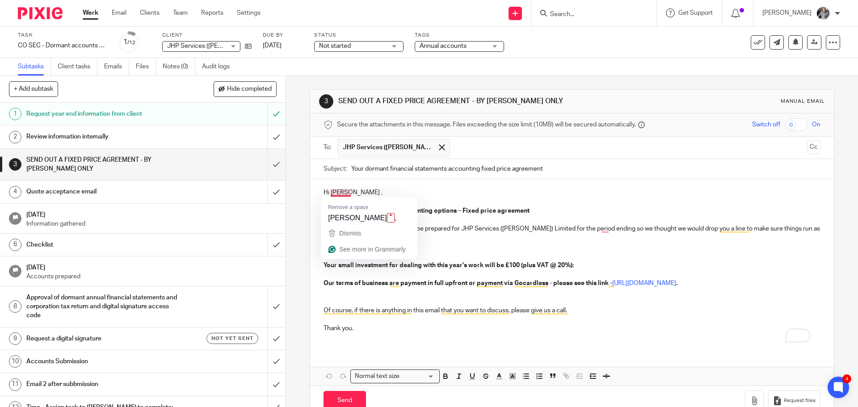
click at [394, 193] on p "Hi Jamie ," at bounding box center [572, 192] width 497 height 9
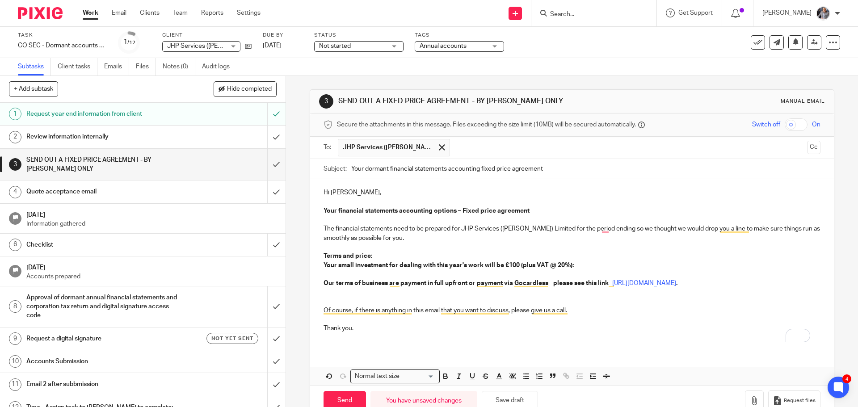
click at [598, 229] on p "The financial statements need to be prepared for JHP Services (Scot) Limited fo…" at bounding box center [572, 233] width 497 height 18
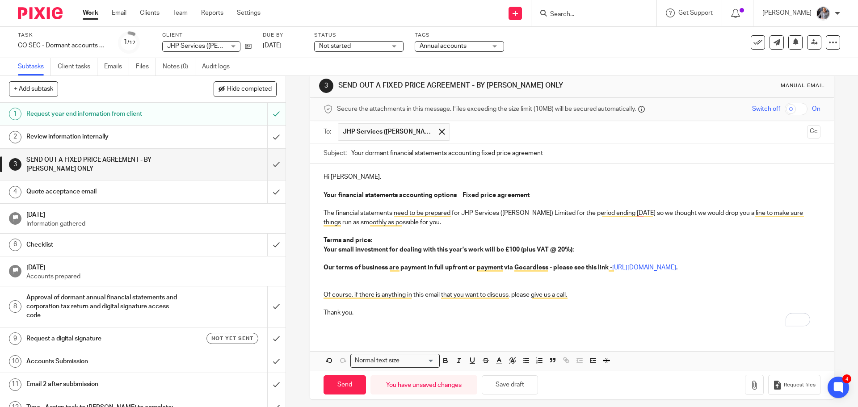
scroll to position [22, 0]
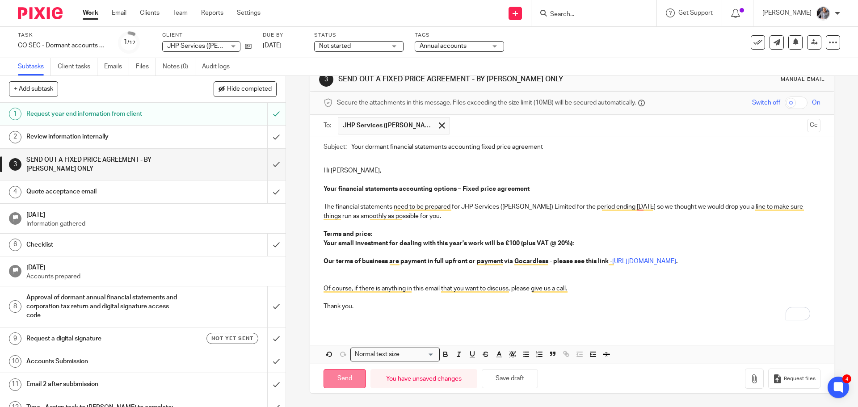
click at [340, 380] on input "Send" at bounding box center [345, 378] width 42 height 19
type input "Sent"
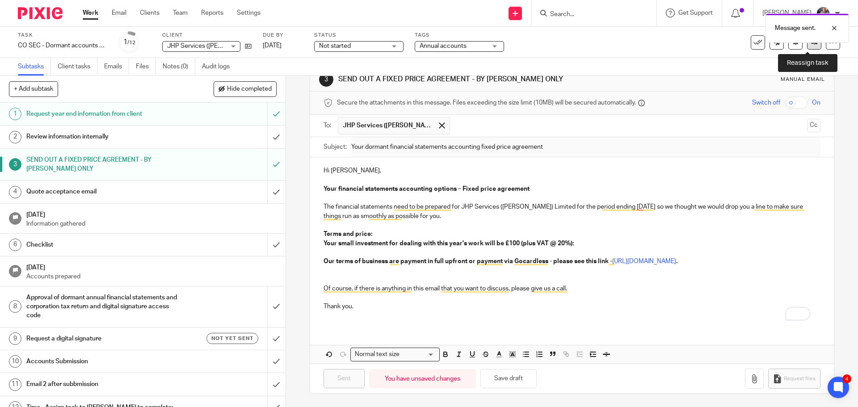
click at [809, 46] on link at bounding box center [814, 42] width 14 height 14
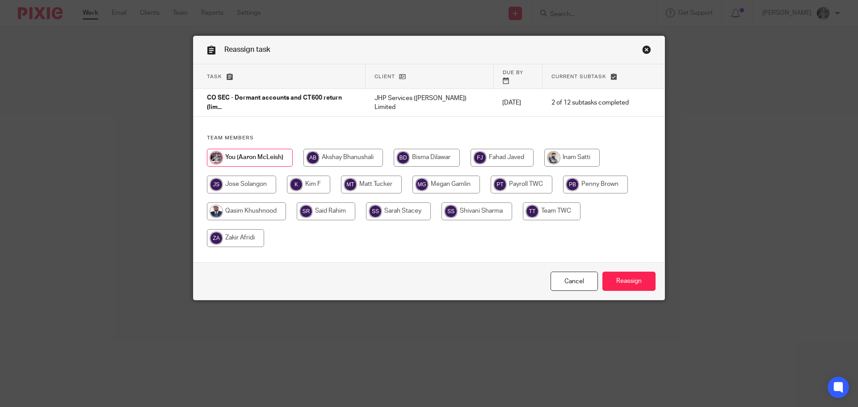
click at [564, 149] on input "radio" at bounding box center [571, 158] width 55 height 18
radio input "true"
click at [623, 283] on input "Reassign" at bounding box center [629, 281] width 53 height 19
